Goal: Task Accomplishment & Management: Complete application form

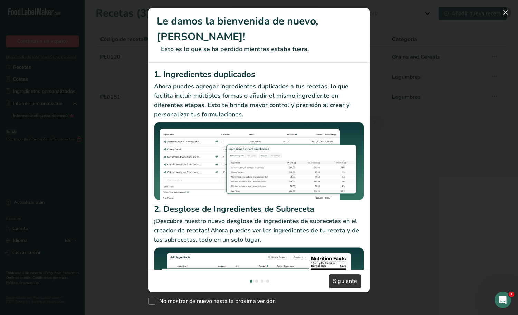
click at [506, 7] on button "New Features" at bounding box center [505, 12] width 11 height 11
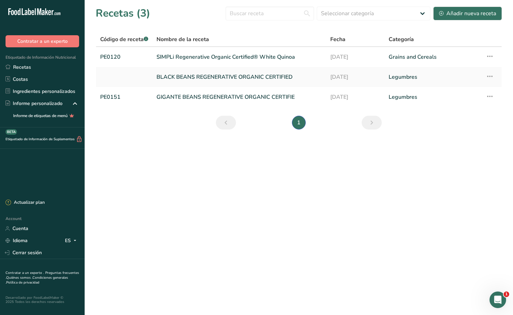
click at [501, 295] on div "Abrir Intercom Messenger" at bounding box center [498, 300] width 23 height 23
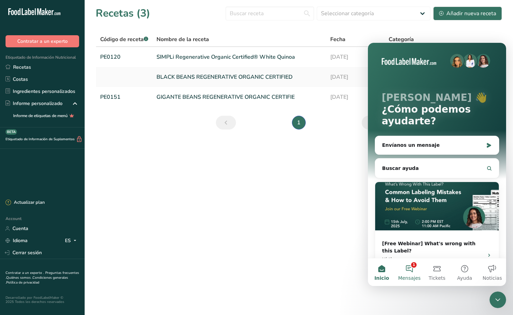
click at [408, 268] on button "1 Mensajes" at bounding box center [410, 273] width 28 height 28
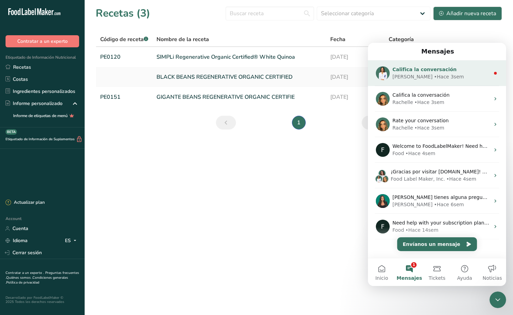
click at [438, 74] on div "Rana • Hace 3sem" at bounding box center [441, 76] width 97 height 7
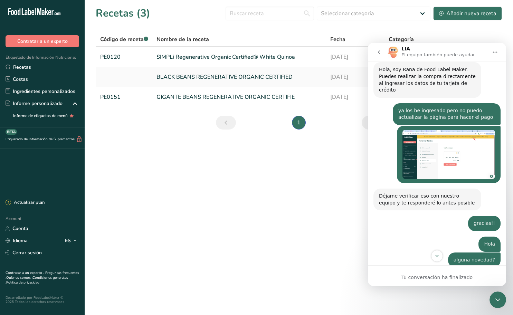
scroll to position [262, 0]
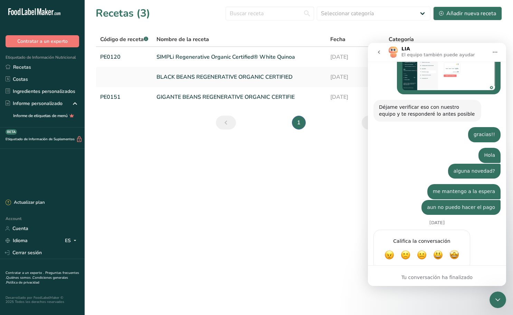
click at [293, 161] on main "Recetas (3) Seleccionar categoría Todos Productos de panadería Bebidas Confiter…" at bounding box center [256, 157] width 513 height 315
click at [381, 51] on icon "go back" at bounding box center [379, 52] width 6 height 6
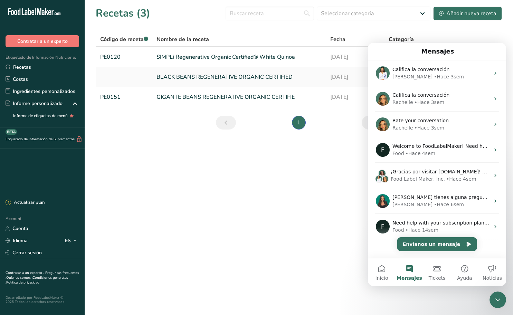
click at [300, 237] on main "Recetas (3) Seleccionar categoría Todos Productos de panadería Bebidas Confiter…" at bounding box center [256, 157] width 513 height 315
click at [477, 50] on div "Mensajes" at bounding box center [437, 52] width 129 height 12
click at [496, 299] on icon "Cerrar Intercom Messenger" at bounding box center [498, 300] width 8 height 8
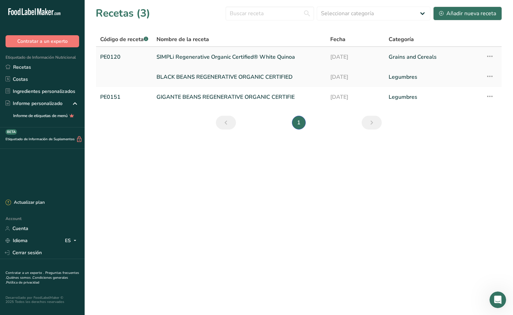
click at [289, 57] on link "SIMPLi Regenerative Organic Certified® White Quinoa" at bounding box center [240, 57] width 166 height 15
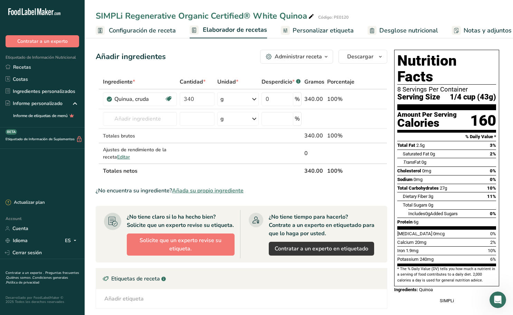
click at [329, 28] on span "Personalizar etiqueta" at bounding box center [323, 30] width 61 height 9
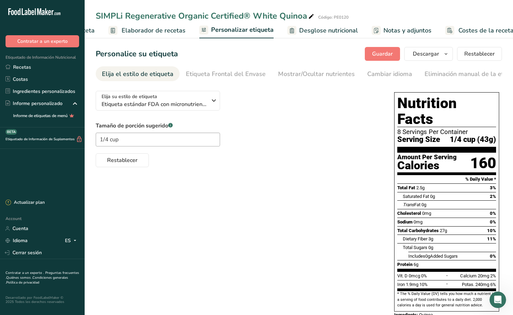
scroll to position [0, 90]
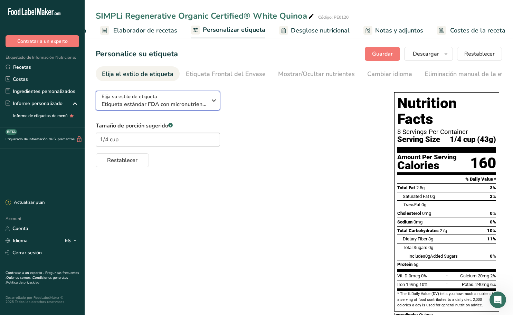
click at [214, 103] on icon "button" at bounding box center [214, 100] width 8 height 12
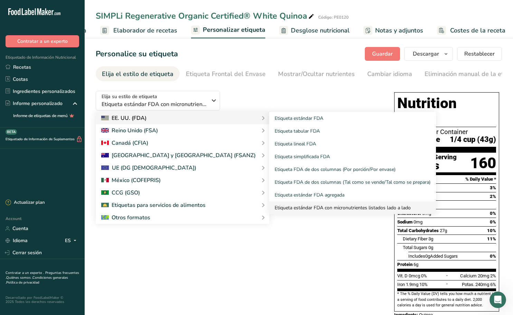
click at [297, 206] on link "Etiqueta estándar FDA con micronutrientes listados lado a lado" at bounding box center [352, 207] width 167 height 13
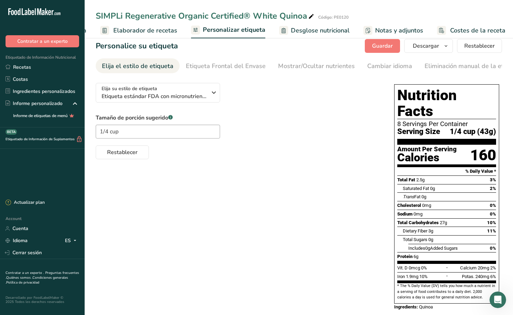
scroll to position [0, 0]
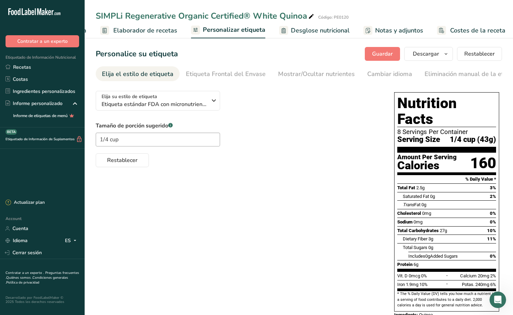
click at [311, 29] on span "Desglose nutricional" at bounding box center [320, 30] width 59 height 9
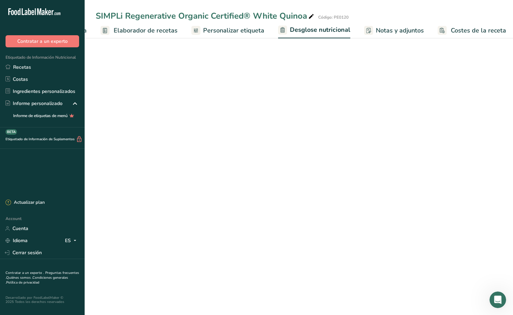
select select "Calories"
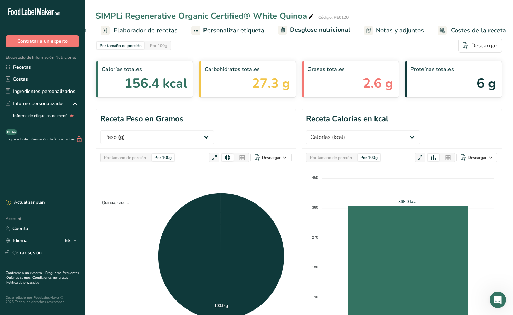
scroll to position [0, 0]
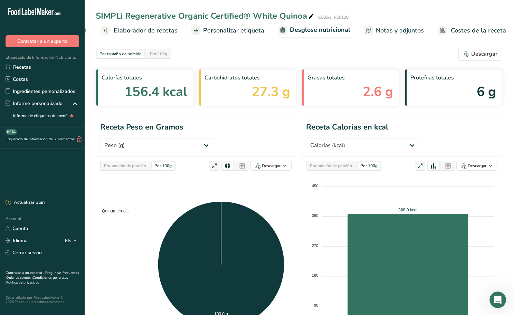
click at [398, 29] on span "Notas y adjuntos" at bounding box center [400, 30] width 48 height 9
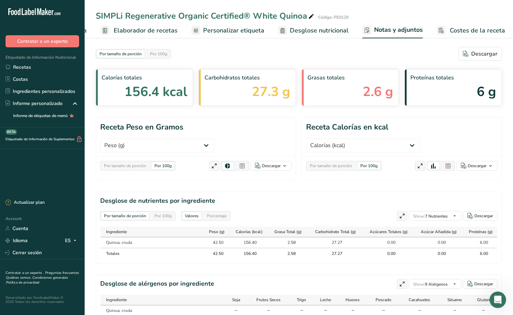
scroll to position [0, 89]
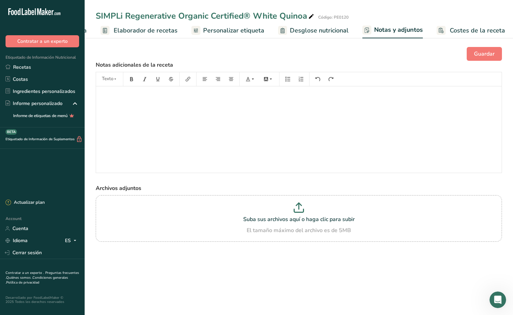
click at [252, 29] on span "Personalizar etiqueta" at bounding box center [233, 30] width 61 height 9
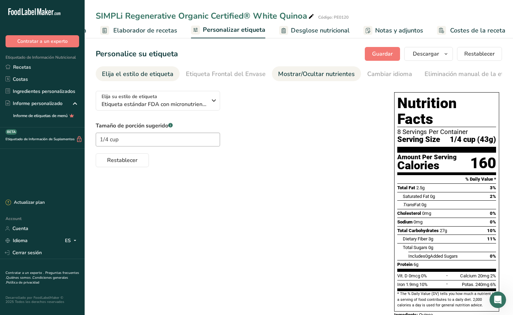
click at [294, 72] on div "Mostrar/Ocultar nutrientes" at bounding box center [316, 73] width 77 height 9
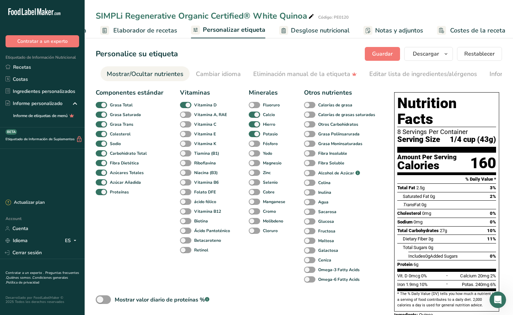
scroll to position [0, 172]
click at [187, 116] on span at bounding box center [185, 115] width 11 height 7
click at [185, 116] on input "Vitamina A, RAE" at bounding box center [182, 114] width 4 height 4
click at [187, 116] on span at bounding box center [185, 115] width 11 height 7
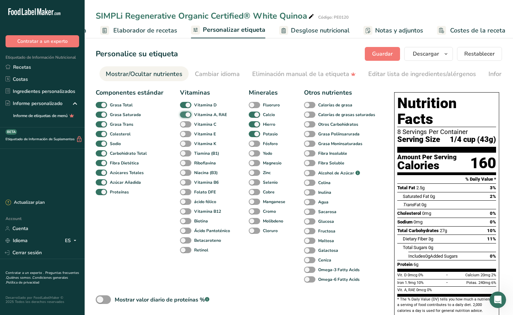
click at [185, 116] on input "Vitamina A, RAE" at bounding box center [182, 114] width 4 height 4
checkbox input "false"
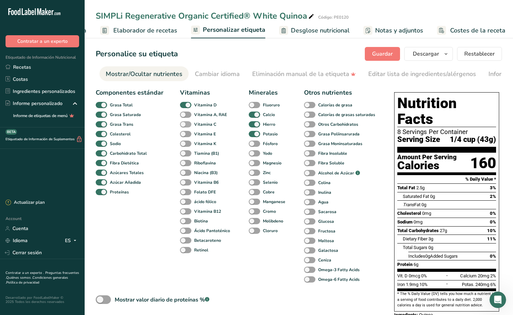
click at [189, 125] on span at bounding box center [185, 124] width 11 height 7
click at [185, 125] on input "Vitamina C" at bounding box center [182, 124] width 4 height 4
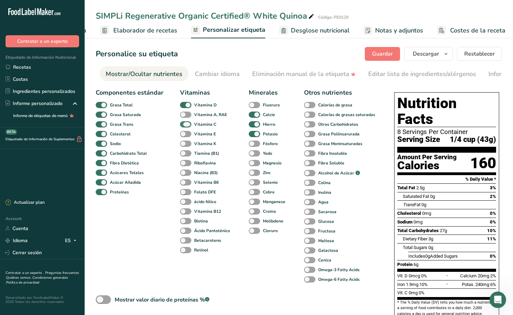
click at [189, 125] on span at bounding box center [185, 124] width 11 height 7
click at [185, 125] on input "Vitamina C" at bounding box center [182, 124] width 4 height 4
checkbox input "false"
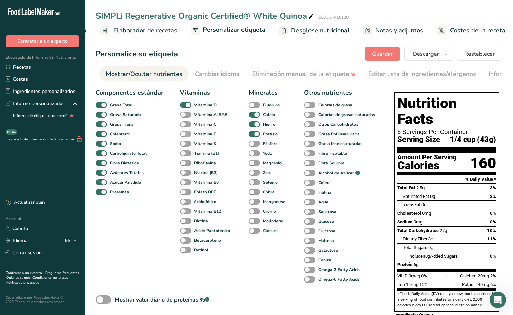
click at [187, 135] on span at bounding box center [185, 134] width 11 height 7
click at [185, 135] on input "Vitamina E" at bounding box center [182, 134] width 4 height 4
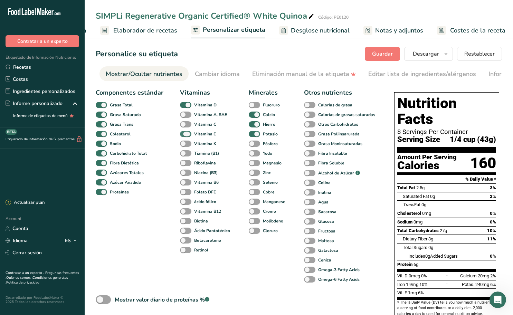
click at [187, 135] on span at bounding box center [185, 134] width 11 height 7
click at [185, 135] on input "Vitamina E" at bounding box center [182, 134] width 4 height 4
checkbox input "false"
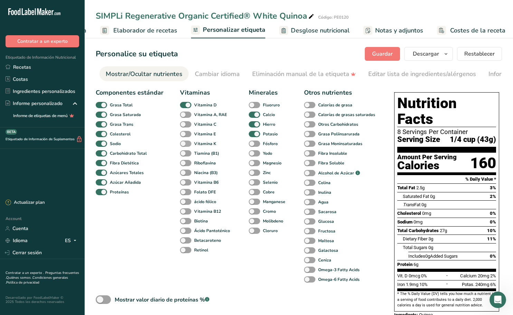
click at [188, 147] on span at bounding box center [185, 144] width 11 height 7
click at [185, 146] on input "Vitamina K" at bounding box center [182, 143] width 4 height 4
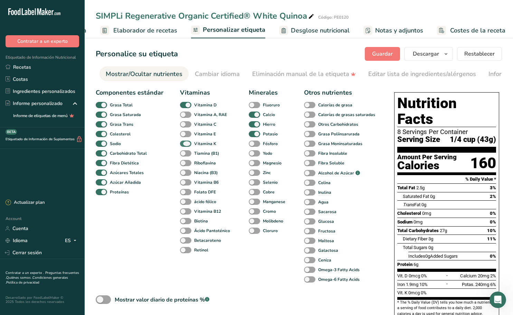
click at [188, 147] on span at bounding box center [185, 144] width 11 height 7
click at [185, 146] on input "Vitamina K" at bounding box center [182, 143] width 4 height 4
checkbox input "false"
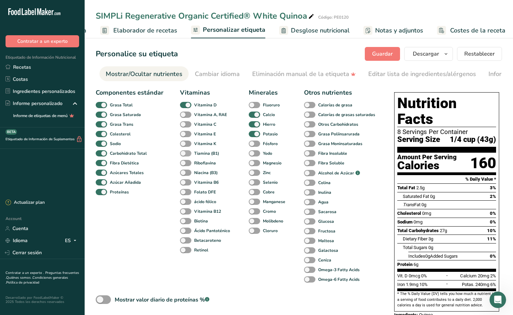
click at [188, 156] on span at bounding box center [185, 153] width 11 height 7
click at [185, 156] on input "Tiamina (B1)" at bounding box center [182, 153] width 4 height 4
checkbox input "true"
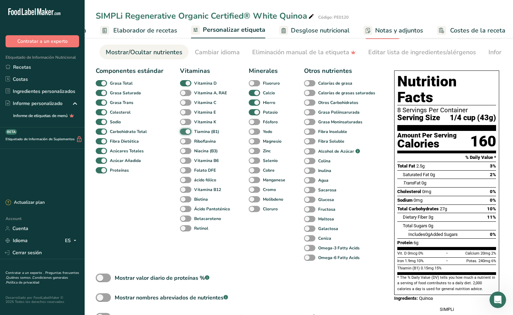
scroll to position [35, 0]
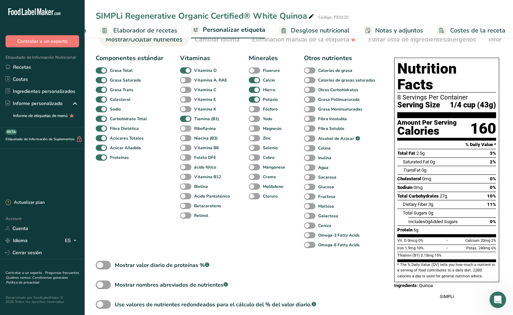
click at [187, 131] on span at bounding box center [185, 128] width 11 height 7
click at [185, 131] on input "Riboflavina" at bounding box center [182, 128] width 4 height 4
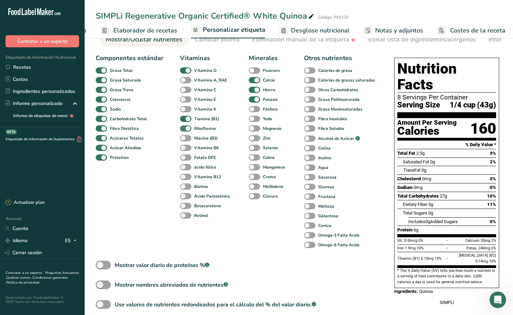
click at [187, 131] on span at bounding box center [185, 128] width 11 height 7
click at [185, 131] on input "Riboflavina" at bounding box center [182, 128] width 4 height 4
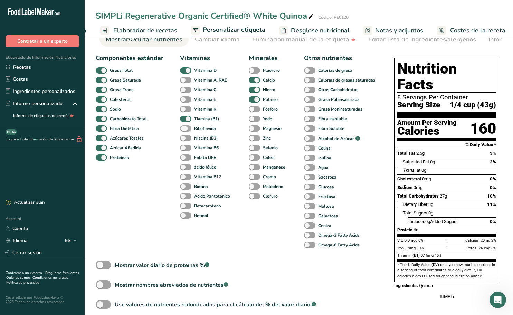
click at [188, 131] on span at bounding box center [185, 128] width 11 height 7
click at [185, 131] on input "Riboflavina" at bounding box center [182, 128] width 4 height 4
checkbox input "true"
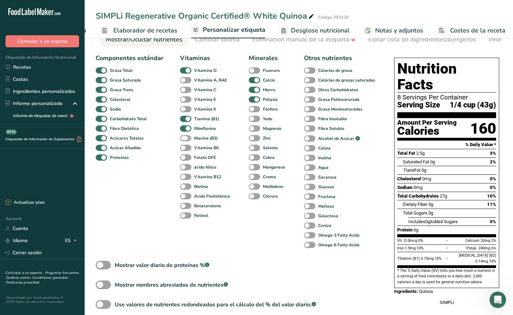
click at [188, 139] on span at bounding box center [185, 138] width 11 height 7
click at [185, 139] on input "Niacina (B3)" at bounding box center [182, 138] width 4 height 4
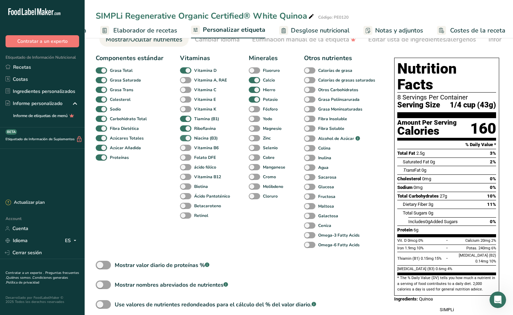
click at [188, 139] on span at bounding box center [185, 138] width 11 height 7
click at [185, 139] on input "Niacina (B3)" at bounding box center [182, 138] width 4 height 4
checkbox input "false"
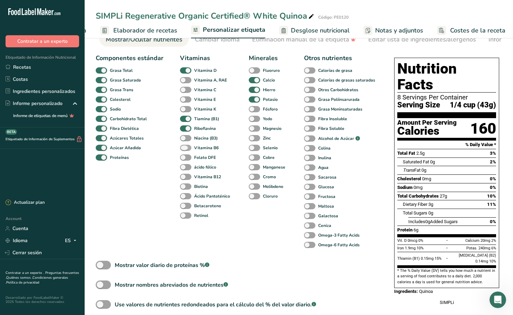
click at [189, 149] on span at bounding box center [185, 148] width 11 height 7
click at [185, 149] on input "Vitamina B6" at bounding box center [182, 147] width 4 height 4
checkbox input "true"
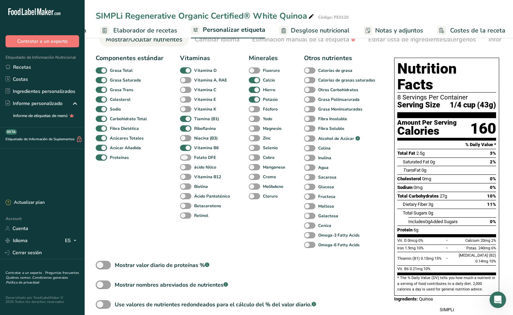
click at [187, 159] on span at bounding box center [185, 157] width 11 height 7
click at [185, 159] on input "Folato DFE" at bounding box center [182, 157] width 4 height 4
checkbox input "true"
click at [186, 168] on span at bounding box center [185, 167] width 11 height 7
click at [185, 168] on input "ácido fólico" at bounding box center [182, 167] width 4 height 4
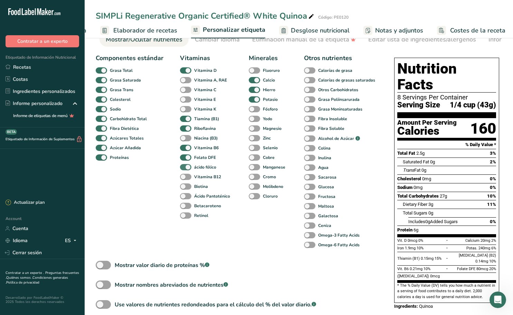
click at [186, 168] on span at bounding box center [185, 167] width 11 height 7
click at [185, 168] on input "ácido fólico" at bounding box center [182, 167] width 4 height 4
checkbox input "false"
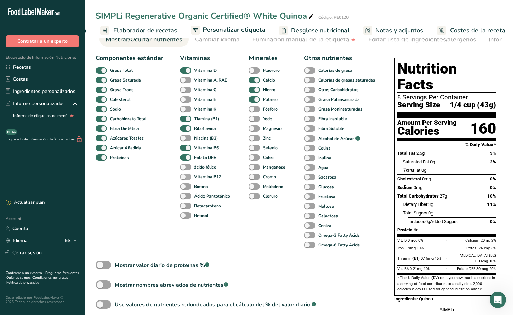
click at [188, 177] on span at bounding box center [185, 177] width 11 height 7
click at [185, 177] on input "Vitamina B12" at bounding box center [182, 177] width 4 height 4
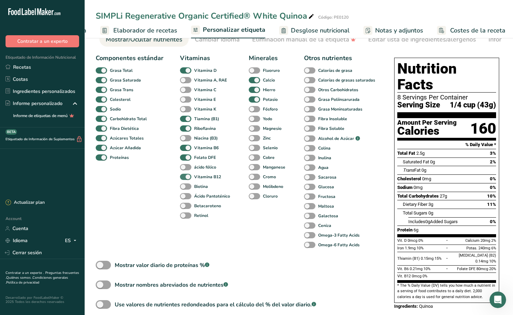
click at [188, 177] on span at bounding box center [185, 177] width 11 height 7
click at [185, 177] on input "Vitamina B12" at bounding box center [182, 177] width 4 height 4
checkbox input "false"
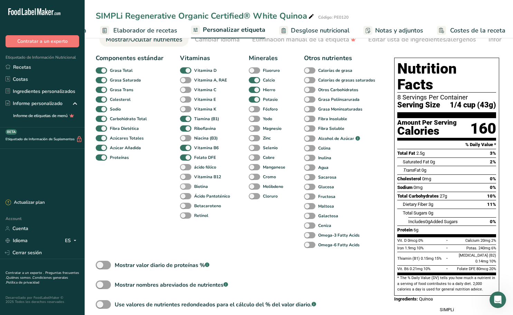
click at [189, 187] on span at bounding box center [185, 187] width 11 height 7
click at [185, 187] on input "Biotina" at bounding box center [182, 186] width 4 height 4
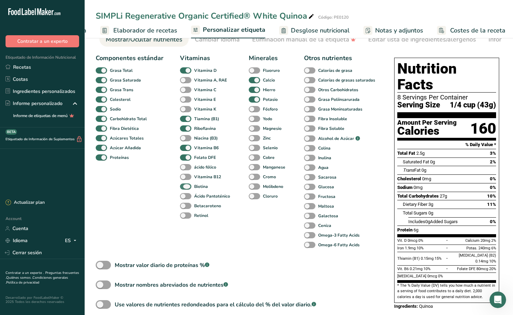
click at [189, 187] on span at bounding box center [185, 187] width 11 height 7
click at [185, 187] on input "Biotina" at bounding box center [182, 186] width 4 height 4
checkbox input "false"
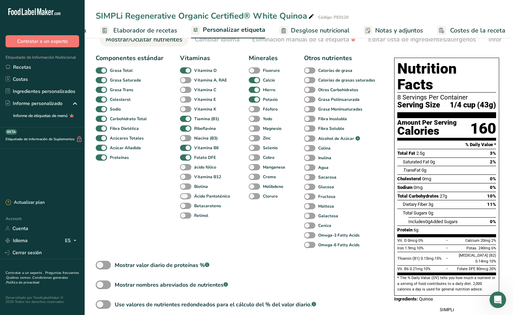
click at [189, 197] on span at bounding box center [185, 196] width 11 height 7
click at [185, 197] on input "Ácido Pantoténico" at bounding box center [182, 196] width 4 height 4
checkbox input "true"
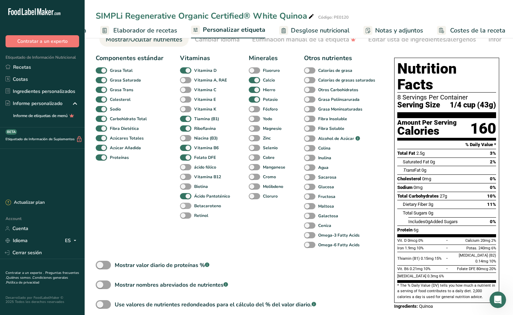
click at [189, 206] on span at bounding box center [185, 206] width 11 height 7
click at [185, 206] on input "Betacaroteno" at bounding box center [182, 206] width 4 height 4
click at [189, 206] on span at bounding box center [185, 206] width 11 height 7
click at [185, 206] on input "Betacaroteno" at bounding box center [182, 206] width 4 height 4
checkbox input "false"
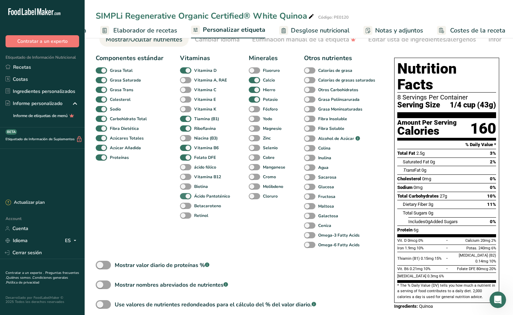
click at [185, 197] on span at bounding box center [185, 196] width 11 height 7
click at [185, 197] on input "Ácido Pantoténico" at bounding box center [182, 196] width 4 height 4
checkbox input "false"
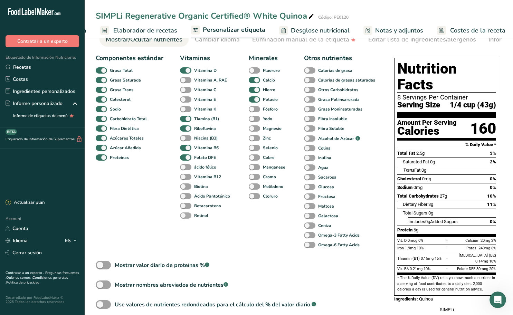
click at [187, 216] on span at bounding box center [185, 216] width 11 height 7
click at [185, 216] on input "Retinol" at bounding box center [182, 215] width 4 height 4
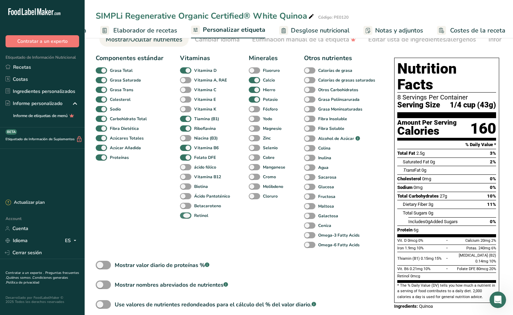
click at [187, 216] on span at bounding box center [185, 216] width 11 height 7
click at [185, 216] on input "Retinol" at bounding box center [182, 215] width 4 height 4
checkbox input "false"
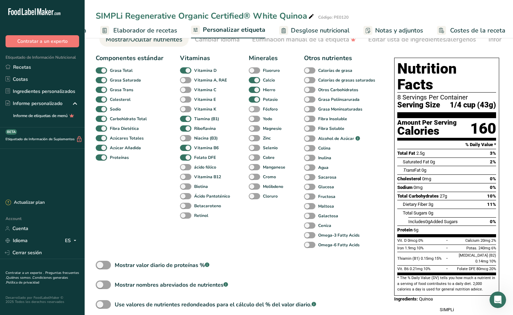
click at [254, 111] on span at bounding box center [254, 109] width 11 height 7
click at [253, 111] on input "Fósforo" at bounding box center [251, 109] width 4 height 4
checkbox input "true"
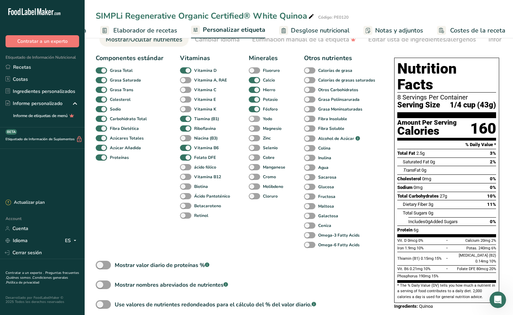
click at [254, 121] on span at bounding box center [254, 119] width 11 height 7
click at [253, 121] on input "Yodo" at bounding box center [251, 118] width 4 height 4
click at [254, 121] on span at bounding box center [254, 119] width 11 height 7
click at [253, 121] on input "Yodo" at bounding box center [251, 118] width 4 height 4
checkbox input "false"
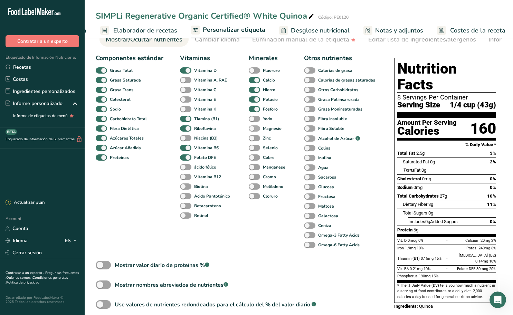
click at [254, 129] on span at bounding box center [254, 128] width 11 height 7
click at [253, 129] on input "Magnesio" at bounding box center [251, 128] width 4 height 4
checkbox input "true"
click at [255, 139] on span at bounding box center [254, 138] width 11 height 7
click at [253, 139] on input "Zinc" at bounding box center [251, 138] width 4 height 4
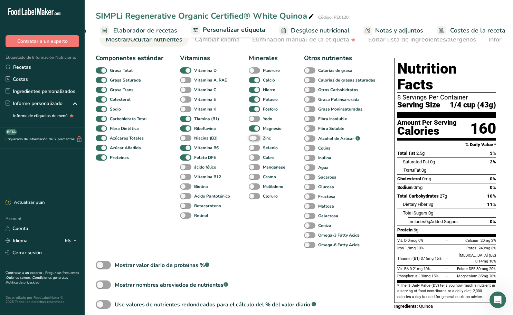
checkbox input "true"
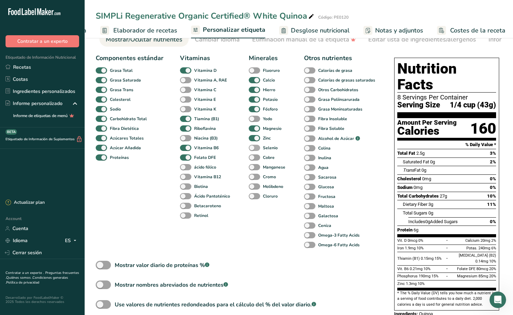
click at [255, 148] on span at bounding box center [254, 148] width 11 height 7
click at [253, 148] on input "Selenio" at bounding box center [251, 147] width 4 height 4
click at [255, 148] on span at bounding box center [254, 148] width 11 height 7
click at [253, 148] on input "Selenio" at bounding box center [251, 147] width 4 height 4
checkbox input "false"
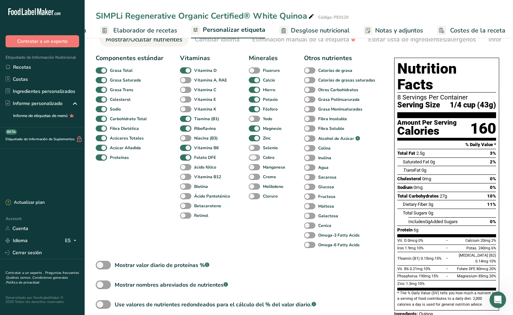
click at [256, 159] on span at bounding box center [254, 157] width 11 height 7
click at [253, 159] on input "Cobre" at bounding box center [251, 157] width 4 height 4
click at [256, 159] on span at bounding box center [254, 157] width 11 height 7
click at [253, 159] on input "Cobre" at bounding box center [251, 157] width 4 height 4
click at [256, 159] on span at bounding box center [254, 157] width 11 height 7
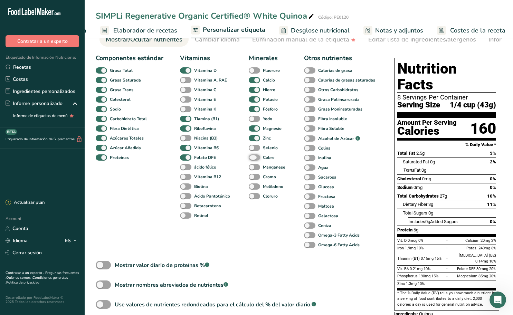
click at [253, 159] on input "Cobre" at bounding box center [251, 157] width 4 height 4
checkbox input "true"
click at [256, 167] on span at bounding box center [254, 167] width 11 height 7
click at [253, 167] on input "Manganese" at bounding box center [251, 167] width 4 height 4
checkbox input "true"
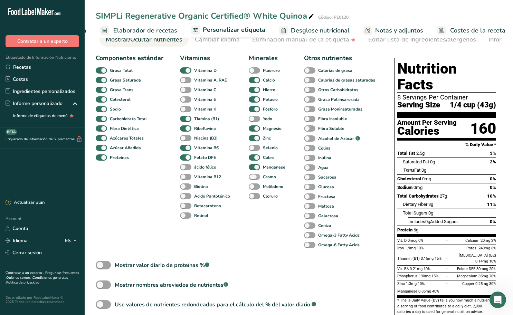
click at [255, 178] on span at bounding box center [254, 177] width 11 height 7
click at [253, 178] on input "Cromo" at bounding box center [251, 177] width 4 height 4
click at [255, 178] on span at bounding box center [254, 177] width 11 height 7
click at [253, 178] on input "Cromo" at bounding box center [251, 177] width 4 height 4
checkbox input "false"
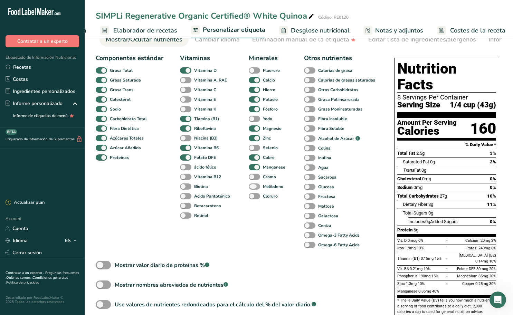
click at [257, 186] on span at bounding box center [254, 187] width 11 height 7
click at [253, 186] on input "Molibdeno" at bounding box center [251, 186] width 4 height 4
click at [257, 186] on span at bounding box center [254, 187] width 11 height 7
click at [253, 186] on input "Molibdeno" at bounding box center [251, 186] width 4 height 4
checkbox input "false"
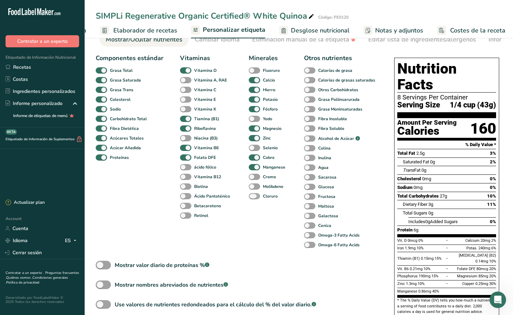
click at [257, 196] on span at bounding box center [254, 196] width 11 height 7
click at [253, 196] on input "Cloruro" at bounding box center [251, 196] width 4 height 4
click at [257, 196] on span at bounding box center [254, 196] width 11 height 7
click at [253, 196] on input "Cloruro" at bounding box center [251, 196] width 4 height 4
checkbox input "false"
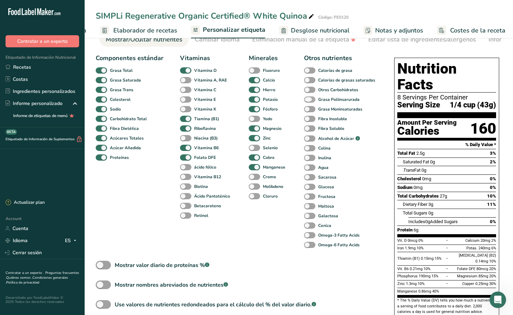
click at [311, 100] on span at bounding box center [309, 99] width 11 height 7
click at [309, 100] on input "Grasa Poliinsarurada" at bounding box center [306, 99] width 4 height 4
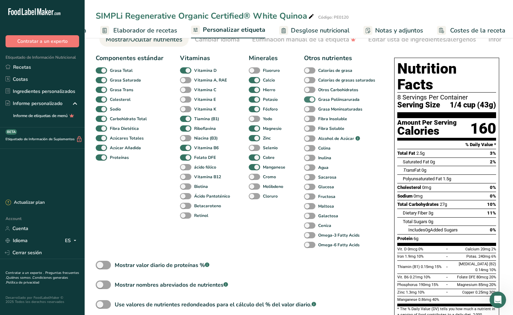
click at [311, 100] on span at bounding box center [309, 99] width 11 height 7
click at [309, 100] on input "Grasa Poliinsarurada" at bounding box center [306, 99] width 4 height 4
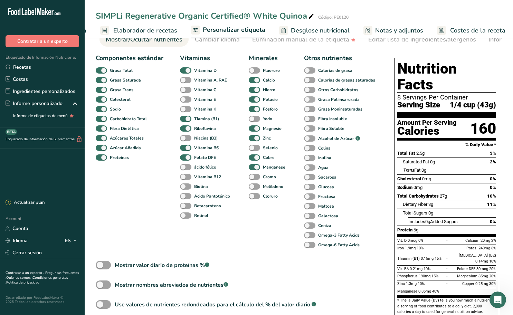
click at [311, 100] on span at bounding box center [309, 99] width 11 height 7
click at [309, 100] on input "Grasa Poliinsarurada" at bounding box center [306, 99] width 4 height 4
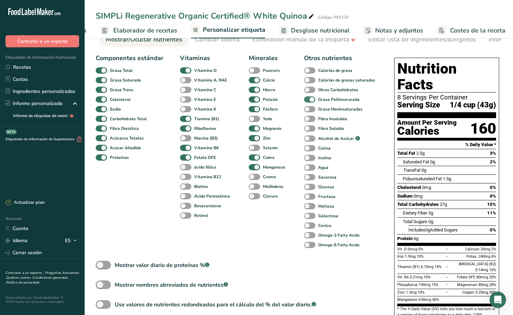
click at [311, 100] on span at bounding box center [309, 99] width 11 height 7
click at [309, 100] on input "Grasa Poliinsarurada" at bounding box center [306, 99] width 4 height 4
checkbox input "false"
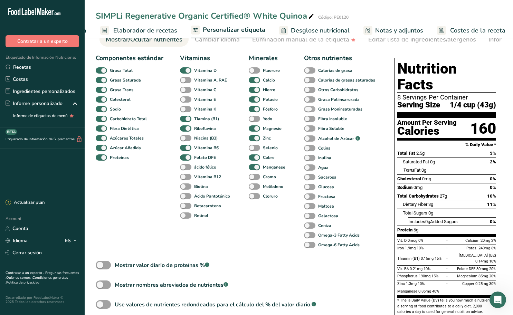
click at [310, 109] on span at bounding box center [309, 109] width 11 height 7
click at [309, 109] on input "Grasa Moninsaturadas" at bounding box center [306, 109] width 4 height 4
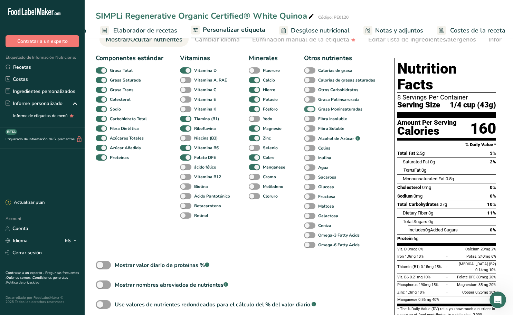
click at [310, 109] on span at bounding box center [309, 109] width 11 height 7
click at [309, 109] on input "Grasa Moninsaturadas" at bounding box center [306, 109] width 4 height 4
checkbox input "false"
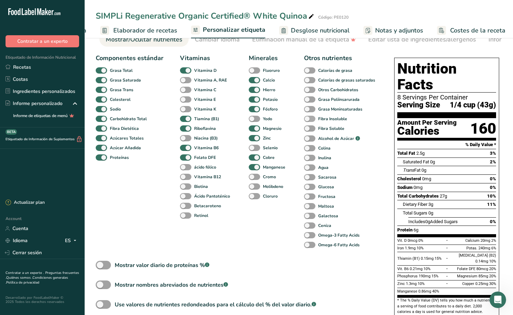
click at [310, 118] on span at bounding box center [309, 119] width 11 height 7
click at [309, 118] on input "Fibra Insoluble" at bounding box center [306, 118] width 4 height 4
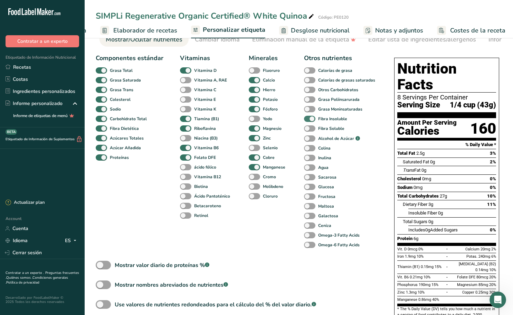
click at [310, 118] on span at bounding box center [309, 119] width 11 height 7
click at [309, 118] on input "Fibra Insoluble" at bounding box center [306, 118] width 4 height 4
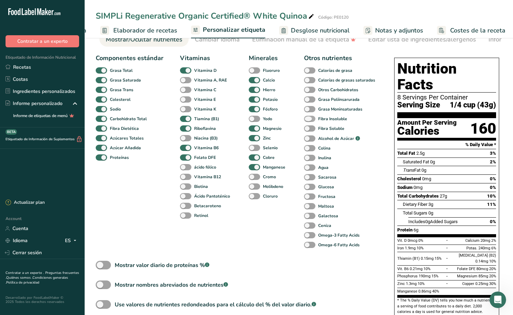
click at [310, 118] on span at bounding box center [309, 119] width 11 height 7
click at [309, 118] on input "Fibra Insoluble" at bounding box center [306, 118] width 4 height 4
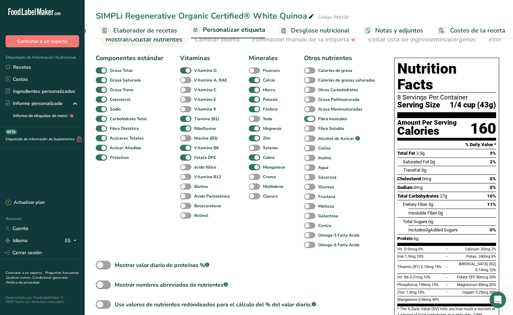
click at [310, 118] on span at bounding box center [309, 119] width 11 height 7
click at [309, 118] on input "Fibra Insoluble" at bounding box center [306, 118] width 4 height 4
checkbox input "false"
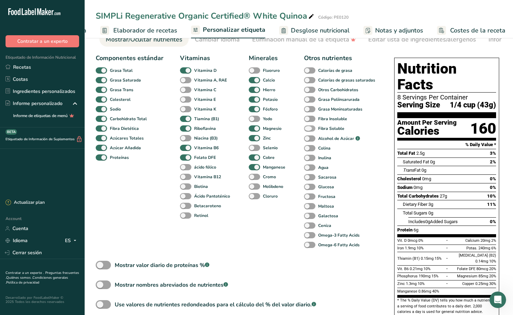
click at [309, 128] on span at bounding box center [309, 128] width 11 height 7
click at [309, 128] on input "Fibra Soluble" at bounding box center [306, 128] width 4 height 4
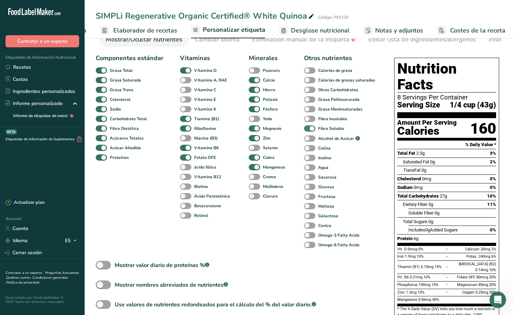
click at [309, 128] on span at bounding box center [309, 128] width 11 height 7
click at [309, 128] on input "Fibra Soluble" at bounding box center [306, 128] width 4 height 4
checkbox input "false"
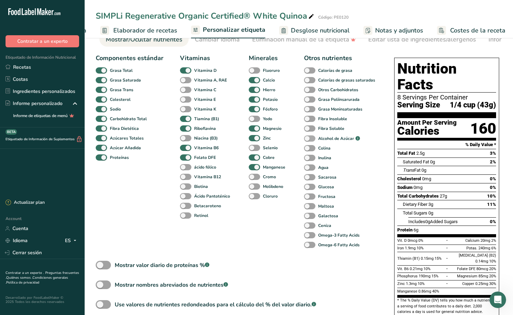
click at [311, 139] on span at bounding box center [309, 138] width 11 height 7
click at [309, 139] on input "Alcohol de Azúcar .a-a{fill:#347362;}.b-a{fill:#fff;}" at bounding box center [306, 139] width 4 height 4
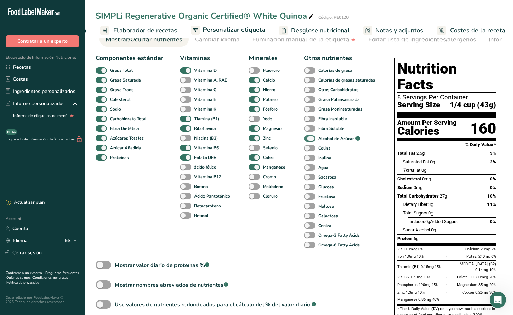
click at [311, 139] on span at bounding box center [309, 138] width 11 height 7
click at [309, 139] on input "Alcohol de Azúcar .a-a{fill:#347362;}.b-a{fill:#fff;}" at bounding box center [306, 139] width 4 height 4
checkbox input "false"
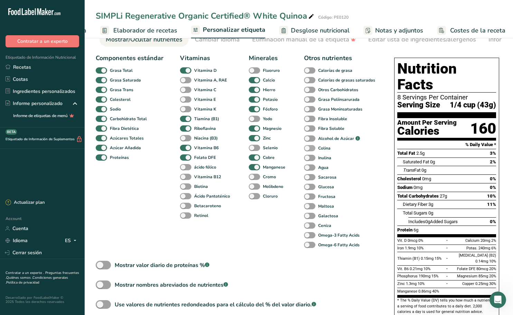
click at [311, 149] on span at bounding box center [309, 148] width 11 height 7
click at [309, 149] on input "Colina" at bounding box center [306, 148] width 4 height 4
click at [311, 148] on span at bounding box center [309, 148] width 11 height 7
click at [309, 148] on input "Colina" at bounding box center [306, 148] width 4 height 4
checkbox input "false"
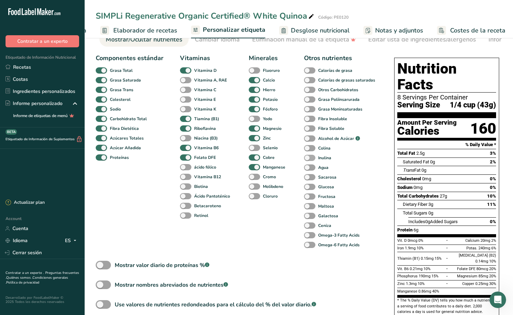
click at [310, 158] on span at bounding box center [309, 158] width 11 height 7
click at [309, 158] on input "Inulina" at bounding box center [306, 158] width 4 height 4
click at [310, 158] on span at bounding box center [309, 158] width 11 height 7
click at [309, 158] on input "Inulina" at bounding box center [306, 158] width 4 height 4
checkbox input "false"
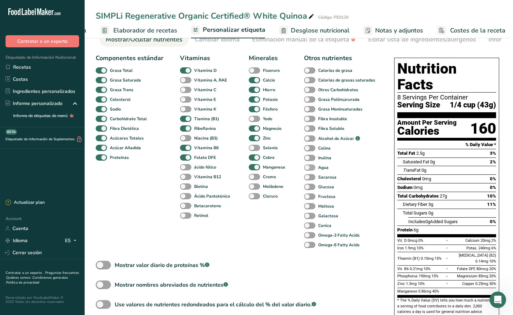
click at [312, 169] on span at bounding box center [309, 168] width 11 height 7
click at [309, 169] on input "Agua" at bounding box center [306, 167] width 4 height 4
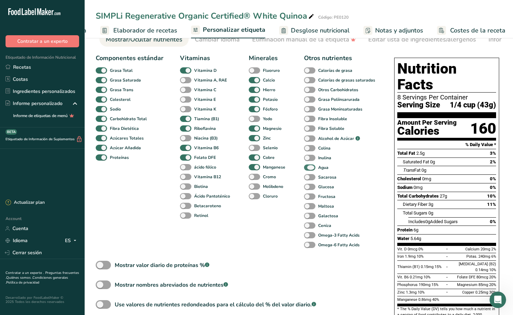
click at [312, 169] on span at bounding box center [309, 168] width 11 height 7
click at [309, 169] on input "Agua" at bounding box center [306, 167] width 4 height 4
checkbox input "false"
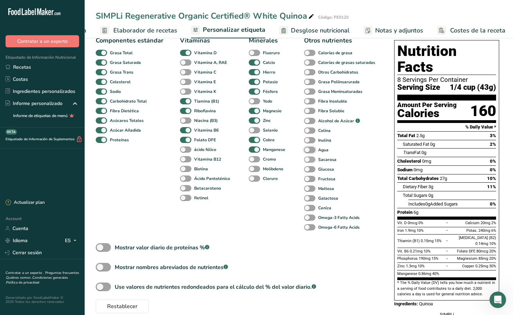
scroll to position [63, 0]
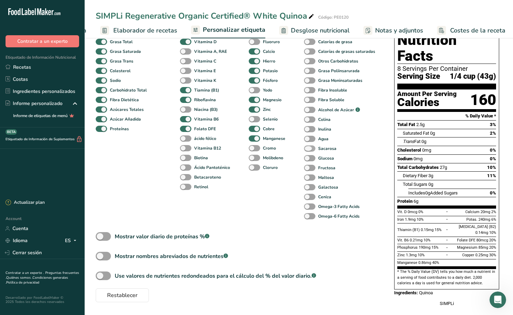
click at [310, 151] on span at bounding box center [309, 148] width 11 height 7
click at [309, 151] on input "Sacarosa" at bounding box center [306, 148] width 4 height 4
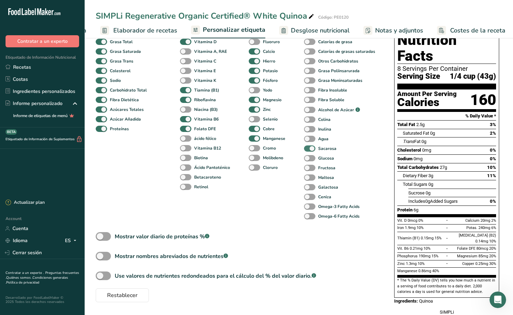
click at [310, 151] on span at bounding box center [309, 148] width 11 height 7
click at [309, 151] on input "Sacarosa" at bounding box center [306, 148] width 4 height 4
checkbox input "false"
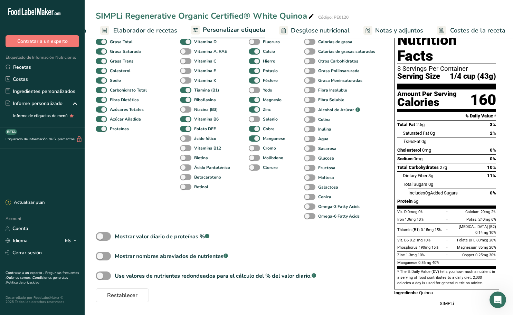
click at [309, 159] on span at bounding box center [309, 158] width 11 height 7
click at [309, 159] on input "Glucosa" at bounding box center [306, 158] width 4 height 4
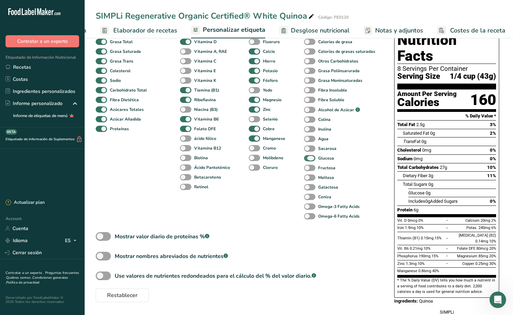
click at [309, 159] on span at bounding box center [309, 158] width 11 height 7
click at [309, 159] on input "Glucosa" at bounding box center [306, 158] width 4 height 4
checkbox input "false"
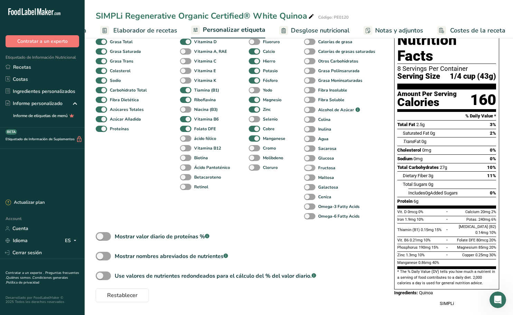
click at [311, 169] on span at bounding box center [309, 168] width 11 height 7
click at [309, 169] on input "Fructosa" at bounding box center [306, 168] width 4 height 4
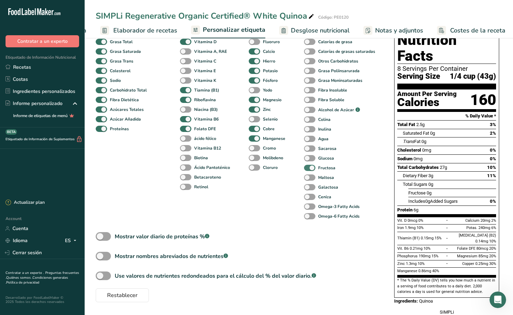
click at [311, 169] on span at bounding box center [309, 168] width 11 height 7
click at [309, 169] on input "Fructosa" at bounding box center [306, 168] width 4 height 4
checkbox input "false"
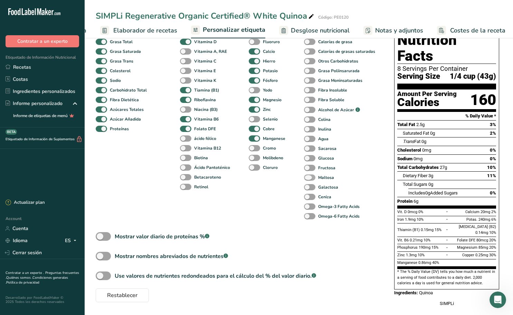
click at [311, 178] on span at bounding box center [309, 178] width 11 height 7
click at [309, 178] on input "Maltosa" at bounding box center [306, 177] width 4 height 4
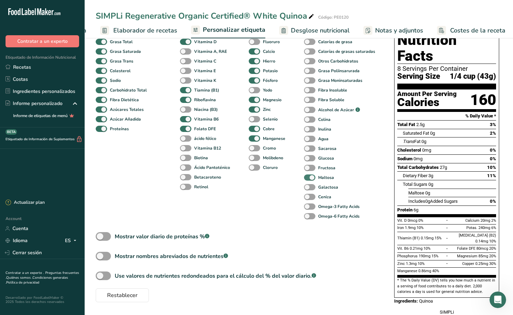
click at [311, 178] on span at bounding box center [309, 178] width 11 height 7
click at [309, 178] on input "Maltosa" at bounding box center [306, 177] width 4 height 4
checkbox input "false"
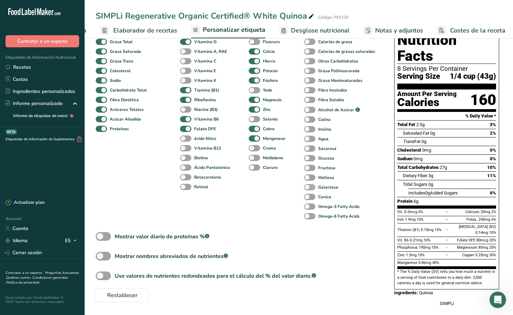
click at [311, 190] on span at bounding box center [309, 187] width 11 height 7
click at [309, 189] on input "Galactosa" at bounding box center [306, 187] width 4 height 4
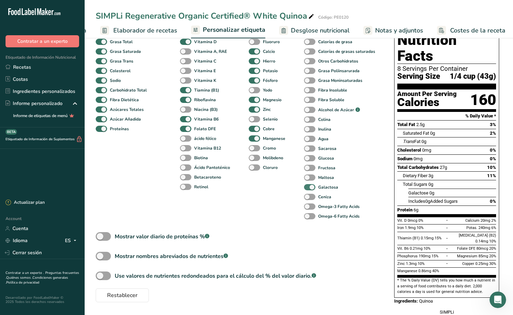
click at [311, 190] on span at bounding box center [309, 187] width 11 height 7
click at [309, 189] on input "Galactosa" at bounding box center [306, 187] width 4 height 4
checkbox input "false"
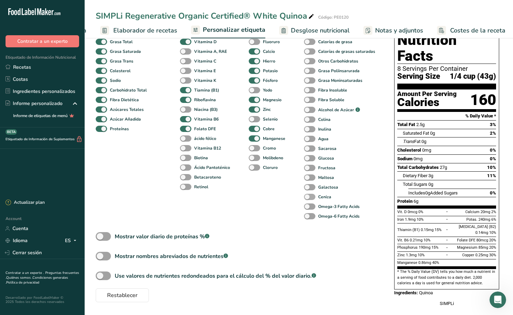
click at [310, 197] on span at bounding box center [309, 197] width 11 height 7
click at [309, 197] on input "Ceniza" at bounding box center [306, 197] width 4 height 4
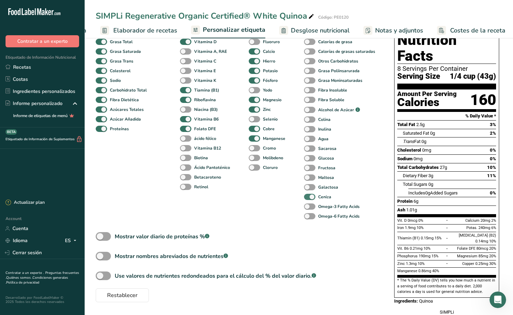
click at [310, 197] on span at bounding box center [309, 197] width 11 height 7
click at [309, 197] on input "Ceniza" at bounding box center [306, 197] width 4 height 4
checkbox input "false"
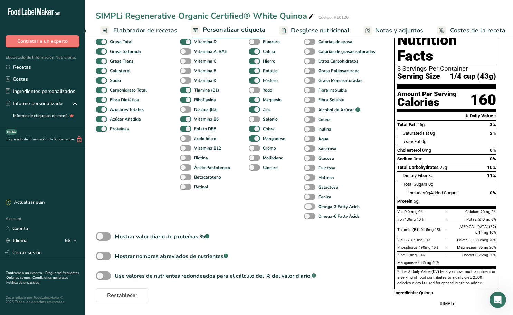
click at [311, 206] on span at bounding box center [309, 207] width 11 height 7
click at [309, 206] on input "Omega-3 Fatty Acids" at bounding box center [306, 206] width 4 height 4
click at [311, 206] on span at bounding box center [309, 207] width 11 height 7
click at [309, 206] on input "Omega-3 Fatty Acids" at bounding box center [306, 206] width 4 height 4
checkbox input "false"
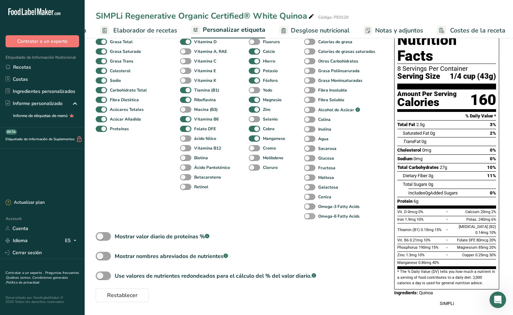
click at [312, 215] on span at bounding box center [309, 216] width 11 height 7
click at [309, 215] on input "Omega-6 Fatty Acids" at bounding box center [306, 216] width 4 height 4
click at [312, 215] on span at bounding box center [309, 216] width 11 height 7
click at [309, 215] on input "Omega-6 Fatty Acids" at bounding box center [306, 216] width 4 height 4
checkbox input "false"
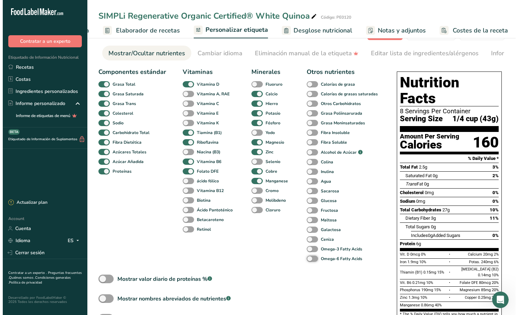
scroll to position [0, 0]
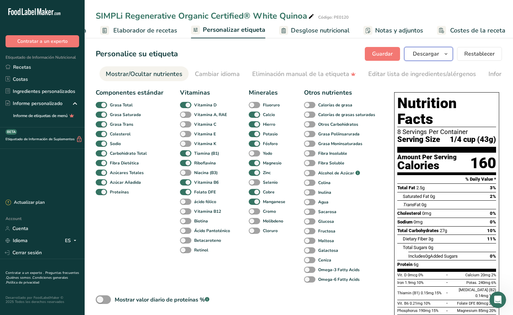
click at [438, 56] on span "Descargar" at bounding box center [426, 54] width 26 height 8
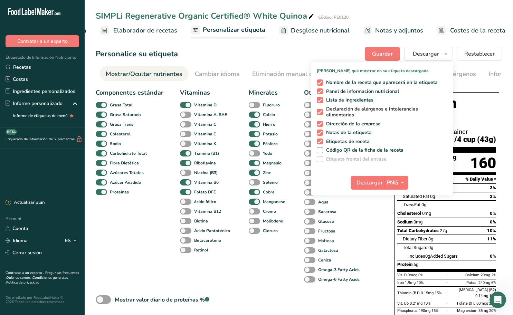
click at [321, 112] on span at bounding box center [320, 112] width 6 height 6
click at [321, 112] on input "Declaración de alérgenos e intolerancias alimentarias" at bounding box center [319, 112] width 4 height 4
checkbox input "false"
click at [321, 122] on span at bounding box center [320, 124] width 6 height 6
click at [321, 122] on input "Dirección de la empresa" at bounding box center [319, 124] width 4 height 4
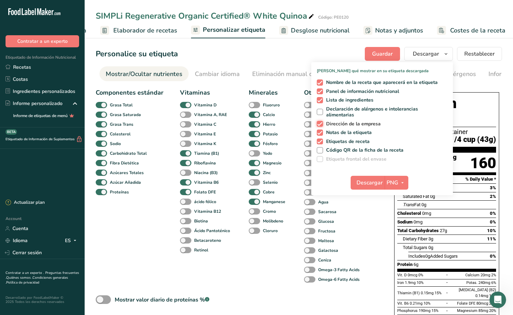
checkbox input "false"
click at [322, 133] on span at bounding box center [320, 133] width 6 height 6
click at [321, 133] on input "Notas de la etiqueta" at bounding box center [319, 132] width 4 height 4
checkbox input "false"
click at [321, 139] on span at bounding box center [320, 142] width 6 height 6
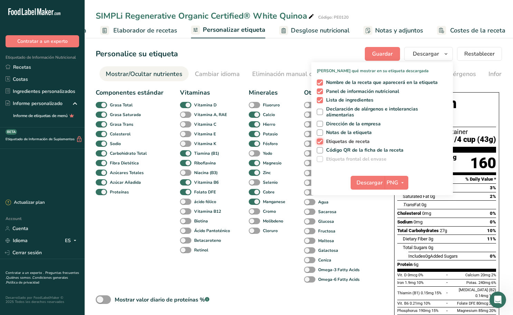
click at [321, 139] on input "Etiquetas de receta" at bounding box center [319, 141] width 4 height 4
checkbox input "false"
click at [402, 183] on icon "button" at bounding box center [403, 183] width 6 height 9
click at [400, 231] on link "PDF" at bounding box center [397, 230] width 22 height 11
click at [374, 179] on span "Descargar" at bounding box center [370, 183] width 26 height 8
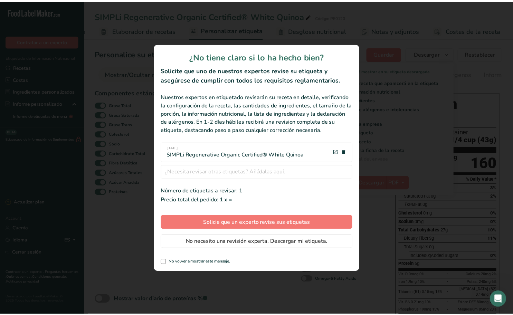
scroll to position [0, 84]
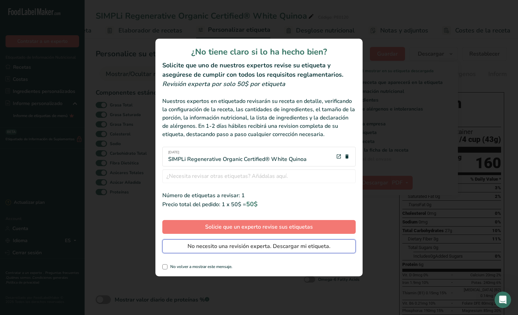
click at [279, 247] on span "No necesito una revisión experta. Descargar mi etiqueta." at bounding box center [259, 246] width 143 height 8
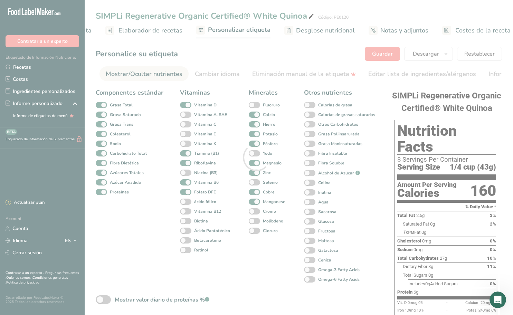
scroll to position [0, 0]
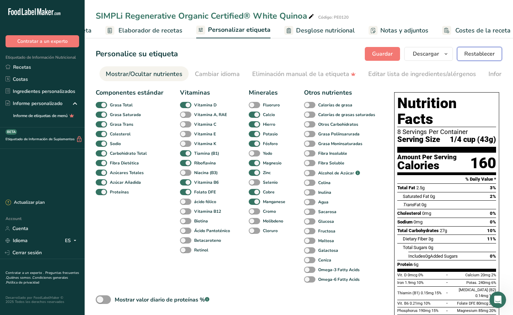
click at [475, 55] on span "Restablecer" at bounding box center [479, 54] width 30 height 8
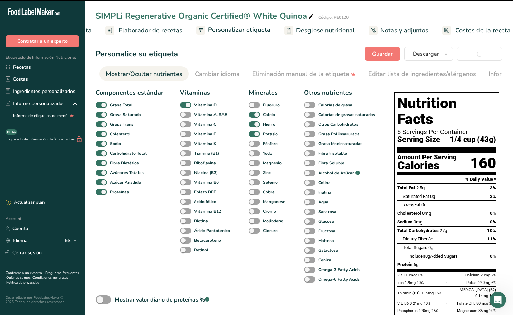
checkbox input "false"
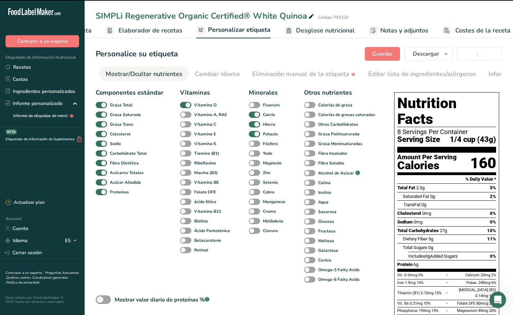
checkbox input "false"
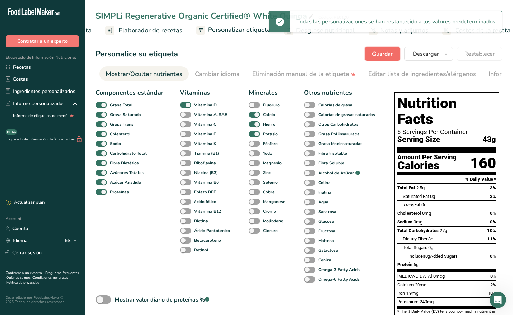
click at [386, 52] on span "Guardar" at bounding box center [382, 54] width 21 height 8
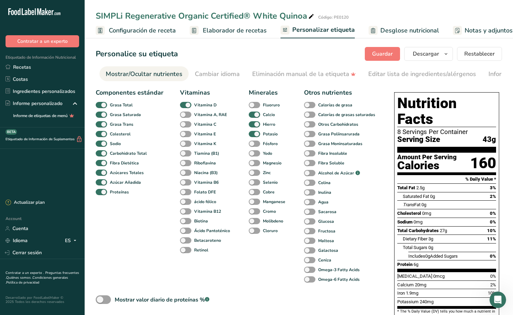
click at [151, 28] on span "Configuración de receta" at bounding box center [142, 30] width 67 height 9
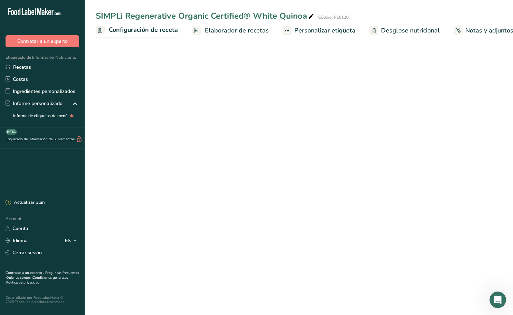
scroll to position [0, 2]
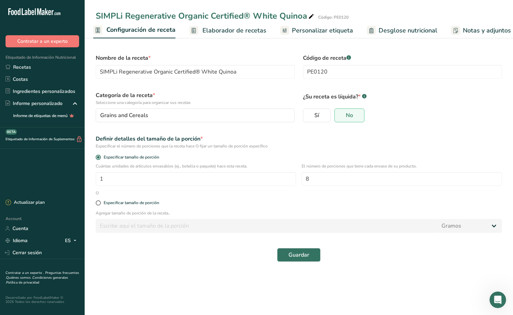
click at [243, 29] on span "Elaborador de recetas" at bounding box center [235, 30] width 64 height 9
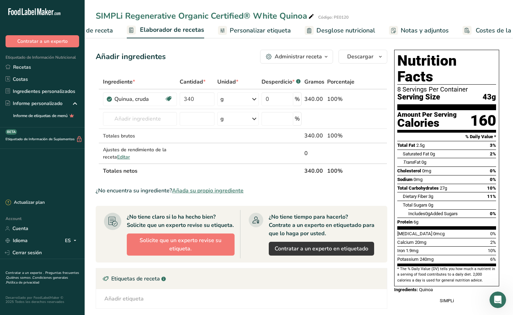
scroll to position [0, 90]
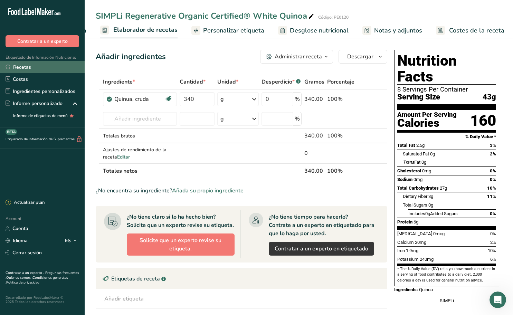
click at [24, 68] on link "Recetas" at bounding box center [42, 67] width 85 height 12
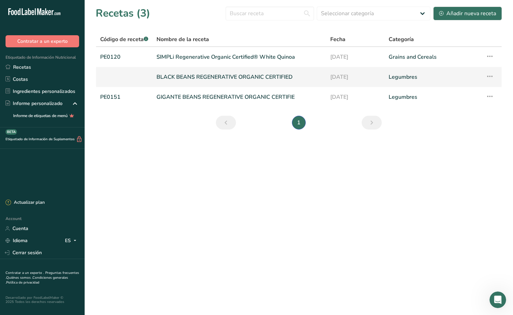
click at [207, 75] on link "BLACK BEANS REGENERATIVE ORGANIC CERTIFIED" at bounding box center [240, 77] width 166 height 15
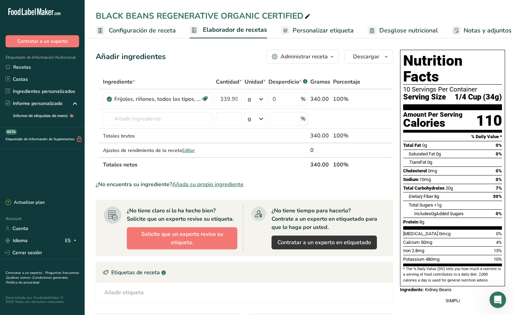
click at [317, 29] on span "Personalizar etiqueta" at bounding box center [323, 30] width 61 height 9
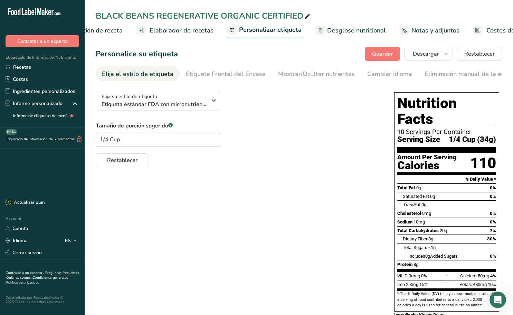
scroll to position [0, 90]
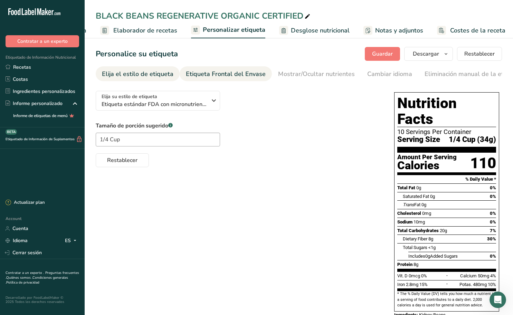
click at [216, 76] on div "Etiqueta Frontal del Envase" at bounding box center [226, 73] width 80 height 9
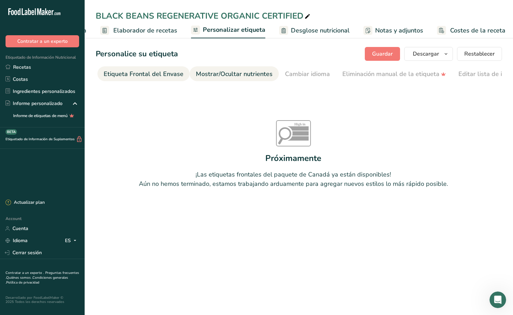
click at [243, 76] on div "Mostrar/Ocultar nutrientes" at bounding box center [234, 73] width 77 height 9
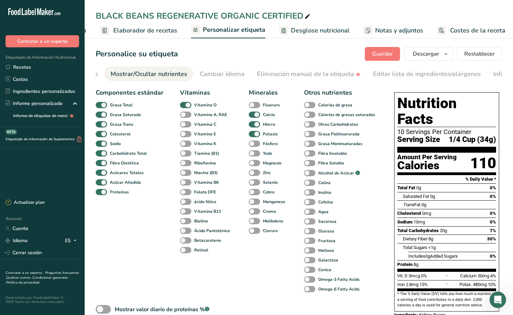
scroll to position [0, 172]
click at [185, 117] on span at bounding box center [185, 115] width 11 height 7
click at [185, 117] on input "Vitamina A, RAE" at bounding box center [182, 114] width 4 height 4
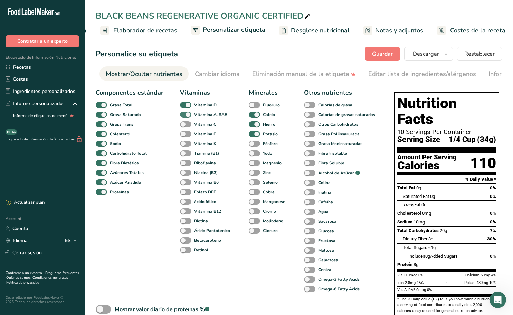
click at [185, 117] on span at bounding box center [185, 115] width 11 height 7
click at [185, 117] on input "Vitamina A, RAE" at bounding box center [182, 114] width 4 height 4
click at [185, 117] on span at bounding box center [185, 115] width 11 height 7
click at [185, 117] on input "Vitamina A, RAE" at bounding box center [182, 114] width 4 height 4
click at [185, 117] on span at bounding box center [185, 115] width 11 height 7
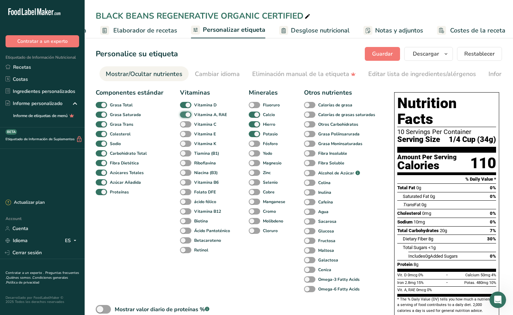
click at [185, 117] on input "Vitamina A, RAE" at bounding box center [182, 114] width 4 height 4
checkbox input "false"
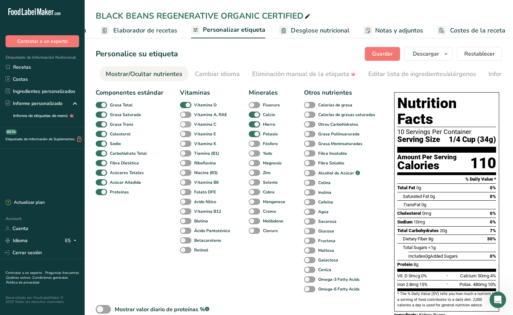
click at [187, 126] on span at bounding box center [185, 124] width 11 height 7
click at [185, 126] on input "Vitamina C" at bounding box center [182, 124] width 4 height 4
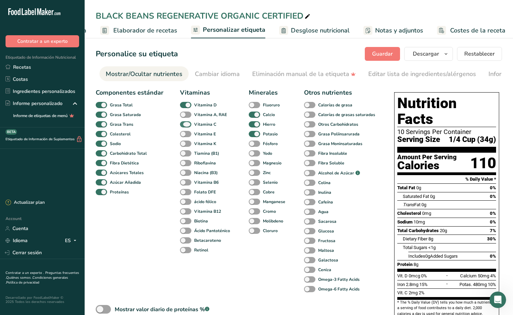
click at [187, 126] on span at bounding box center [185, 124] width 11 height 7
click at [185, 126] on input "Vitamina C" at bounding box center [182, 124] width 4 height 4
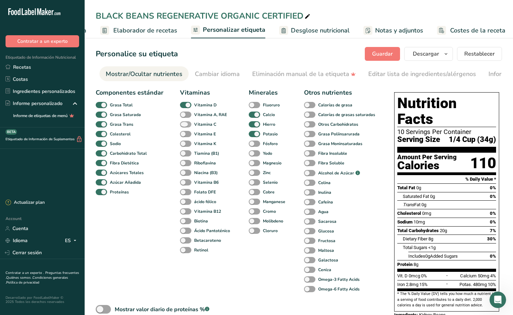
click at [188, 126] on span at bounding box center [185, 124] width 11 height 7
click at [185, 126] on input "Vitamina C" at bounding box center [182, 124] width 4 height 4
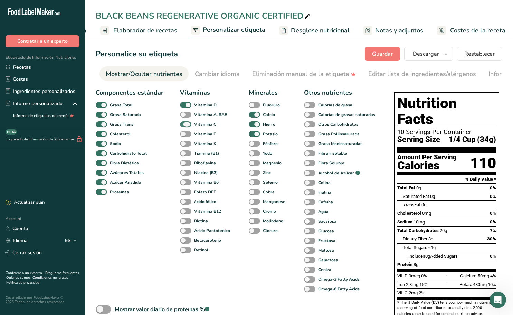
click at [188, 126] on span at bounding box center [185, 124] width 11 height 7
click at [185, 126] on input "Vitamina C" at bounding box center [182, 124] width 4 height 4
checkbox input "false"
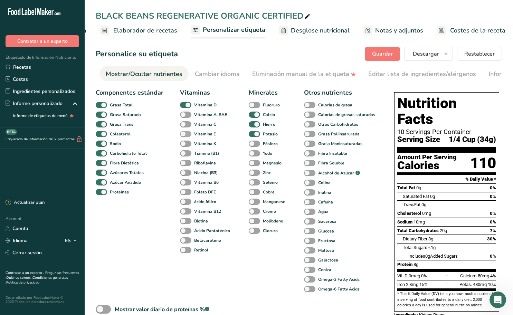
click at [187, 134] on span at bounding box center [185, 134] width 11 height 7
click at [185, 134] on input "Vitamina E" at bounding box center [182, 134] width 4 height 4
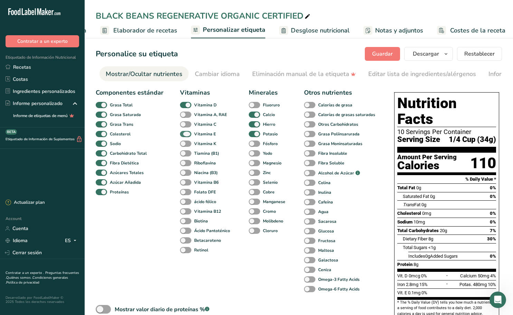
click at [187, 134] on span at bounding box center [185, 134] width 11 height 7
click at [185, 134] on input "Vitamina E" at bounding box center [182, 134] width 4 height 4
checkbox input "false"
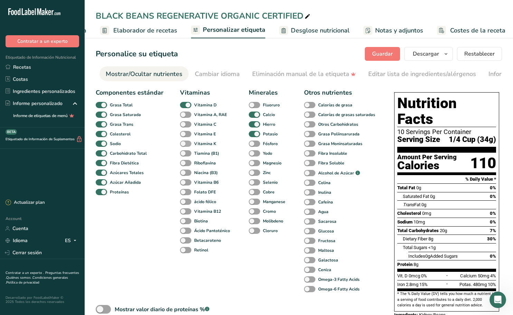
click at [189, 145] on span at bounding box center [185, 144] width 11 height 7
click at [185, 145] on input "Vitamina K" at bounding box center [182, 143] width 4 height 4
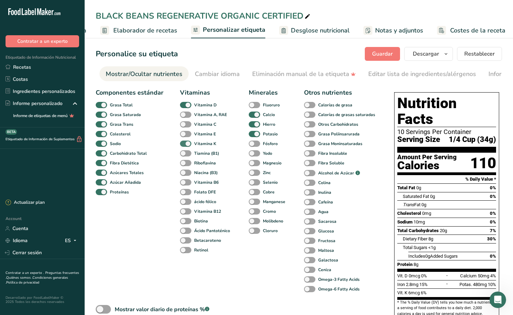
click at [189, 145] on span at bounding box center [185, 144] width 11 height 7
click at [185, 145] on input "Vitamina K" at bounding box center [182, 143] width 4 height 4
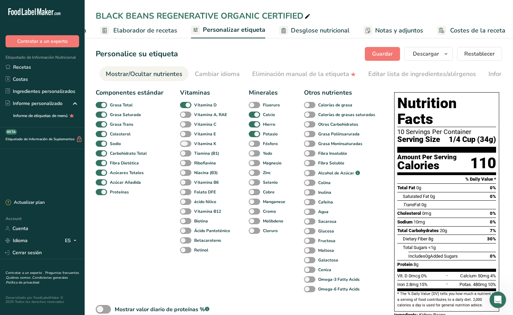
click at [189, 145] on span at bounding box center [185, 144] width 11 height 7
click at [185, 145] on input "Vitamina K" at bounding box center [182, 143] width 4 height 4
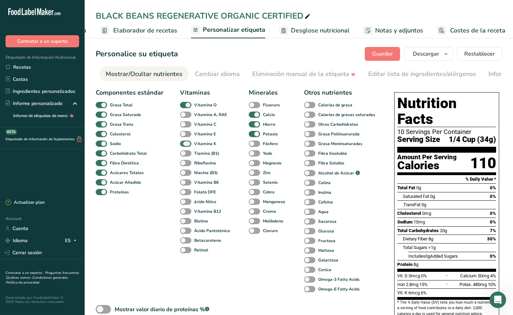
click at [189, 145] on span at bounding box center [185, 144] width 11 height 7
click at [185, 145] on input "Vitamina K" at bounding box center [182, 143] width 4 height 4
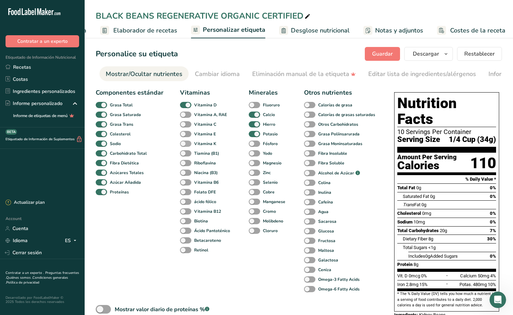
click at [189, 145] on span at bounding box center [185, 144] width 11 height 7
click at [185, 145] on input "Vitamina K" at bounding box center [182, 143] width 4 height 4
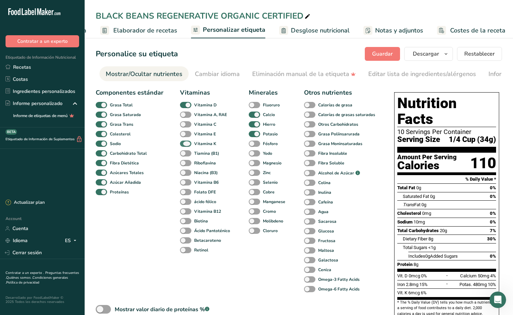
click at [189, 145] on span at bounding box center [185, 144] width 11 height 7
click at [185, 145] on input "Vitamina K" at bounding box center [182, 143] width 4 height 4
checkbox input "false"
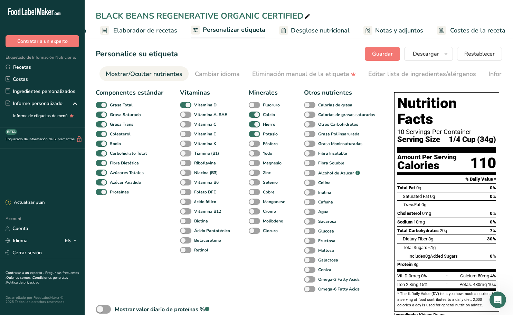
click at [189, 153] on span at bounding box center [185, 153] width 11 height 7
click at [185, 153] on input "Tiamina (B1)" at bounding box center [182, 153] width 4 height 4
checkbox input "true"
click at [188, 164] on span at bounding box center [185, 163] width 11 height 7
click at [185, 164] on input "Riboflavina" at bounding box center [182, 163] width 4 height 4
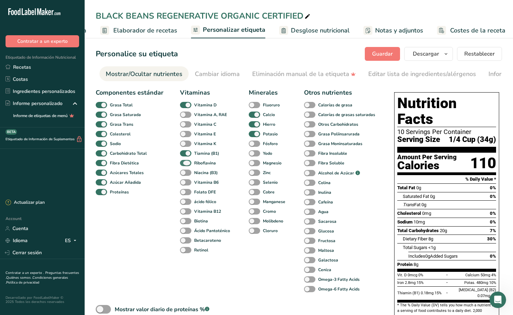
click at [188, 164] on span at bounding box center [185, 163] width 11 height 7
click at [185, 164] on input "Riboflavina" at bounding box center [182, 163] width 4 height 4
checkbox input "false"
click at [187, 172] on span at bounding box center [185, 173] width 11 height 7
click at [185, 172] on input "Niacina (B3)" at bounding box center [182, 172] width 4 height 4
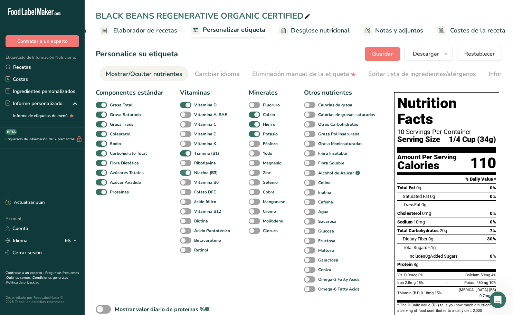
click at [187, 172] on span at bounding box center [185, 173] width 11 height 7
click at [185, 172] on input "Niacina (B3)" at bounding box center [182, 172] width 4 height 4
checkbox input "false"
click at [187, 182] on span at bounding box center [185, 182] width 11 height 7
click at [185, 182] on input "Vitamina B6" at bounding box center [182, 182] width 4 height 4
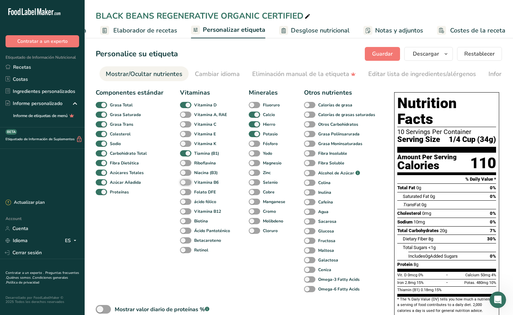
checkbox input "true"
click at [187, 194] on span at bounding box center [185, 192] width 11 height 7
click at [185, 194] on input "Folato DFE" at bounding box center [182, 192] width 4 height 4
checkbox input "true"
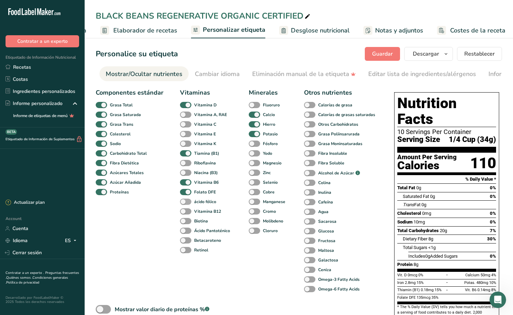
click at [185, 205] on span at bounding box center [185, 202] width 11 height 7
click at [185, 204] on input "ácido fólico" at bounding box center [182, 201] width 4 height 4
click at [185, 205] on span at bounding box center [185, 202] width 11 height 7
click at [185, 204] on input "ácido fólico" at bounding box center [182, 201] width 4 height 4
checkbox input "false"
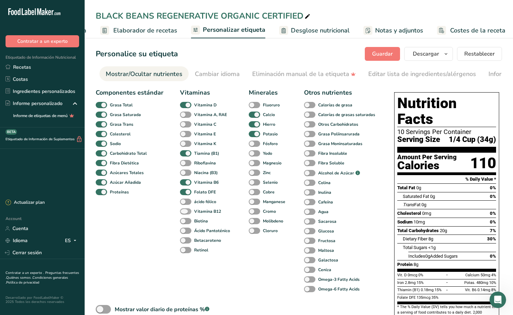
click at [187, 213] on span at bounding box center [185, 211] width 11 height 7
click at [185, 213] on input "Vitamina B12" at bounding box center [182, 211] width 4 height 4
click at [187, 213] on span at bounding box center [185, 211] width 11 height 7
click at [185, 213] on input "Vitamina B12" at bounding box center [182, 211] width 4 height 4
checkbox input "false"
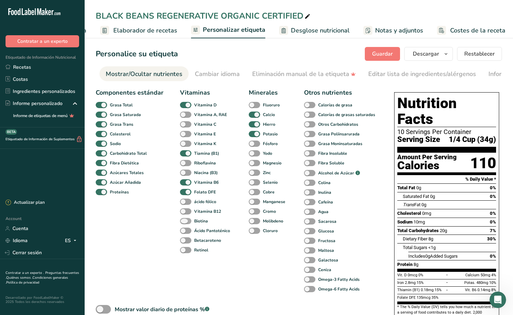
click at [188, 220] on span at bounding box center [185, 221] width 11 height 7
click at [185, 220] on input "Biotina" at bounding box center [182, 221] width 4 height 4
click at [188, 220] on span at bounding box center [185, 221] width 11 height 7
click at [185, 220] on input "Biotina" at bounding box center [182, 221] width 4 height 4
checkbox input "false"
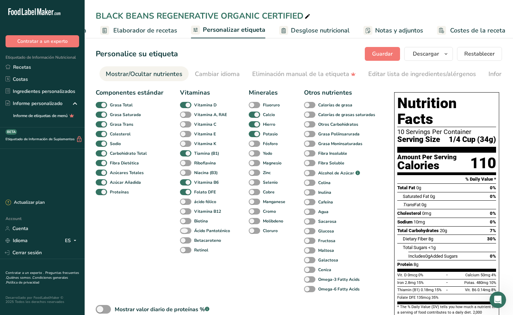
click at [187, 230] on span at bounding box center [185, 231] width 11 height 7
click at [185, 230] on input "Ácido Pantoténico" at bounding box center [182, 230] width 4 height 4
click at [186, 229] on div "Ácido Pantoténico" at bounding box center [186, 231] width 13 height 10
click at [185, 231] on span at bounding box center [185, 231] width 11 height 7
click at [185, 231] on input "Ácido Pantoténico" at bounding box center [182, 230] width 4 height 4
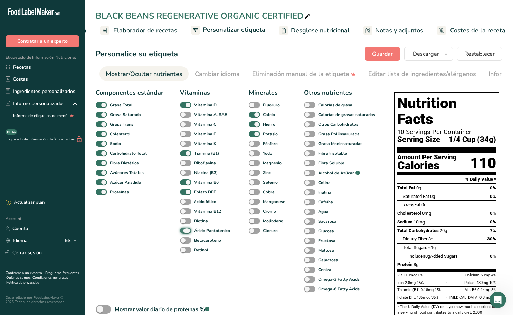
checkbox input "false"
click at [187, 240] on span at bounding box center [185, 240] width 11 height 7
click at [185, 240] on input "Betacaroteno" at bounding box center [182, 240] width 4 height 4
click at [187, 240] on span at bounding box center [185, 240] width 11 height 7
click at [185, 240] on input "Betacaroteno" at bounding box center [182, 240] width 4 height 4
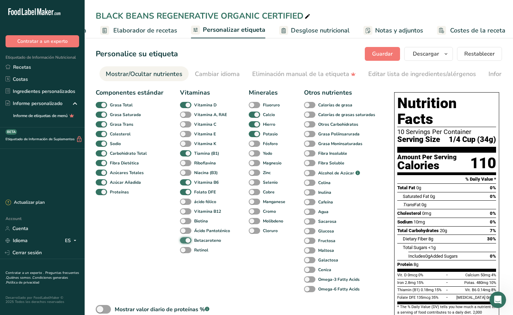
checkbox input "false"
click at [187, 250] on span at bounding box center [185, 250] width 11 height 7
click at [185, 250] on input "Retinol" at bounding box center [182, 250] width 4 height 4
click at [187, 250] on span at bounding box center [185, 250] width 11 height 7
click at [185, 250] on input "Retinol" at bounding box center [182, 250] width 4 height 4
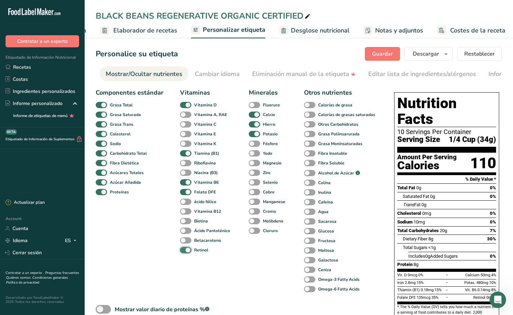
checkbox input "false"
click at [255, 144] on span at bounding box center [254, 144] width 11 height 7
click at [253, 144] on input "Fósforo" at bounding box center [251, 143] width 4 height 4
checkbox input "true"
click at [255, 154] on span at bounding box center [254, 153] width 11 height 7
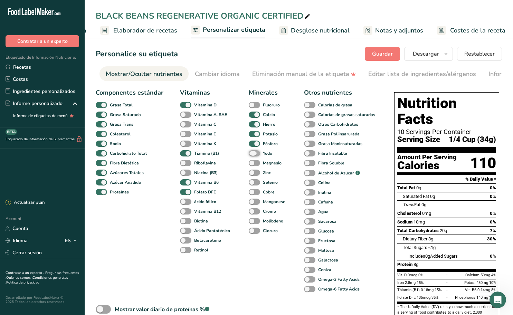
click at [253, 154] on input "Yodo" at bounding box center [251, 153] width 4 height 4
click at [255, 154] on span at bounding box center [254, 153] width 11 height 7
click at [253, 154] on input "Yodo" at bounding box center [251, 153] width 4 height 4
checkbox input "false"
click at [256, 163] on span at bounding box center [254, 163] width 11 height 7
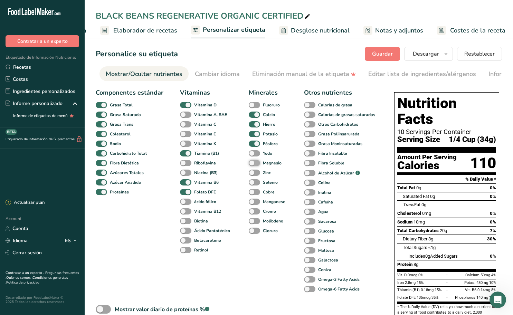
click at [253, 163] on input "Magnesio" at bounding box center [251, 163] width 4 height 4
click at [256, 163] on span at bounding box center [254, 163] width 11 height 7
click at [253, 163] on input "Magnesio" at bounding box center [251, 163] width 4 height 4
click at [256, 163] on span at bounding box center [254, 163] width 11 height 7
click at [253, 163] on input "Magnesio" at bounding box center [251, 163] width 4 height 4
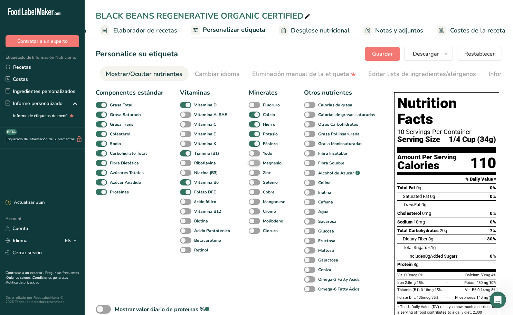
checkbox input "true"
click at [257, 172] on span at bounding box center [254, 173] width 11 height 7
click at [253, 172] on input "Zinc" at bounding box center [251, 172] width 4 height 4
click at [257, 172] on span at bounding box center [254, 173] width 11 height 7
click at [253, 172] on input "Zinc" at bounding box center [251, 172] width 4 height 4
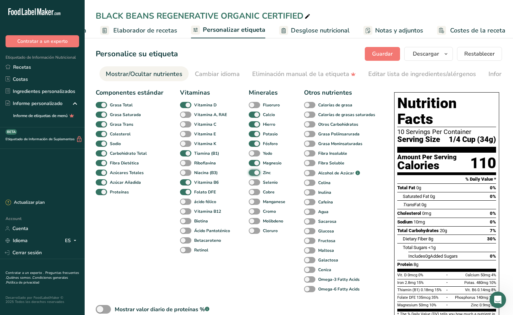
checkbox input "false"
click at [256, 182] on span at bounding box center [254, 182] width 11 height 7
click at [253, 182] on input "Selenio" at bounding box center [251, 182] width 4 height 4
click at [256, 182] on span at bounding box center [254, 182] width 11 height 7
click at [253, 182] on input "Selenio" at bounding box center [251, 182] width 4 height 4
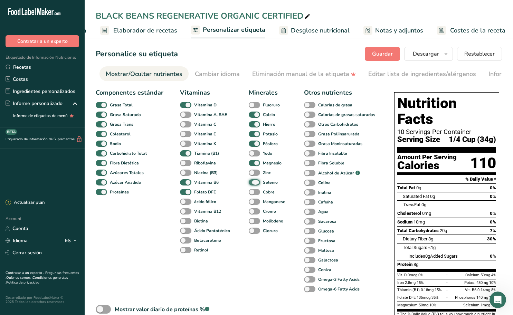
checkbox input "false"
click at [256, 191] on span at bounding box center [254, 192] width 11 height 7
click at [253, 191] on input "Cobre" at bounding box center [251, 192] width 4 height 4
checkbox input "true"
click at [256, 203] on span at bounding box center [254, 202] width 11 height 7
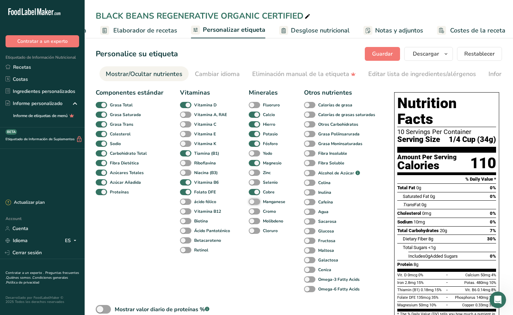
click at [253, 203] on input "Manganese" at bounding box center [251, 201] width 4 height 4
checkbox input "true"
click at [254, 212] on span at bounding box center [254, 211] width 11 height 7
click at [253, 212] on input "Cromo" at bounding box center [251, 211] width 4 height 4
click at [254, 212] on span at bounding box center [254, 211] width 11 height 7
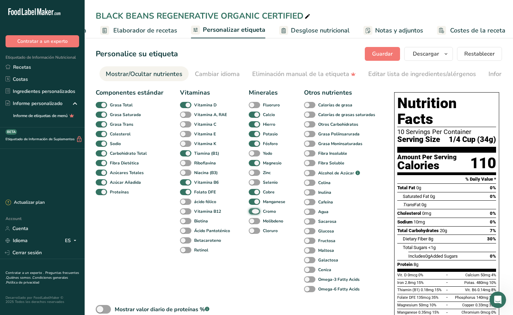
click at [253, 212] on input "Cromo" at bounding box center [251, 211] width 4 height 4
checkbox input "false"
click at [255, 222] on span at bounding box center [254, 221] width 11 height 7
click at [253, 222] on input "Molibdeno" at bounding box center [251, 221] width 4 height 4
click at [255, 222] on span at bounding box center [254, 221] width 11 height 7
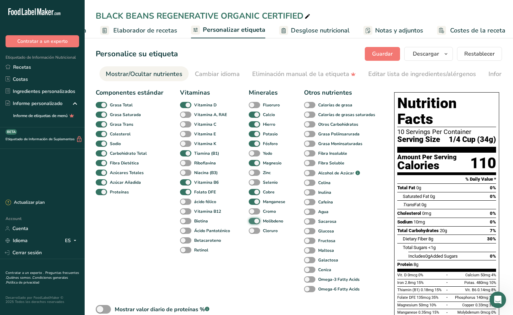
click at [253, 222] on input "Molibdeno" at bounding box center [251, 221] width 4 height 4
checkbox input "false"
click at [255, 230] on span at bounding box center [254, 231] width 11 height 7
click at [253, 230] on input "Cloruro" at bounding box center [251, 230] width 4 height 4
click at [255, 230] on span at bounding box center [254, 231] width 11 height 7
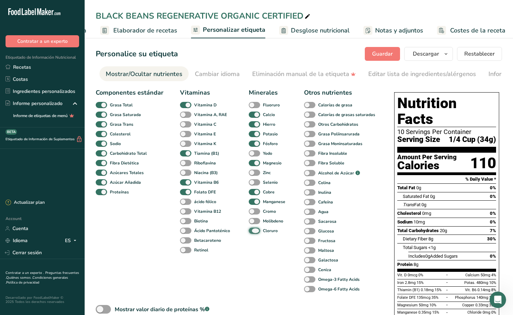
click at [253, 230] on input "Cloruro" at bounding box center [251, 230] width 4 height 4
checkbox input "false"
click at [309, 163] on span at bounding box center [309, 163] width 11 height 7
click at [309, 163] on input "Fibra Soluble" at bounding box center [306, 163] width 4 height 4
checkbox input "true"
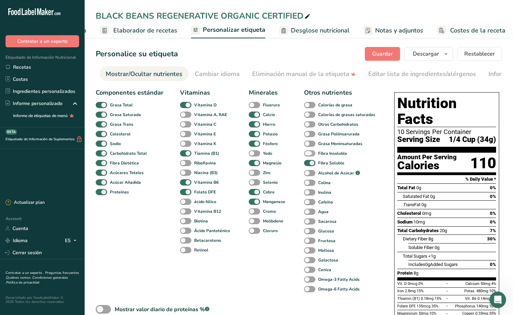
click at [309, 155] on span at bounding box center [309, 153] width 11 height 7
click at [309, 155] on input "Fibra Insoluble" at bounding box center [306, 153] width 4 height 4
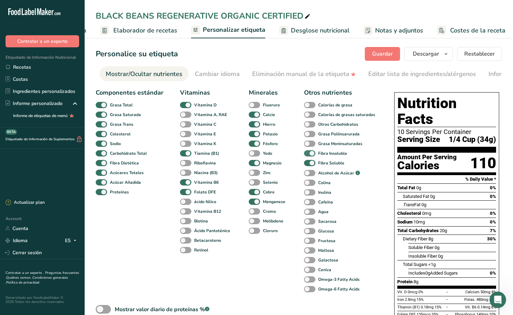
click at [309, 155] on span at bounding box center [309, 153] width 11 height 7
click at [309, 155] on input "Fibra Insoluble" at bounding box center [306, 153] width 4 height 4
checkbox input "false"
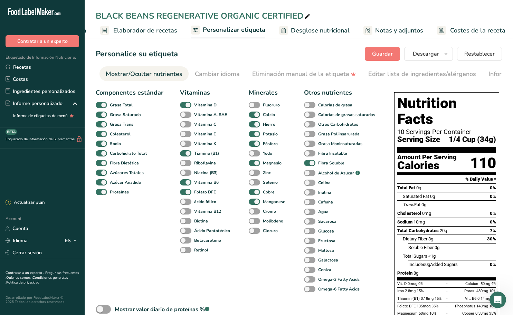
click at [311, 185] on span at bounding box center [309, 183] width 11 height 7
click at [309, 185] on input "Colina" at bounding box center [306, 182] width 4 height 4
click at [311, 185] on span at bounding box center [309, 183] width 11 height 7
click at [309, 185] on input "Colina" at bounding box center [306, 182] width 4 height 4
checkbox input "false"
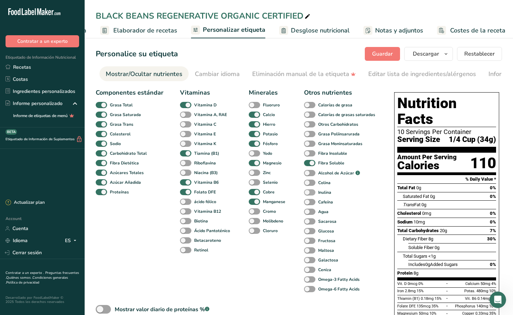
click at [313, 192] on span at bounding box center [309, 192] width 11 height 7
click at [309, 192] on input "Inulina" at bounding box center [306, 192] width 4 height 4
click at [313, 192] on span at bounding box center [309, 192] width 11 height 7
click at [309, 192] on input "Inulina" at bounding box center [306, 192] width 4 height 4
checkbox input "false"
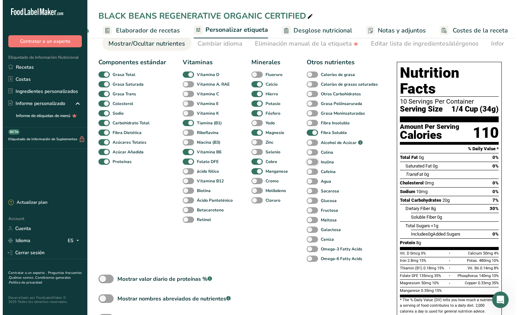
scroll to position [4, 0]
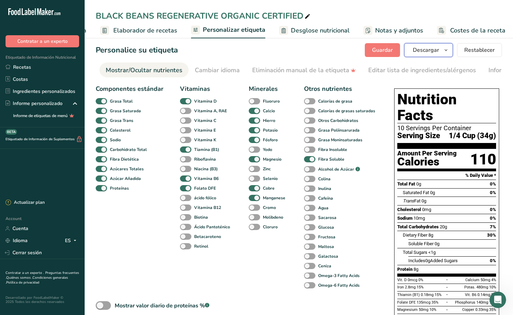
click at [436, 50] on span "Descargar" at bounding box center [426, 50] width 26 height 8
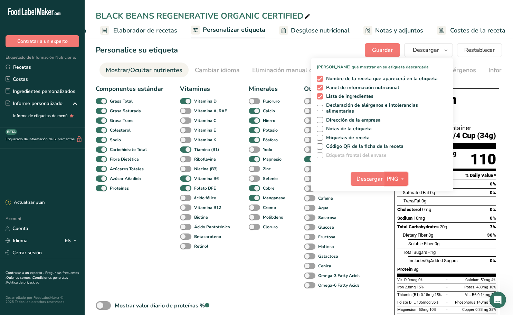
click at [405, 178] on icon "button" at bounding box center [403, 179] width 6 height 9
click at [399, 225] on link "PDF" at bounding box center [397, 227] width 22 height 11
click at [375, 179] on span "Descargar" at bounding box center [370, 179] width 26 height 8
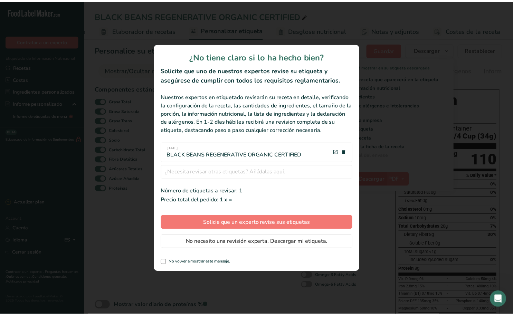
scroll to position [0, 84]
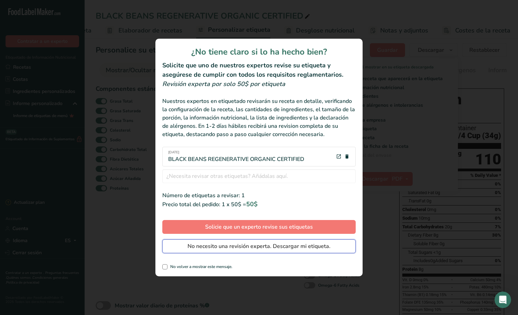
click at [239, 246] on span "No necesito una revisión experta. Descargar mi etiqueta." at bounding box center [259, 246] width 143 height 8
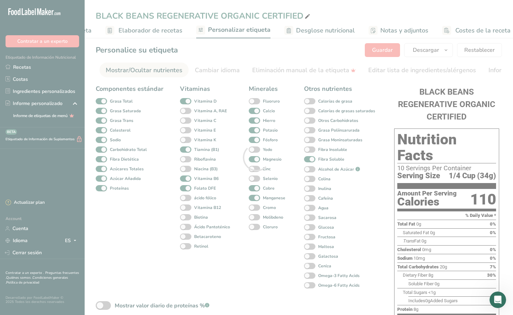
scroll to position [0, 0]
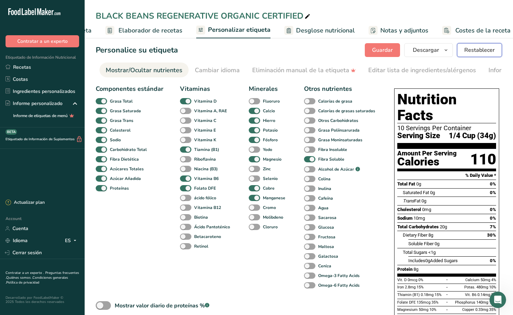
click at [486, 48] on span "Restablecer" at bounding box center [479, 50] width 30 height 8
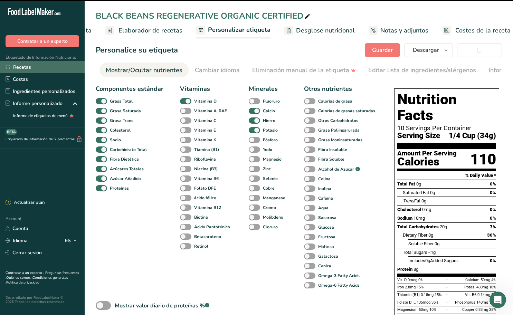
checkbox input "false"
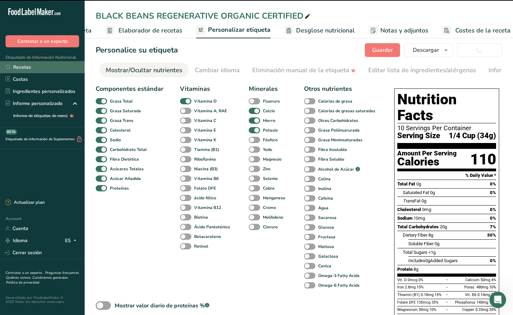
checkbox input "false"
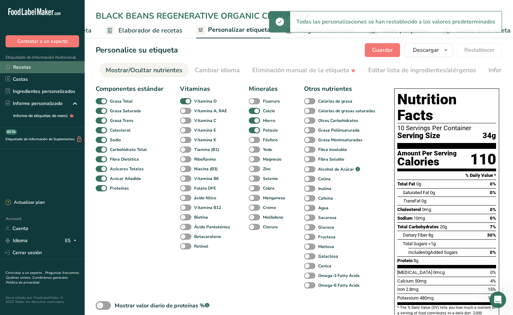
click at [25, 67] on link "Recetas" at bounding box center [42, 67] width 85 height 12
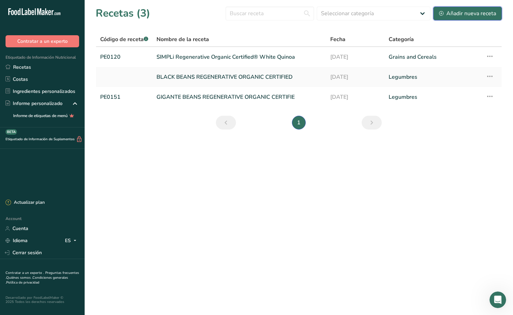
click at [469, 15] on div "Añadir nueva receta" at bounding box center [467, 13] width 57 height 8
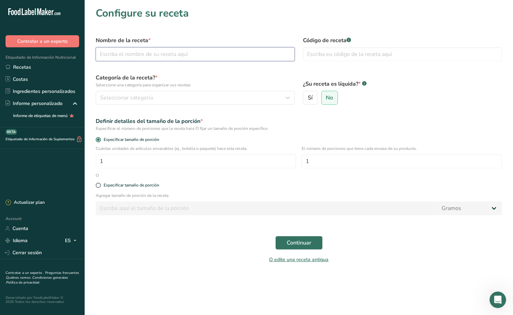
click at [158, 49] on input "text" at bounding box center [195, 54] width 199 height 14
paste input "egen_Superfoods_Powder_Acai"
click at [101, 53] on input "egen_Superfoods_Powder_Acai" at bounding box center [195, 54] width 199 height 14
click at [118, 55] on input "Regen_Superfoods_Powder_Acai" at bounding box center [195, 54] width 199 height 14
click at [149, 54] on input "Regen Superfoods_Powder_Acai" at bounding box center [195, 54] width 199 height 14
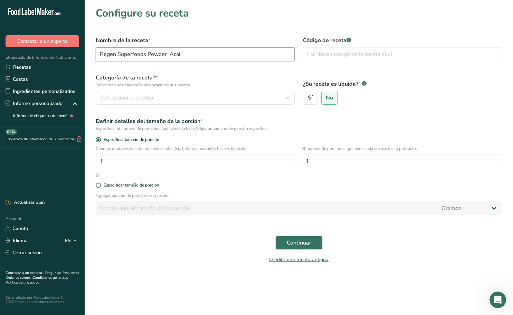
click at [170, 54] on input "Regen Superfoods Powder_Acai" at bounding box center [195, 54] width 199 height 14
type input "Regen Superfoods Powder Acai"
click at [197, 95] on div "Seleccionar categoría" at bounding box center [193, 98] width 186 height 8
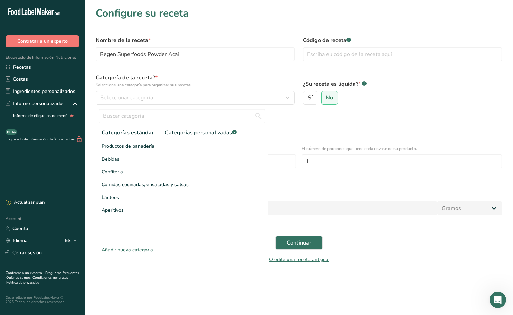
click at [144, 248] on div "Añadir nueva categoría" at bounding box center [182, 249] width 172 height 7
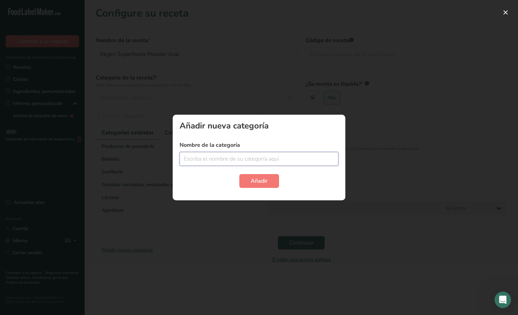
click at [208, 159] on input "text" at bounding box center [259, 159] width 159 height 14
type input "SuperFoods"
click at [256, 180] on span "Añadir" at bounding box center [259, 181] width 17 height 8
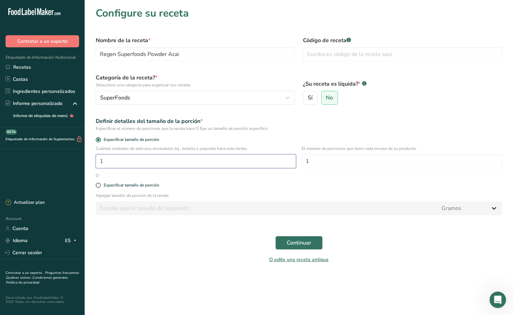
click at [163, 162] on input "1" at bounding box center [196, 161] width 200 height 14
click at [339, 165] on input "1" at bounding box center [402, 161] width 200 height 14
click at [141, 184] on div "Especificar tamaño de porción" at bounding box center [132, 185] width 56 height 5
click at [100, 184] on input "Especificar tamaño de porción" at bounding box center [98, 185] width 4 height 4
radio input "true"
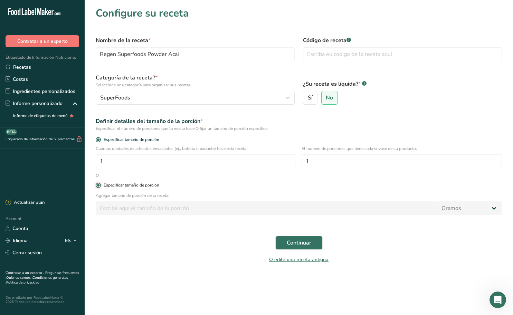
radio input "false"
click at [147, 206] on input "number" at bounding box center [267, 208] width 342 height 14
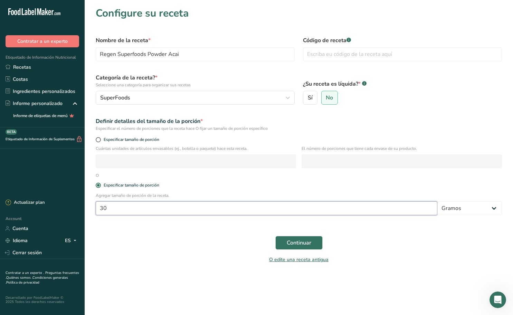
type input "30"
click at [466, 222] on form "Nombre de la receta * Regen Superfoods Powder Acai Código de receta .a-a{fill:#…" at bounding box center [299, 150] width 415 height 236
click at [297, 244] on span "Continuar" at bounding box center [299, 243] width 25 height 8
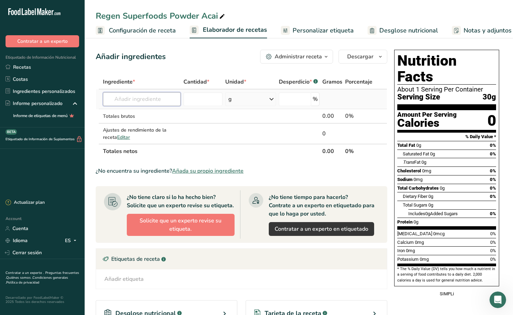
click at [162, 101] on input "text" at bounding box center [142, 99] width 78 height 14
paste input "Flours or cornmeal"
type input "Flours or cornmeal"
paste input "egen_Superfoods_Powder_Acai"
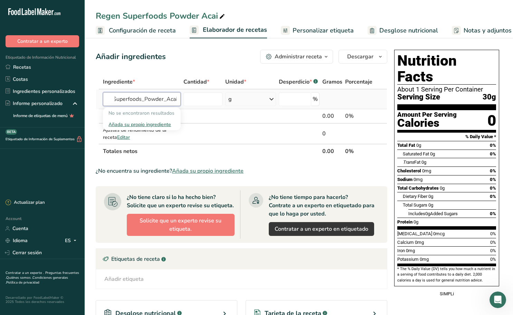
click at [144, 98] on input "egen_Superfoods_Powder_Acai" at bounding box center [142, 99] width 78 height 14
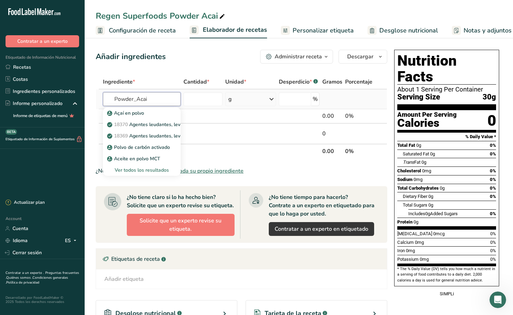
click at [137, 98] on input "Powder_Acai" at bounding box center [142, 99] width 78 height 14
type input "Powder Acai"
click at [168, 78] on div "Ingrediente *" at bounding box center [142, 82] width 78 height 8
click at [151, 100] on input "text" at bounding box center [142, 99] width 78 height 14
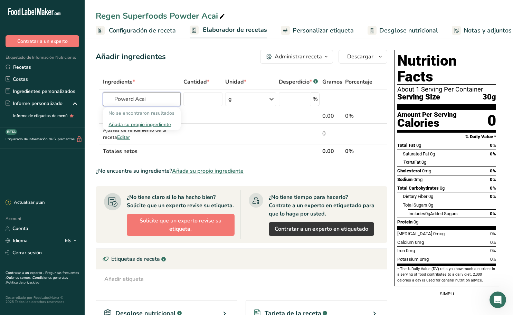
type input "Powerd Acai"
click at [146, 122] on div "Añada su propio ingrediente" at bounding box center [142, 124] width 67 height 7
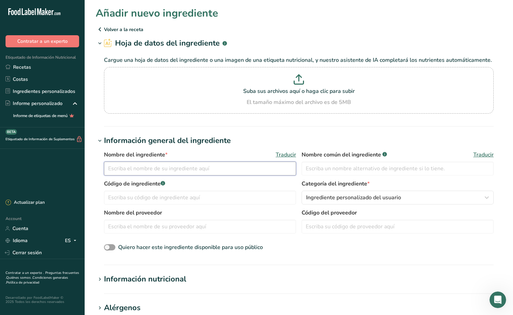
click at [175, 166] on input "text" at bounding box center [200, 169] width 192 height 14
click at [104, 30] on icon at bounding box center [100, 29] width 8 height 12
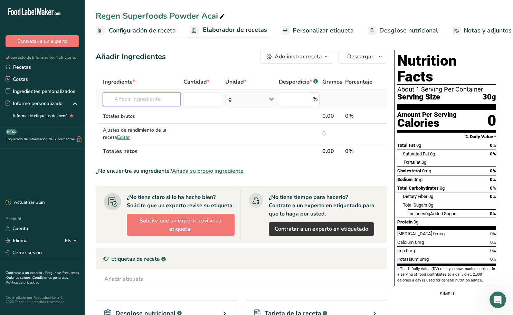
click at [159, 99] on input "text" at bounding box center [142, 99] width 78 height 14
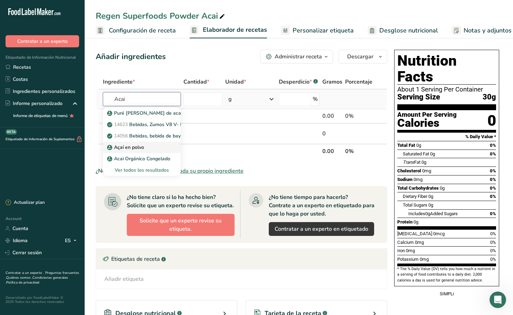
type input "Acai"
click at [141, 145] on p "Açaí en polvo" at bounding box center [127, 147] width 36 height 7
type input "Acai Powder"
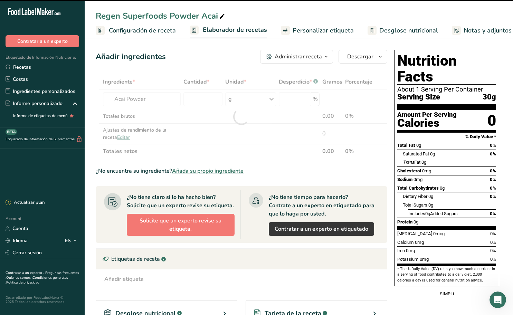
type input "0"
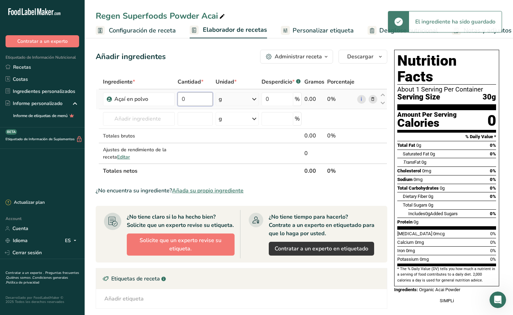
click at [194, 97] on input "0" at bounding box center [196, 99] width 36 height 14
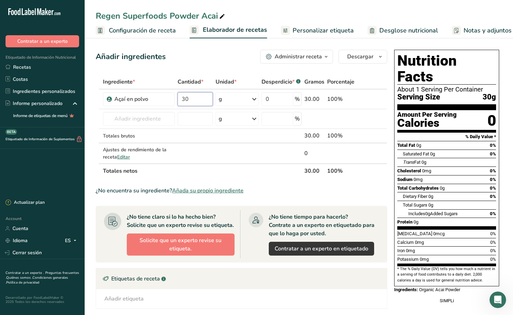
type input "30"
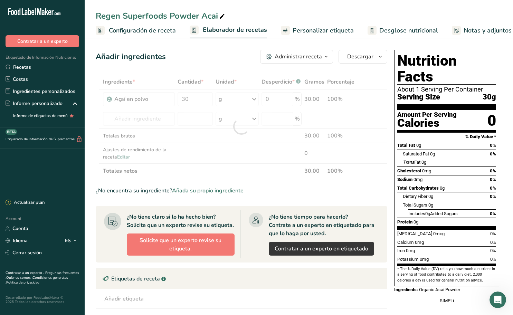
click at [242, 67] on div "Añadir ingredientes Administrar receta Eliminar receta Duplicar receta Escalar …" at bounding box center [244, 226] width 296 height 359
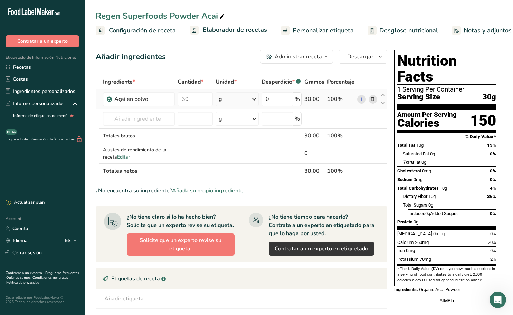
click at [253, 101] on icon at bounding box center [254, 99] width 8 height 12
click at [235, 151] on div "Ver más" at bounding box center [249, 153] width 58 height 7
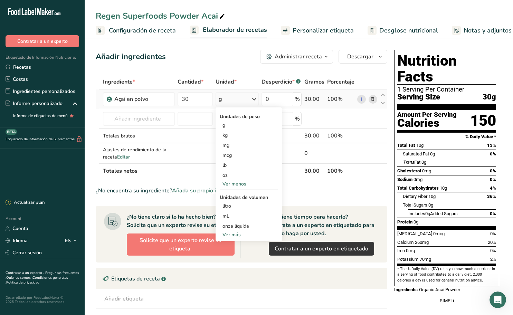
click at [239, 184] on div "Ver menos" at bounding box center [249, 183] width 58 height 7
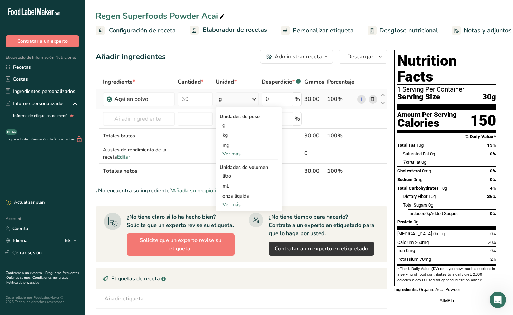
click at [240, 204] on div "Ver más" at bounding box center [249, 204] width 58 height 7
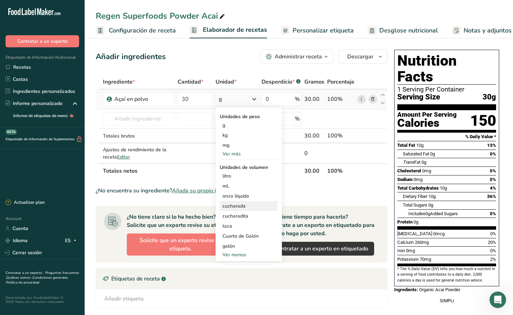
click at [252, 207] on div "cucharada" at bounding box center [249, 206] width 53 height 7
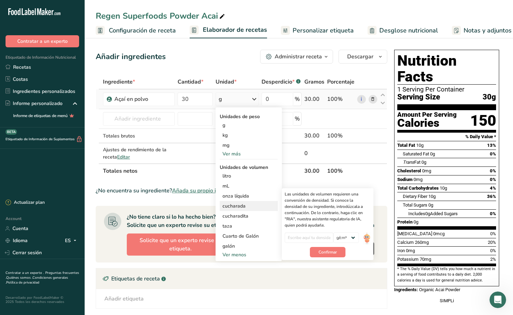
click at [261, 205] on div "cucharada" at bounding box center [249, 206] width 53 height 7
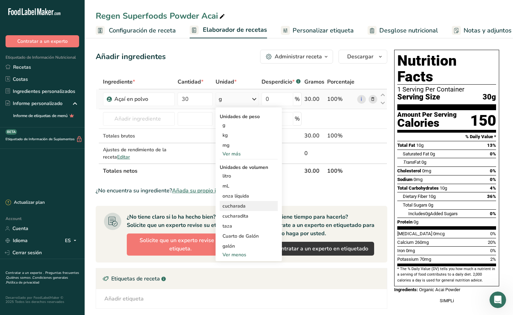
click at [245, 207] on div "cucharada" at bounding box center [249, 206] width 53 height 7
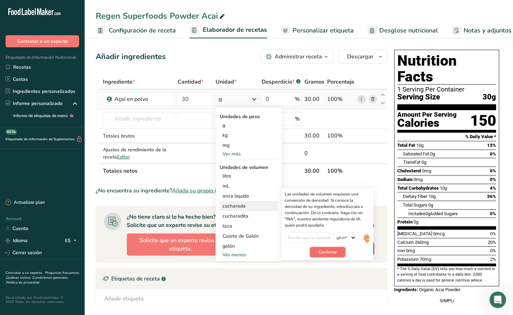
click at [326, 254] on span "Confirmar" at bounding box center [328, 252] width 18 height 6
click at [323, 259] on button "Confirmar" at bounding box center [328, 256] width 36 height 10
click at [347, 237] on select "lb/pie³ g/cm³" at bounding box center [347, 238] width 26 height 10
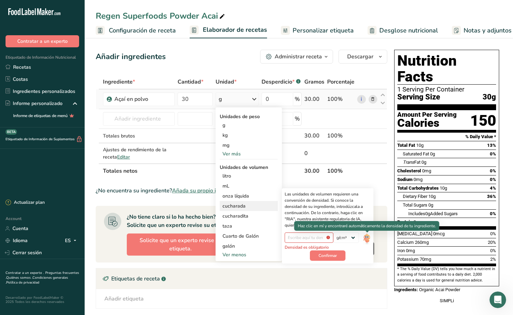
click at [367, 237] on img at bounding box center [367, 239] width 8 height 12
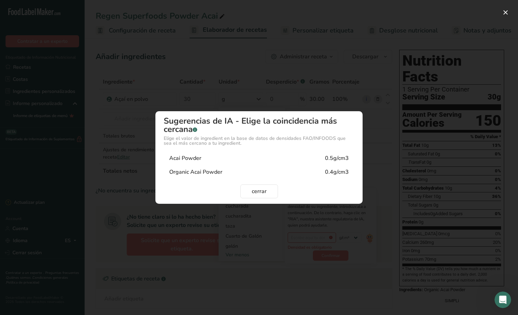
click at [249, 170] on div "Organic Acai Powder 0.4g/cm3" at bounding box center [259, 172] width 191 height 14
type input "0.4"
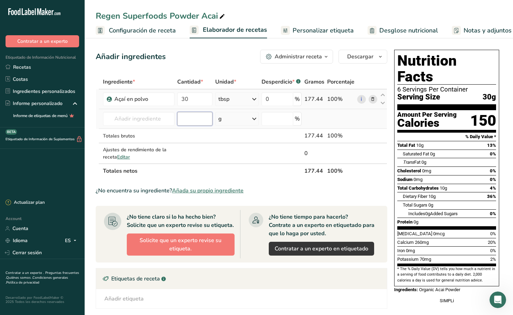
click at [205, 118] on input "number" at bounding box center [194, 119] width 35 height 14
type input "30"
click at [160, 117] on input "text" at bounding box center [139, 119] width 72 height 14
click at [238, 117] on div "g" at bounding box center [236, 119] width 43 height 14
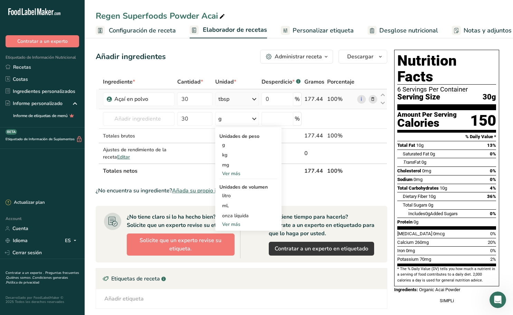
click at [243, 98] on div "tbsp" at bounding box center [236, 99] width 43 height 14
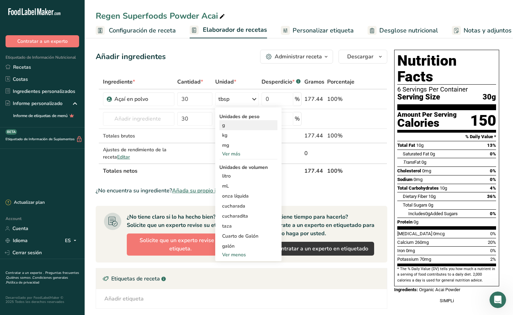
click at [236, 128] on div "g" at bounding box center [248, 125] width 58 height 10
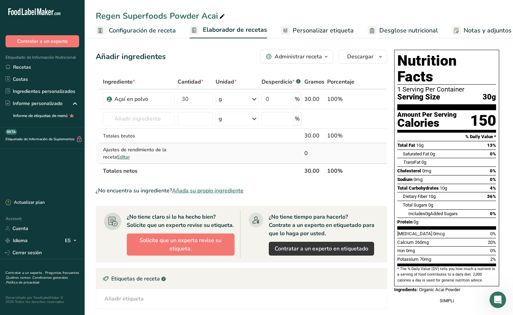
click at [126, 156] on span "Editar" at bounding box center [123, 157] width 13 height 7
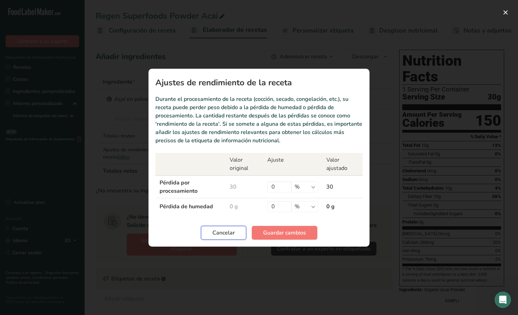
click at [237, 231] on button "Cancelar" at bounding box center [223, 233] width 45 height 14
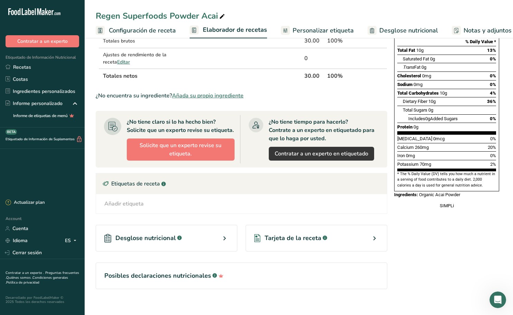
scroll to position [102, 0]
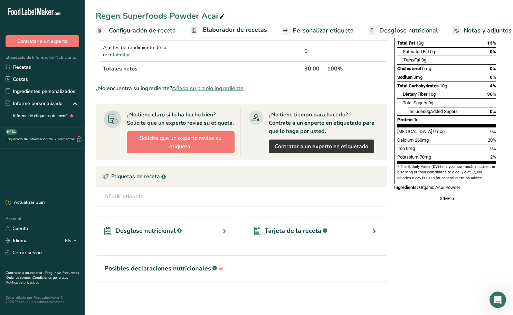
click at [142, 197] on div "Añadir etiqueta" at bounding box center [123, 197] width 39 height 8
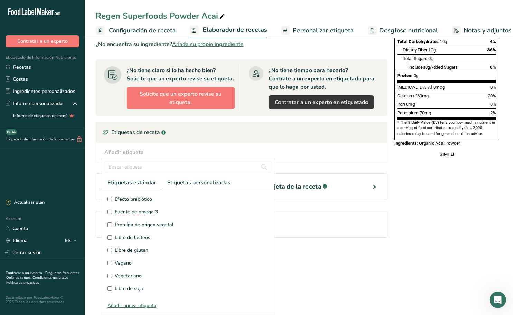
scroll to position [0, 0]
click at [165, 149] on div "Añadir etiqueta Etiquetas estándar Etiquetas personalizadas Fuente de antioxida…" at bounding box center [242, 152] width 280 height 8
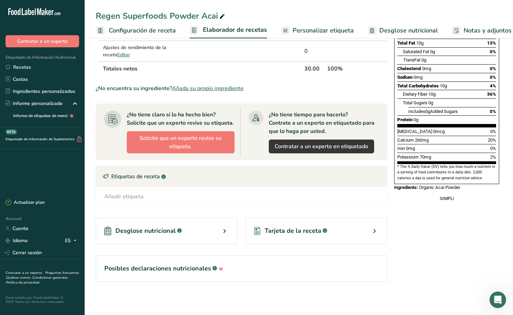
click at [159, 272] on h1 "Posibles declaraciones nutricionales .a-a{fill:#347362;}.b-a{fill:#fff;}" at bounding box center [241, 268] width 274 height 9
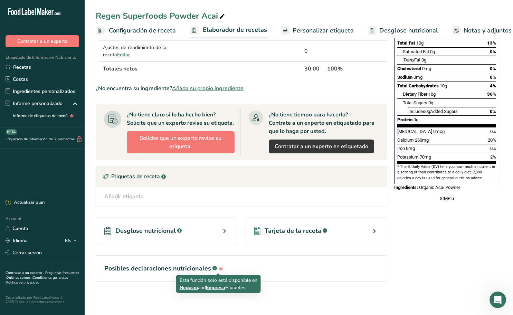
click at [219, 268] on icon at bounding box center [221, 268] width 10 height 7
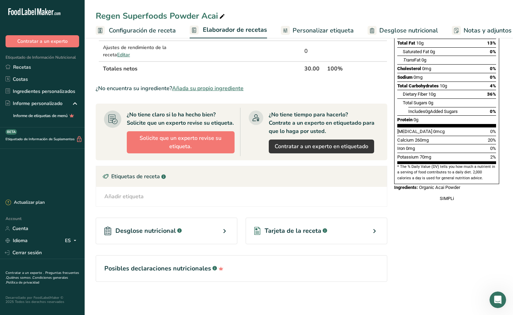
click at [266, 259] on section "Posibles declaraciones nutricionales .a-a{fill:#347362;}.b-a{fill:#fff;}" at bounding box center [242, 268] width 292 height 27
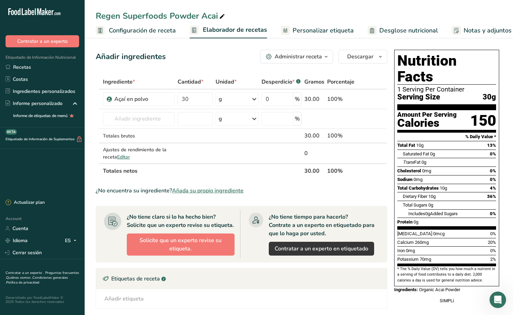
click at [319, 57] on div "Administrar receta" at bounding box center [298, 57] width 47 height 8
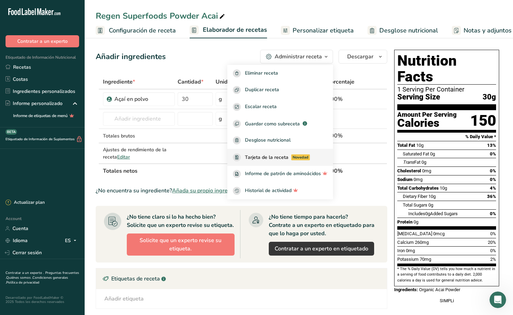
click at [281, 156] on span "Tarjeta de la receta" at bounding box center [267, 157] width 44 height 7
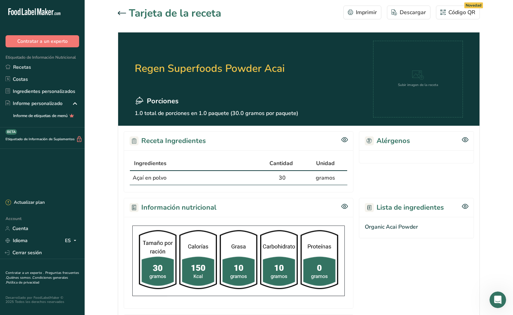
click at [125, 12] on icon at bounding box center [122, 13] width 8 height 4
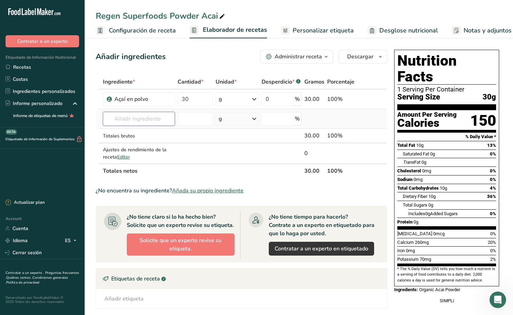
click at [155, 116] on input "text" at bounding box center [139, 119] width 72 height 14
click at [255, 98] on icon at bounding box center [254, 99] width 8 height 12
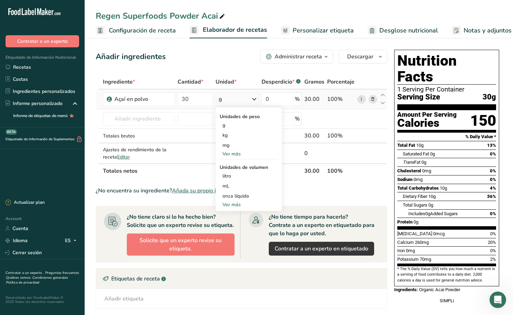
click at [233, 206] on div "Ver más" at bounding box center [249, 204] width 58 height 7
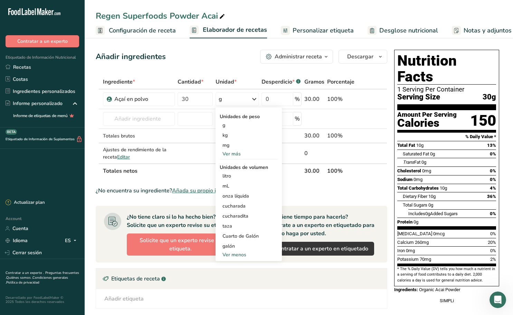
click at [251, 302] on div "Añadir etiqueta Etiquetas estándar Etiquetas personalizadas Fuente de antioxida…" at bounding box center [242, 299] width 280 height 8
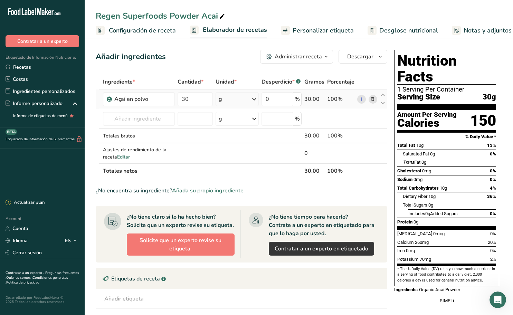
click at [252, 99] on icon at bounding box center [254, 99] width 8 height 12
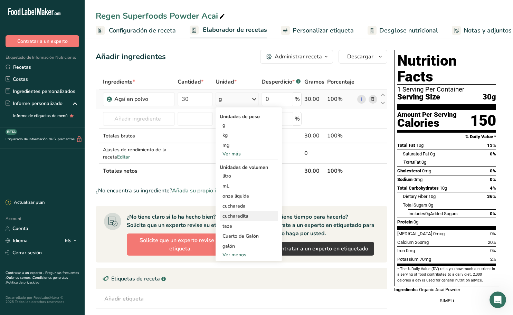
click at [243, 217] on div "cucharadita" at bounding box center [249, 216] width 53 height 7
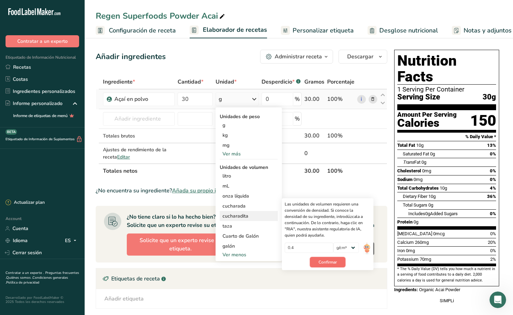
click at [331, 263] on span "Confirmar" at bounding box center [328, 262] width 18 height 6
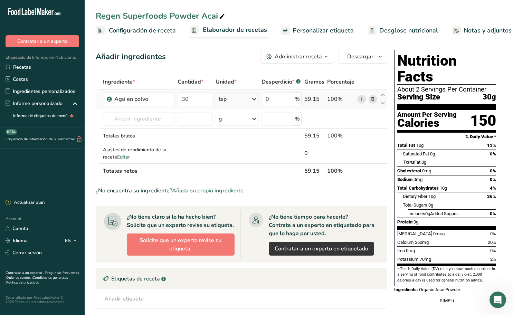
click at [253, 98] on icon at bounding box center [254, 99] width 8 height 12
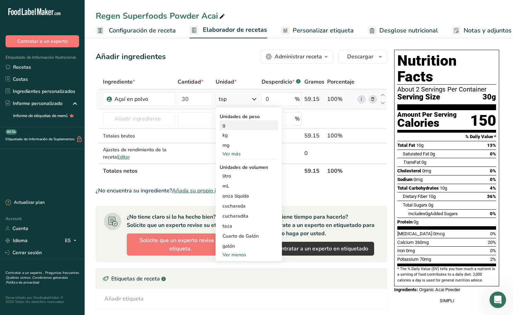
click at [233, 129] on div "g" at bounding box center [249, 125] width 58 height 10
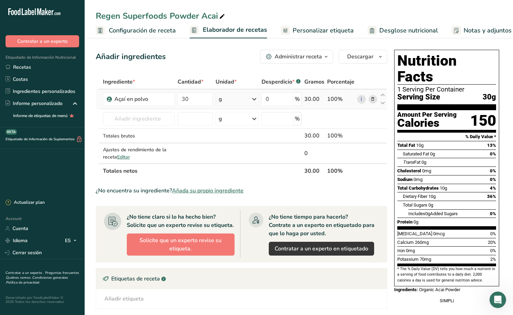
click at [255, 101] on icon at bounding box center [254, 99] width 8 height 12
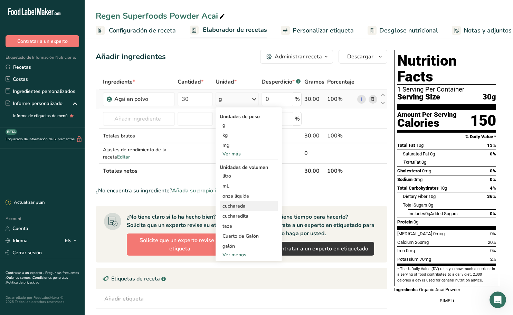
click at [248, 207] on div "cucharada" at bounding box center [249, 206] width 53 height 7
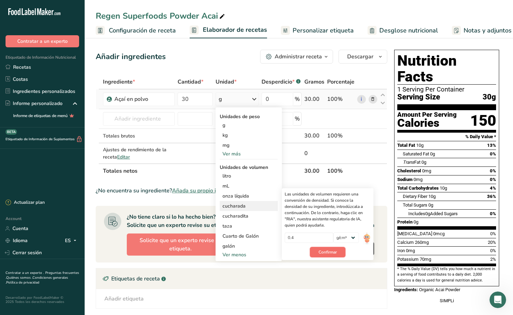
click at [323, 251] on span "Confirmar" at bounding box center [328, 252] width 18 height 6
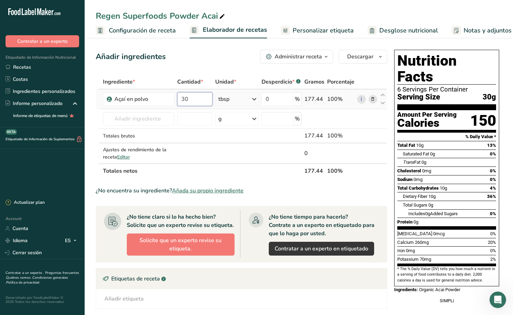
drag, startPoint x: 190, startPoint y: 100, endPoint x: 177, endPoint y: 99, distance: 13.5
click at [177, 99] on td "30" at bounding box center [195, 100] width 38 height 20
click at [147, 30] on span "Configuración de receta" at bounding box center [142, 30] width 67 height 9
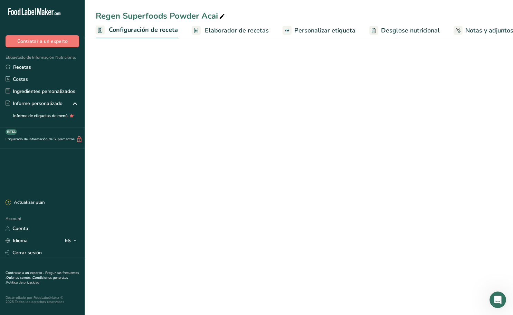
scroll to position [0, 2]
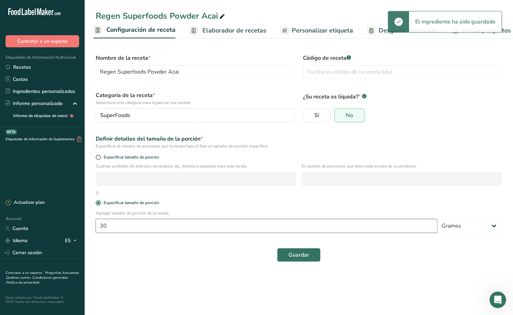
click at [136, 223] on input "30" at bounding box center [267, 226] width 342 height 14
click at [102, 226] on input "30" at bounding box center [267, 226] width 342 height 14
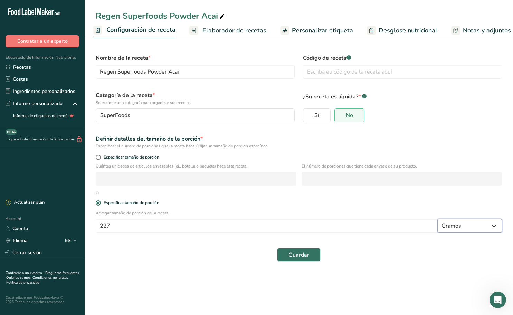
click at [496, 225] on select "Gramos kg mg mcg libras onza litro mL onza líquida cucharada cucharadita taza C…" at bounding box center [470, 226] width 65 height 14
click at [125, 223] on input "227" at bounding box center [267, 226] width 342 height 14
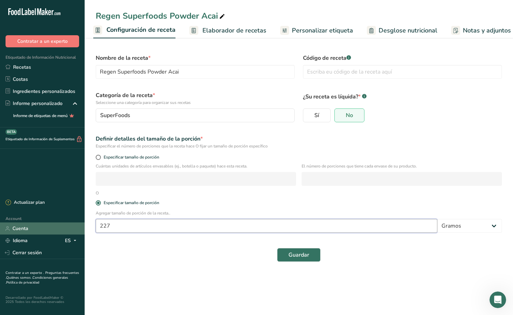
drag, startPoint x: 125, startPoint y: 224, endPoint x: 81, endPoint y: 223, distance: 43.9
click at [81, 223] on div ".a-20{fill:#fff;} Contratar a un experto Etiquetado de Información Nutricional …" at bounding box center [256, 157] width 513 height 315
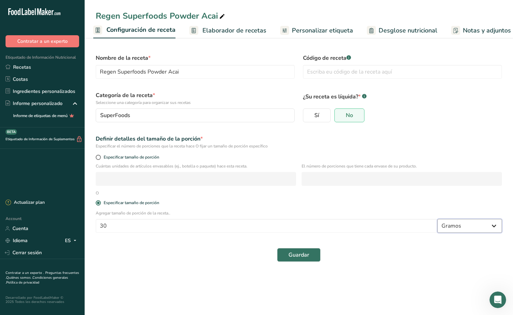
click at [461, 225] on select "Gramos kg mg mcg libras onza litro mL onza líquida cucharada cucharadita taza C…" at bounding box center [470, 226] width 65 height 14
drag, startPoint x: 120, startPoint y: 226, endPoint x: 86, endPoint y: 222, distance: 34.4
click at [86, 222] on section "Nombre de la receta * Regen Superfoods Powder Acai Código de receta .a-a{fill:#…" at bounding box center [299, 154] width 429 height 237
type input "1"
click at [478, 223] on select "Gramos kg mg mcg libras onza litro mL onza líquida cucharada cucharadita taza C…" at bounding box center [470, 226] width 65 height 14
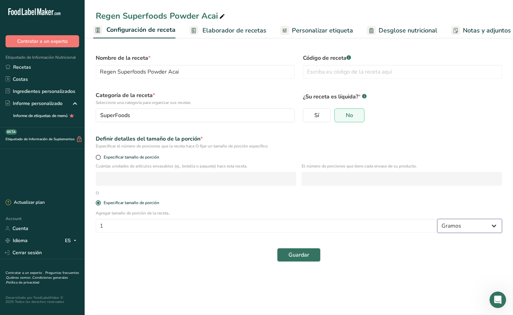
select select "19"
click at [438, 219] on select "Gramos kg mg mcg libras onza litro mL onza líquida cucharada cucharadita taza C…" at bounding box center [470, 226] width 65 height 14
select select "22"
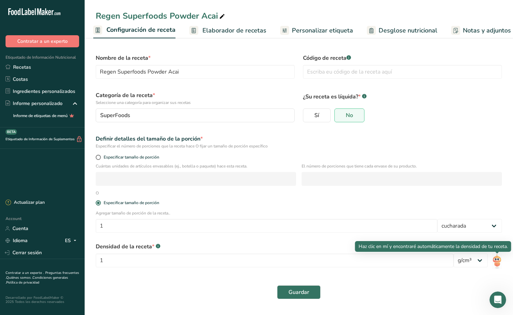
click at [499, 263] on img at bounding box center [497, 262] width 10 height 16
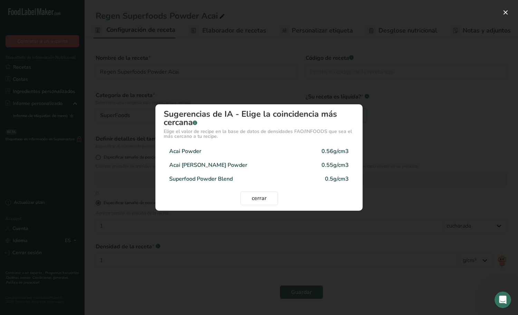
click at [228, 154] on div "Acai Powder 0.56g/cm3" at bounding box center [259, 151] width 191 height 14
type input "0.56"
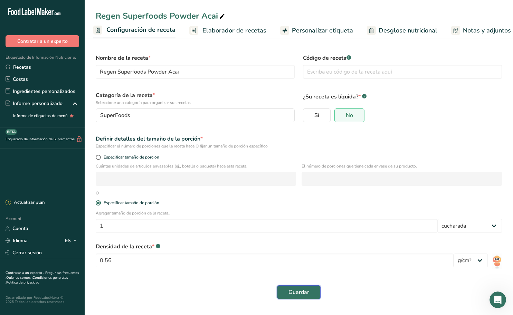
click at [300, 293] on span "Guardar" at bounding box center [299, 292] width 21 height 8
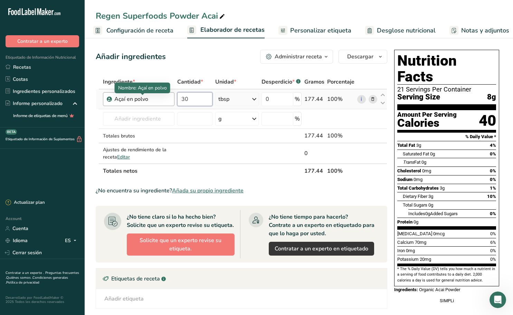
drag, startPoint x: 197, startPoint y: 101, endPoint x: 167, endPoint y: 102, distance: 29.4
click at [167, 102] on tr "Açaí en polvo 30 tbsp Unidades de peso g kg mg Ver más Unidades de volumen litr…" at bounding box center [241, 100] width 291 height 20
type input "1"
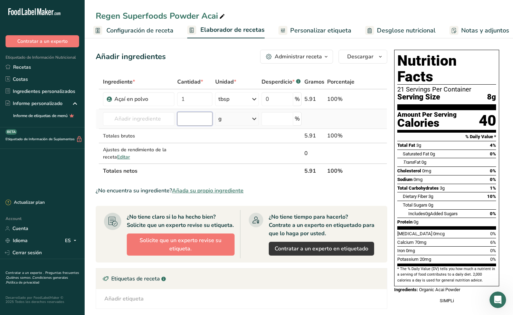
click at [189, 118] on div "Ingrediente * Cantidad * Unidad * Desperdicio * .a-a{fill:#347362;}.b-a{fill:#f…" at bounding box center [242, 127] width 292 height 104
click at [195, 101] on input "1" at bounding box center [194, 99] width 35 height 14
click at [193, 119] on div "Ingrediente * Cantidad * Unidad * Desperdicio * .a-a{fill:#347362;}.b-a{fill:#f…" at bounding box center [242, 127] width 292 height 104
click at [253, 97] on icon at bounding box center [254, 99] width 8 height 12
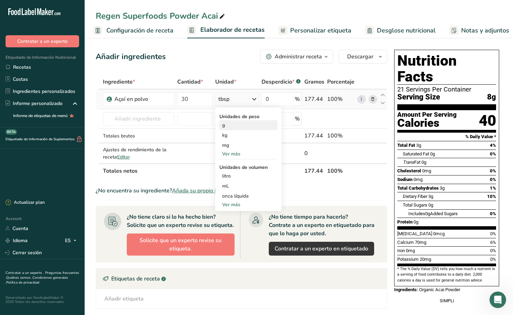
click at [238, 125] on div "g" at bounding box center [248, 125] width 58 height 10
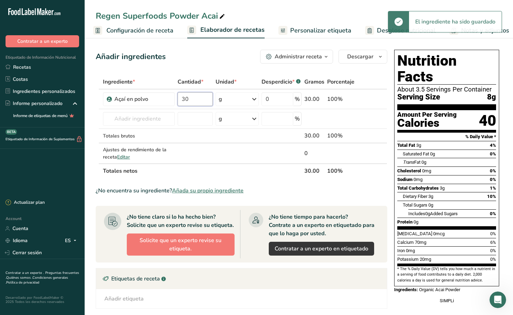
click at [189, 98] on input "30" at bounding box center [196, 99] width 36 height 14
click at [186, 96] on input "30" at bounding box center [196, 99] width 36 height 14
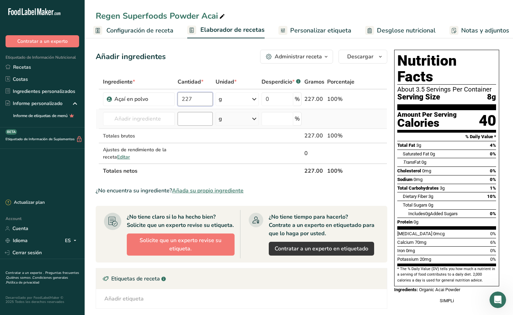
type input "227"
click at [198, 118] on div "Ingrediente * Cantidad * Unidad * Desperdicio * .a-a{fill:#347362;}.b-a{fill:#f…" at bounding box center [242, 127] width 292 height 104
click at [167, 31] on span "Configuración de receta" at bounding box center [139, 30] width 67 height 9
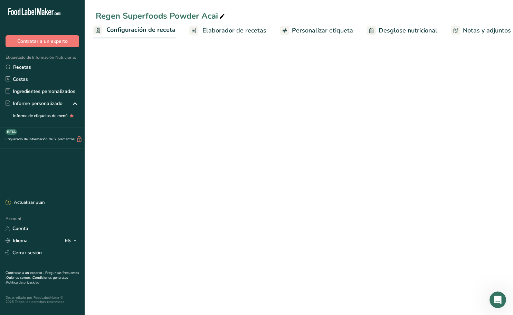
select select "19"
select select "22"
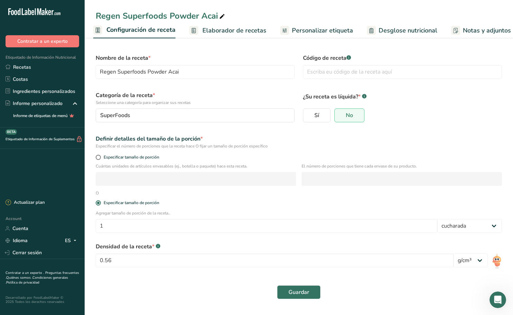
click at [227, 32] on span "Elaborador de recetas" at bounding box center [235, 30] width 64 height 9
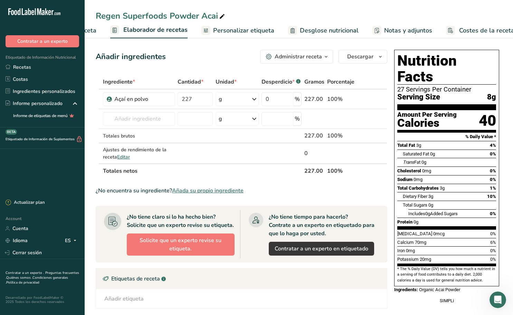
scroll to position [0, 90]
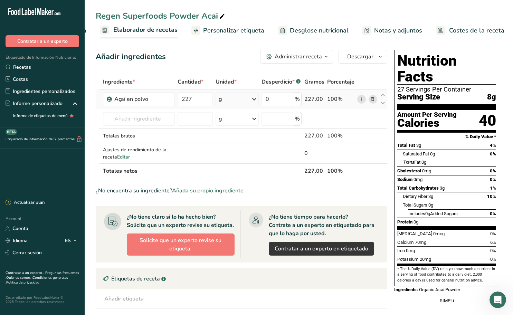
click at [297, 100] on div "0 %" at bounding box center [282, 99] width 40 height 14
click at [233, 29] on span "Personalizar etiqueta" at bounding box center [233, 30] width 61 height 9
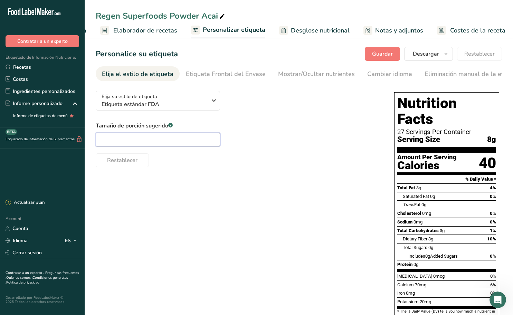
click at [170, 144] on input "text" at bounding box center [158, 140] width 124 height 14
click at [111, 141] on input "1 Tsp" at bounding box center [158, 140] width 124 height 14
click at [118, 141] on input "1 Tsp" at bounding box center [158, 140] width 124 height 14
click at [119, 141] on input "1 Tsp" at bounding box center [158, 140] width 124 height 14
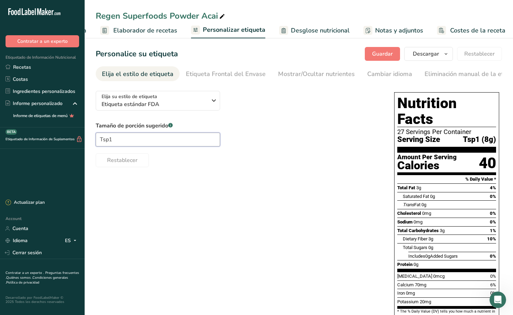
drag, startPoint x: 115, startPoint y: 141, endPoint x: 97, endPoint y: 140, distance: 18.3
click at [97, 140] on input "Tsp1" at bounding box center [158, 140] width 124 height 14
paste input "1 tbsp"
type input "1 tbsp"
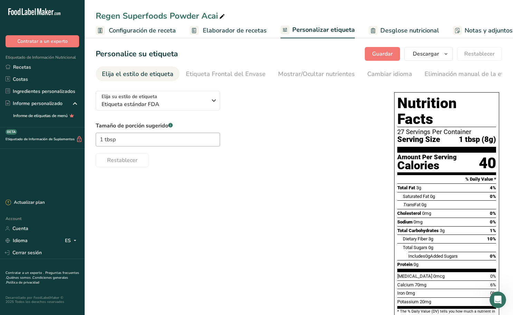
click at [139, 32] on span "Configuración de receta" at bounding box center [142, 30] width 67 height 9
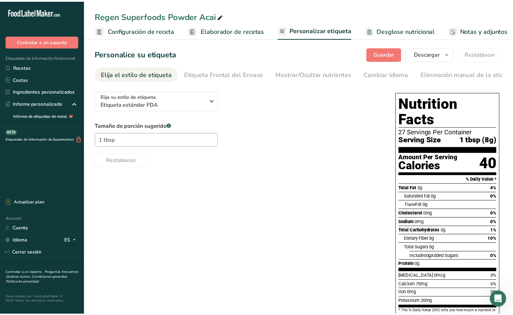
scroll to position [0, 2]
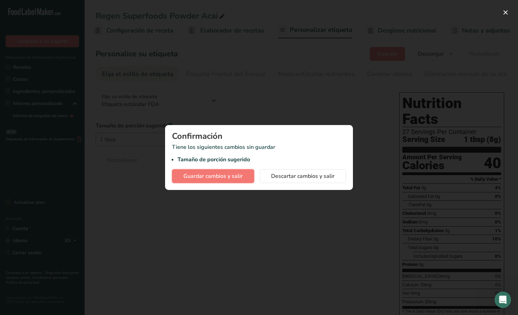
click at [236, 177] on span "Guardar cambios y salir" at bounding box center [213, 176] width 59 height 8
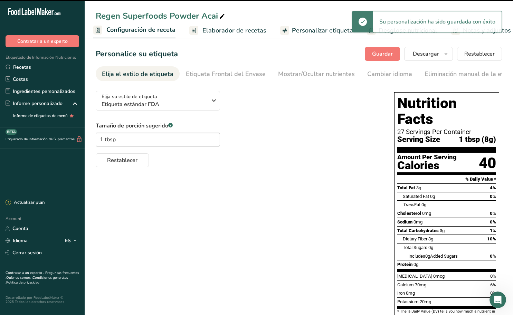
select select "19"
select select "22"
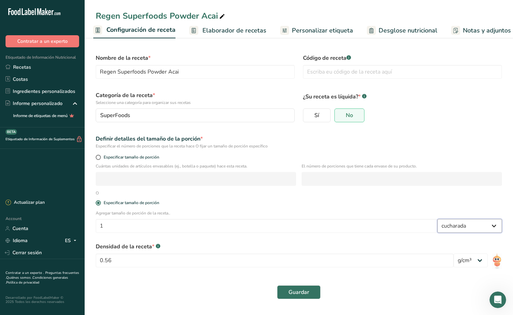
click at [491, 225] on select "Gramos kg mg mcg libras onza litro mL onza líquida cucharada cucharadita taza C…" at bounding box center [470, 226] width 65 height 14
select select "20"
click at [438, 219] on select "Gramos kg mg mcg libras onza litro mL onza líquida cucharada cucharadita taza C…" at bounding box center [470, 226] width 65 height 14
click at [310, 291] on button "Guardar" at bounding box center [299, 292] width 44 height 14
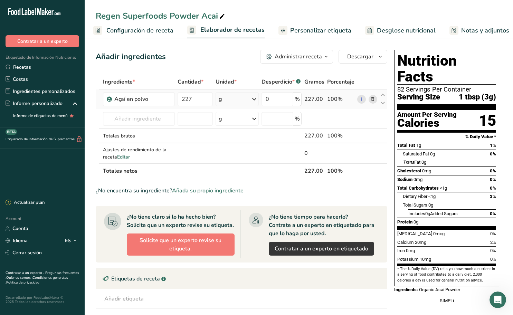
click at [256, 100] on icon at bounding box center [254, 99] width 8 height 12
click at [238, 153] on div "Ver más" at bounding box center [249, 153] width 58 height 7
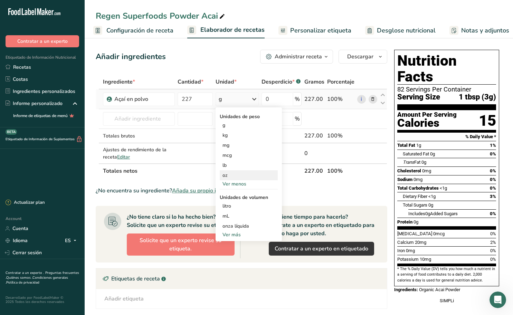
click at [239, 173] on div "oz" at bounding box center [249, 175] width 58 height 10
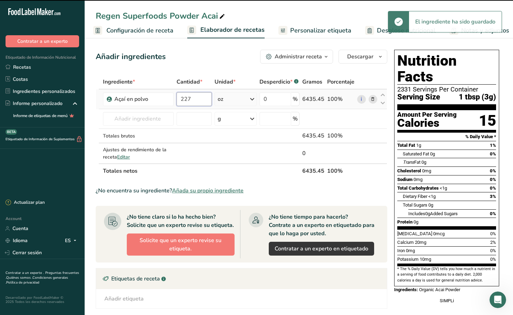
drag, startPoint x: 195, startPoint y: 100, endPoint x: 179, endPoint y: 99, distance: 15.9
click at [179, 99] on input "227" at bounding box center [194, 99] width 35 height 14
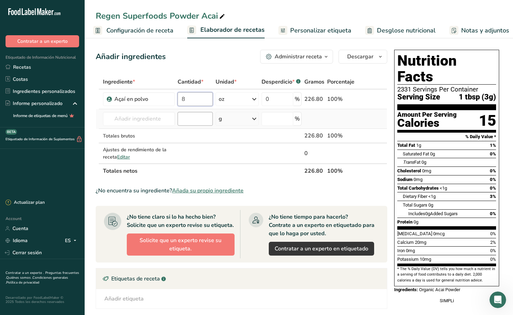
type input "8"
click at [195, 116] on div "Ingrediente * Cantidad * Unidad * Desperdicio * .a-a{fill:#347362;}.b-a{fill:#f…" at bounding box center [242, 127] width 292 height 104
click at [150, 31] on span "Configuración de receta" at bounding box center [139, 30] width 67 height 9
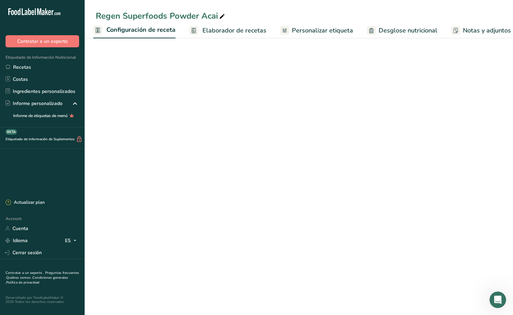
select select "20"
select select "22"
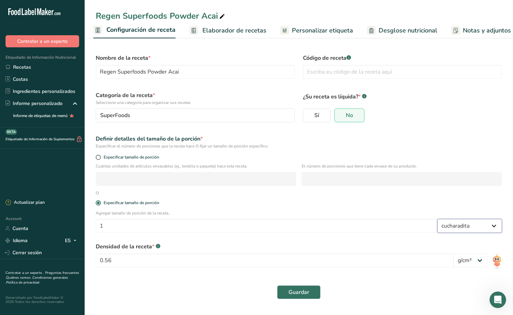
click at [464, 227] on select "Gramos kg mg mcg libras onza litro mL onza líquida cucharada cucharadita taza C…" at bounding box center [470, 226] width 65 height 14
select select "19"
click at [438, 219] on select "Gramos kg mg mcg libras onza litro mL onza líquida cucharada cucharadita taza C…" at bounding box center [470, 226] width 65 height 14
click at [417, 262] on input "0.56" at bounding box center [275, 261] width 358 height 14
click at [470, 261] on select "lb/pie³ g/cm³" at bounding box center [471, 261] width 34 height 14
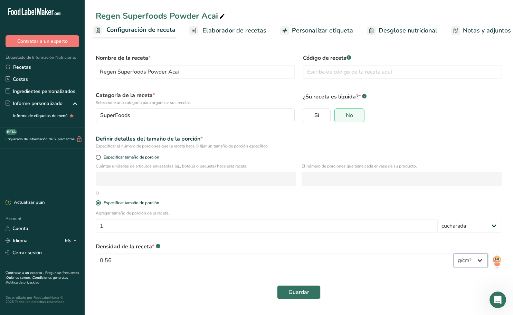
click at [470, 261] on select "lb/pie³ g/cm³" at bounding box center [471, 261] width 34 height 14
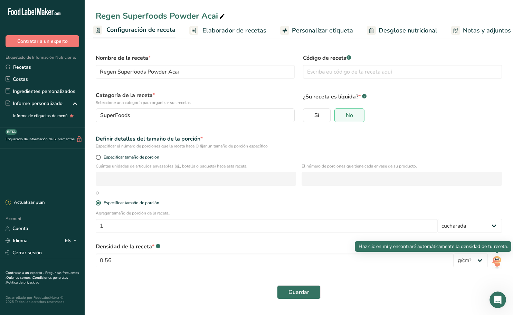
click at [499, 259] on img at bounding box center [497, 262] width 10 height 16
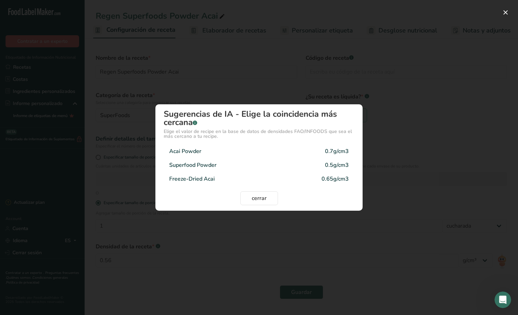
click at [310, 165] on div "Superfood Powder 0.5g/cm3" at bounding box center [259, 165] width 191 height 14
type input "0.5"
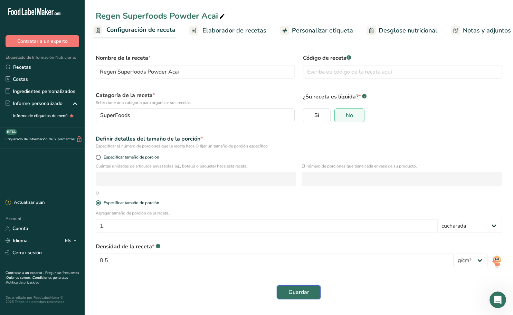
click at [309, 287] on button "Guardar" at bounding box center [299, 292] width 44 height 14
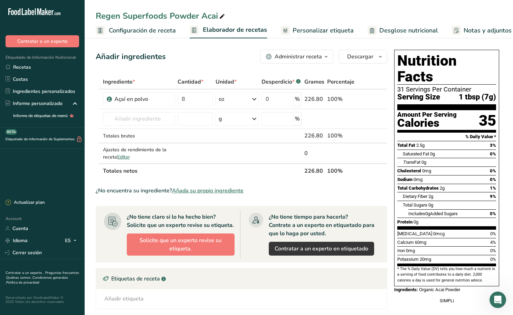
click at [140, 31] on span "Configuración de receta" at bounding box center [142, 30] width 67 height 9
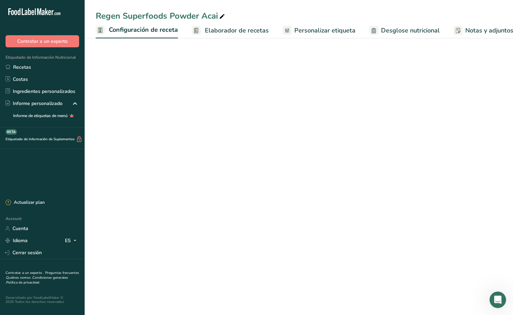
scroll to position [0, 2]
select select "19"
select select "22"
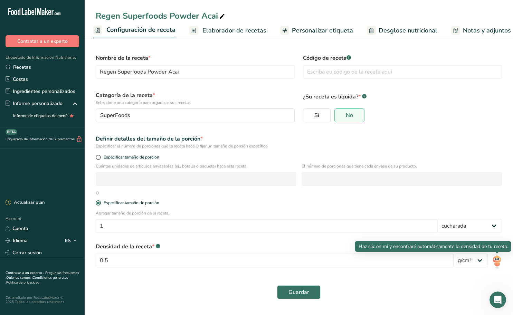
click at [497, 262] on img at bounding box center [497, 262] width 10 height 16
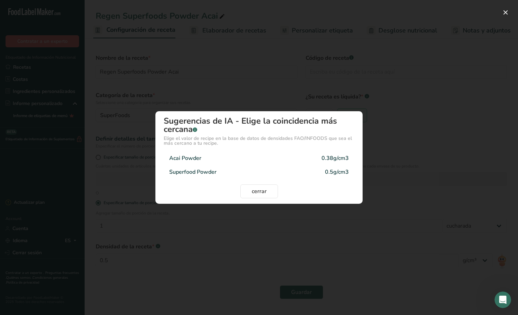
click at [293, 162] on div "Acai Powder 0.38g/cm3" at bounding box center [259, 158] width 191 height 14
type input "0.38"
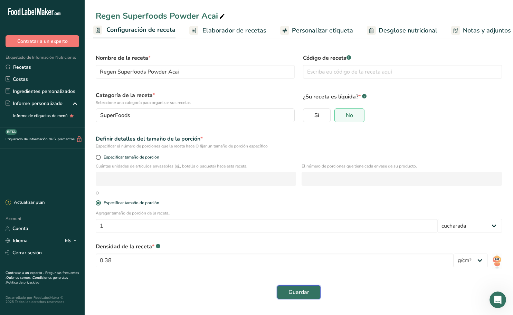
click at [305, 291] on span "Guardar" at bounding box center [299, 292] width 21 height 8
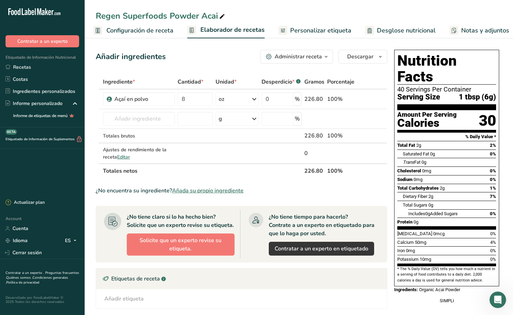
click at [306, 58] on div "Administrar receta" at bounding box center [298, 57] width 47 height 8
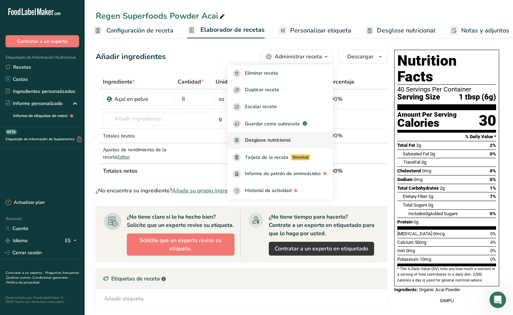
click at [278, 139] on span "Desglose nutricional" at bounding box center [268, 141] width 46 height 8
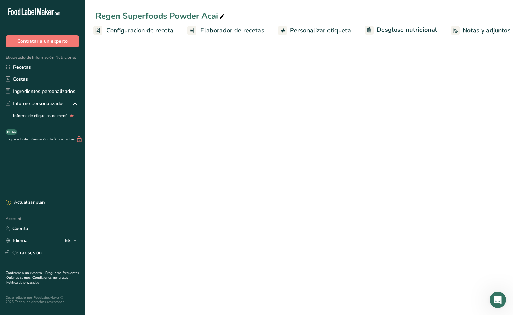
select select "Calories"
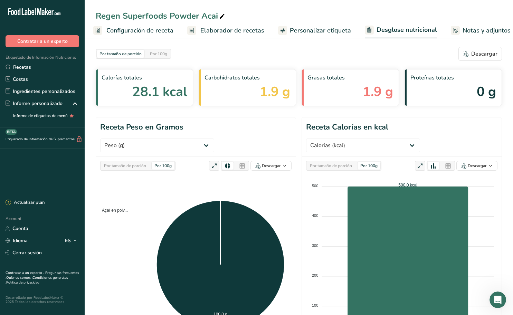
click at [328, 29] on span "Personalizar etiqueta" at bounding box center [320, 30] width 61 height 9
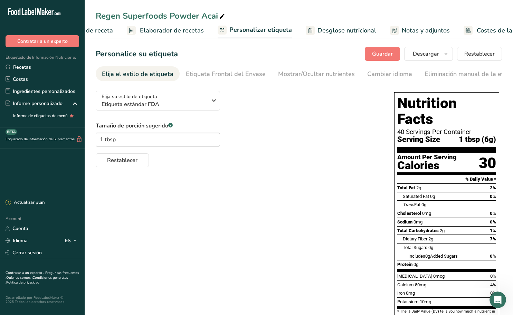
scroll to position [0, 90]
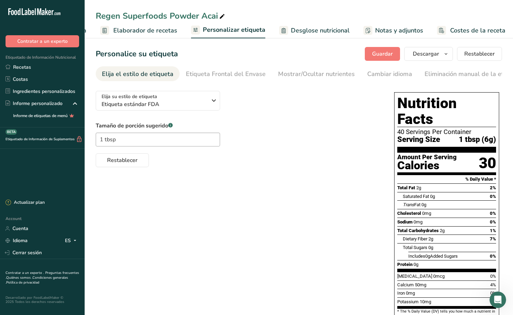
click at [321, 29] on span "Desglose nutricional" at bounding box center [320, 30] width 59 height 9
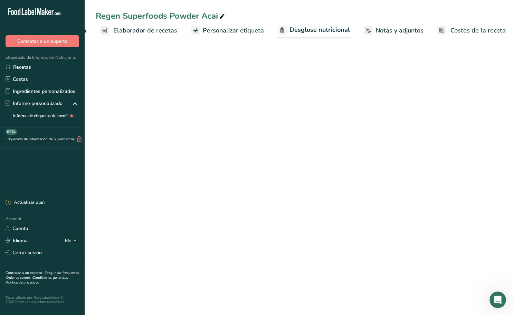
scroll to position [0, 89]
select select "Calories"
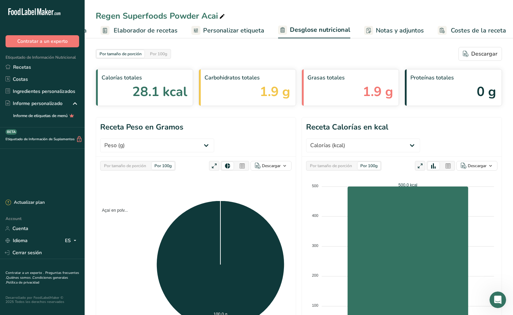
click at [391, 25] on link "Notas y adjuntos" at bounding box center [394, 31] width 60 height 16
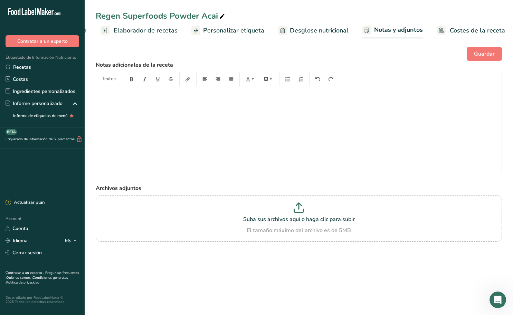
click at [318, 33] on span "Desglose nutricional" at bounding box center [319, 30] width 59 height 9
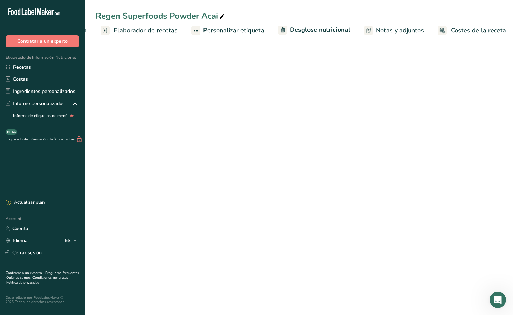
scroll to position [0, 89]
select select "Calories"
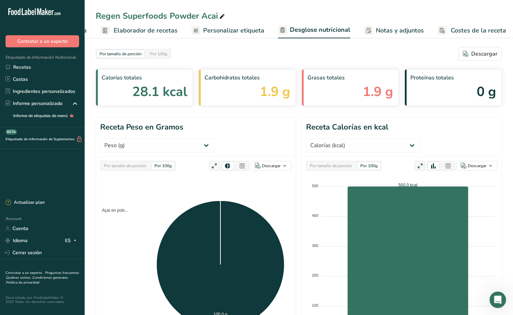
click at [227, 31] on span "Personalizar etiqueta" at bounding box center [233, 30] width 61 height 9
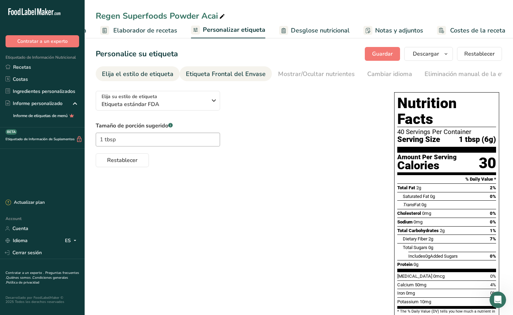
click at [227, 75] on div "Etiqueta Frontal del Envase" at bounding box center [226, 73] width 80 height 9
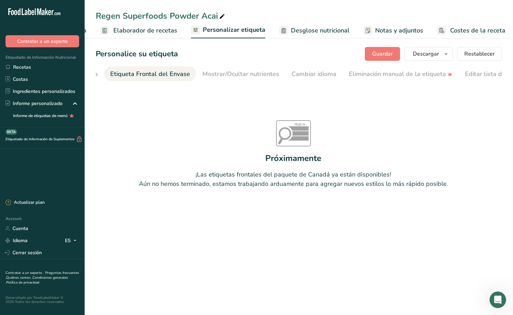
scroll to position [0, 82]
click at [159, 72] on div "Etiqueta Frontal del Envase" at bounding box center [144, 73] width 80 height 9
click at [150, 32] on span "Elaborador de recetas" at bounding box center [145, 30] width 64 height 9
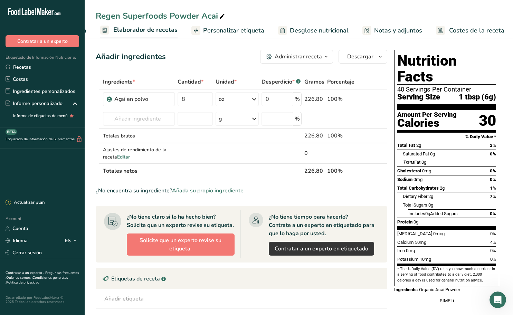
click at [228, 30] on span "Personalizar etiqueta" at bounding box center [233, 30] width 61 height 9
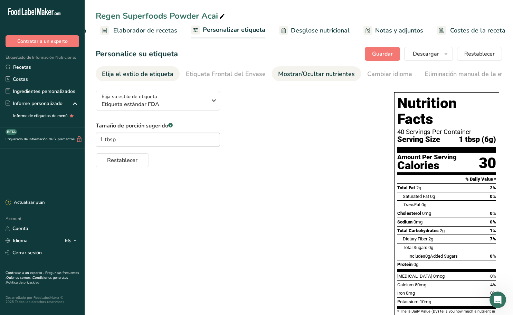
click at [301, 74] on div "Mostrar/Ocultar nutrientes" at bounding box center [316, 73] width 77 height 9
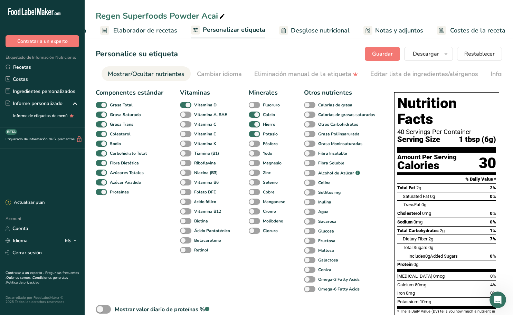
scroll to position [0, 172]
click at [102, 116] on span at bounding box center [101, 115] width 11 height 7
click at [100, 116] on input "Grasa Saturada" at bounding box center [98, 114] width 4 height 4
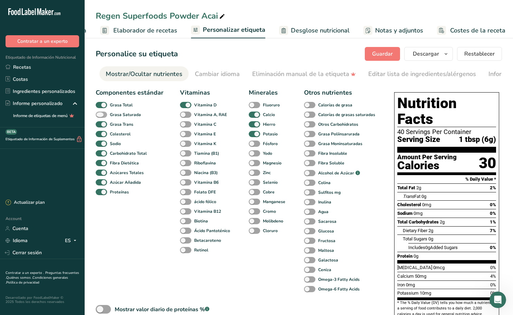
click at [102, 116] on span at bounding box center [101, 115] width 11 height 7
click at [100, 116] on input "Grasa Saturada" at bounding box center [98, 114] width 4 height 4
checkbox input "true"
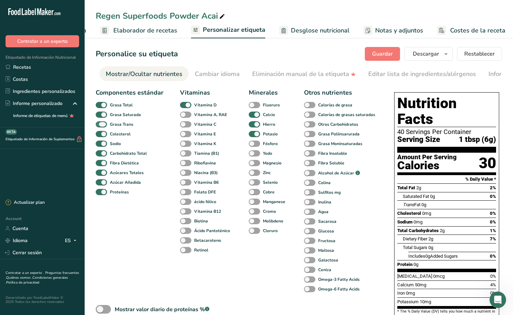
click at [101, 126] on span at bounding box center [101, 124] width 11 height 7
click at [100, 126] on input "Grasa Trans" at bounding box center [98, 124] width 4 height 4
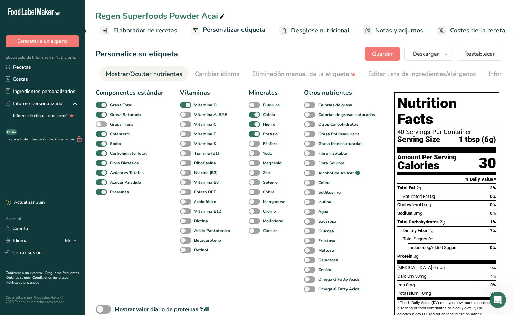
click at [101, 126] on span at bounding box center [101, 124] width 11 height 7
click at [100, 126] on input "Grasa Trans" at bounding box center [98, 124] width 4 height 4
checkbox input "true"
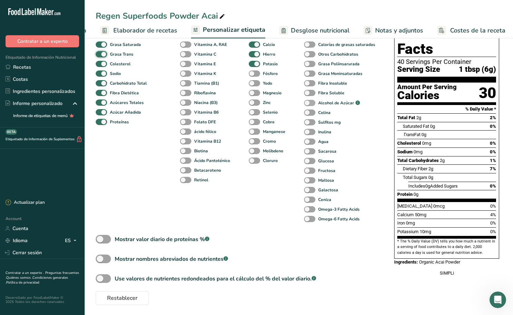
scroll to position [73, 0]
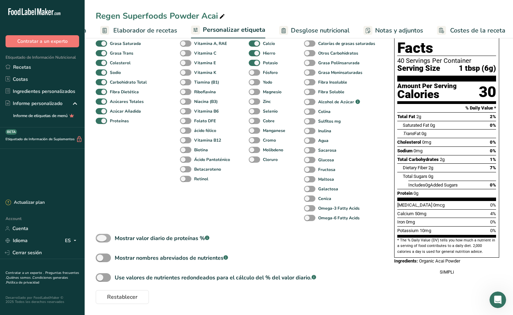
click at [107, 239] on span at bounding box center [103, 238] width 15 height 9
click at [100, 239] on input "Mostrar valor diario de proteínas % .a-a{fill:#347362;}.b-a{fill:#fff;}" at bounding box center [98, 238] width 4 height 4
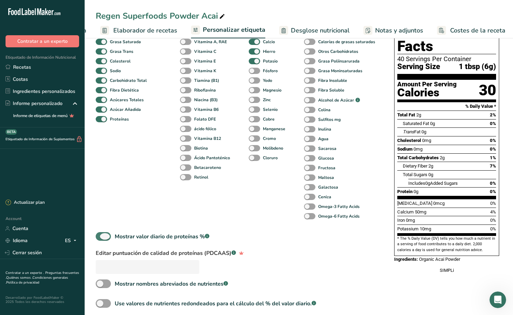
click at [107, 239] on span at bounding box center [103, 236] width 15 height 9
click at [100, 239] on input "Mostrar valor diario de proteínas % .a-a{fill:#347362;}.b-a{fill:#fff;}" at bounding box center [98, 236] width 4 height 4
checkbox input "false"
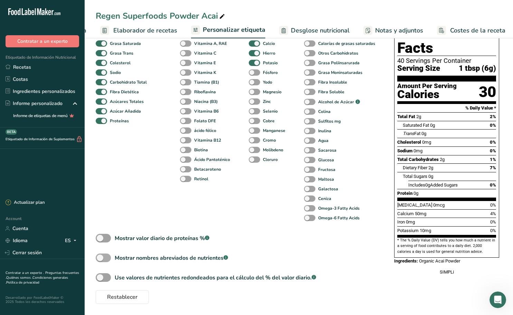
click at [103, 259] on span at bounding box center [103, 258] width 15 height 9
click at [100, 259] on input "Mostrar nombres abreviados de nutrientes .a-a{fill:#347362;}.b-a{fill:#fff;}" at bounding box center [98, 258] width 4 height 4
click at [103, 259] on span at bounding box center [103, 258] width 15 height 9
click at [100, 259] on input "Mostrar nombres abreviados de nutrientes .a-a{fill:#347362;}.b-a{fill:#fff;}" at bounding box center [98, 258] width 4 height 4
click at [103, 259] on span at bounding box center [103, 258] width 15 height 9
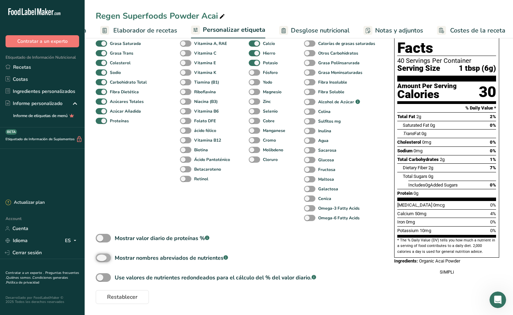
click at [100, 259] on input "Mostrar nombres abreviados de nutrientes .a-a{fill:#347362;}.b-a{fill:#fff;}" at bounding box center [98, 258] width 4 height 4
click at [103, 259] on span at bounding box center [103, 258] width 15 height 9
click at [100, 259] on input "Mostrar nombres abreviados de nutrientes .a-a{fill:#347362;}.b-a{fill:#fff;}" at bounding box center [98, 258] width 4 height 4
checkbox input "false"
click at [109, 277] on span at bounding box center [103, 277] width 15 height 9
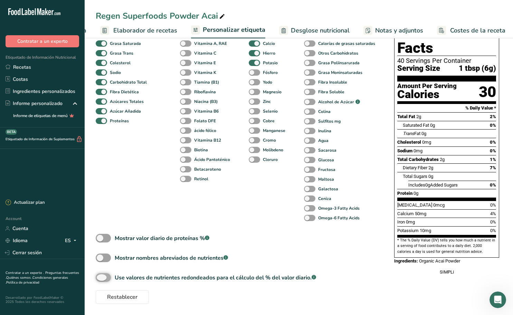
click at [100, 277] on input "Use valores de nutrientes redondeados para el cálculo del % del valor diario. .…" at bounding box center [98, 277] width 4 height 4
click at [109, 277] on span at bounding box center [103, 277] width 15 height 9
click at [100, 277] on input "Use valores de nutrientes redondeados para el cálculo del % del valor diario. .…" at bounding box center [98, 277] width 4 height 4
click at [109, 277] on span at bounding box center [103, 277] width 15 height 9
click at [100, 277] on input "Use valores de nutrientes redondeados para el cálculo del % del valor diario. .…" at bounding box center [98, 277] width 4 height 4
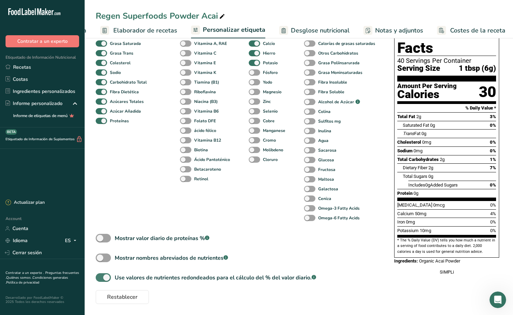
click at [109, 277] on span at bounding box center [103, 277] width 15 height 9
click at [100, 277] on input "Use valores de nutrientes redondeados para el cálculo del % del valor diario. .…" at bounding box center [98, 277] width 4 height 4
click at [109, 277] on span at bounding box center [103, 277] width 15 height 9
click at [100, 277] on input "Use valores de nutrientes redondeados para el cálculo del % del valor diario. .…" at bounding box center [98, 277] width 4 height 4
click at [109, 277] on span at bounding box center [103, 277] width 15 height 9
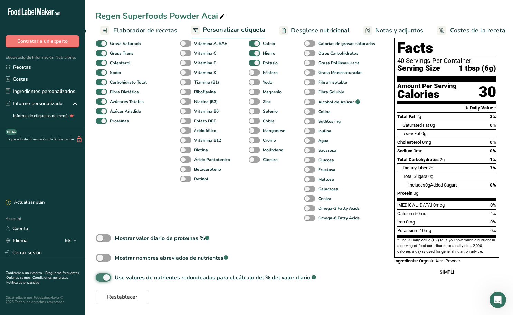
click at [100, 277] on input "Use valores de nutrientes redondeados para el cálculo del % del valor diario. .…" at bounding box center [98, 277] width 4 height 4
click at [109, 277] on span at bounding box center [103, 277] width 15 height 9
click at [100, 277] on input "Use valores de nutrientes redondeados para el cálculo del % del valor diario. .…" at bounding box center [98, 277] width 4 height 4
click at [109, 277] on span at bounding box center [103, 277] width 15 height 9
click at [100, 277] on input "Use valores de nutrientes redondeados para el cálculo del % del valor diario. .…" at bounding box center [98, 277] width 4 height 4
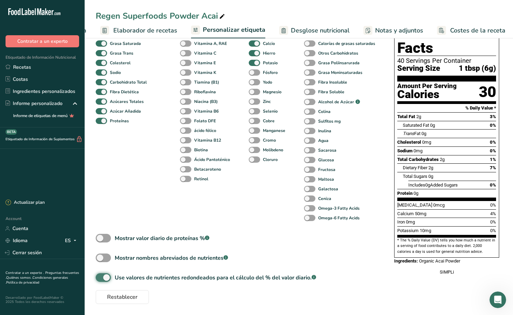
checkbox input "false"
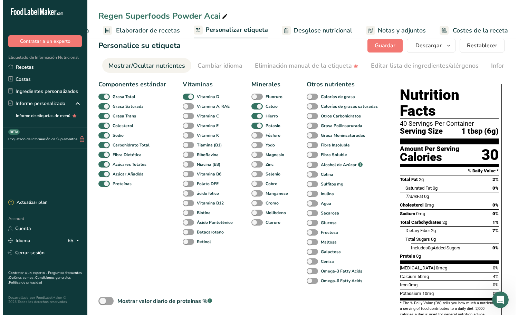
scroll to position [0, 0]
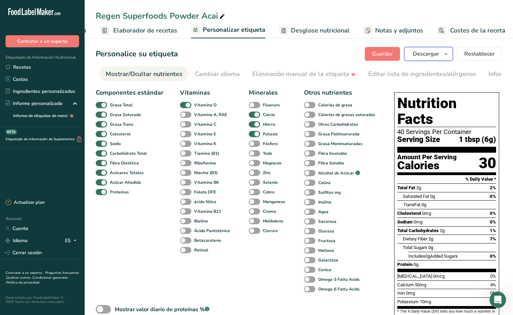
click at [439, 53] on span "Descargar" at bounding box center [426, 54] width 26 height 8
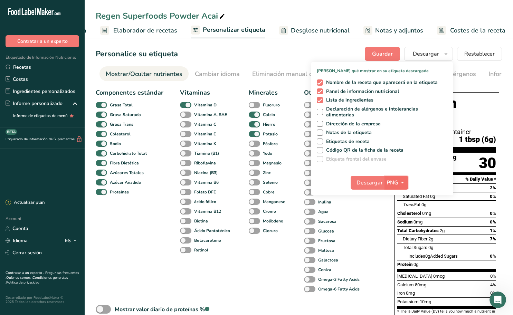
click at [401, 181] on icon "button" at bounding box center [403, 183] width 6 height 9
click at [399, 230] on link "PDF" at bounding box center [397, 230] width 22 height 11
click at [379, 182] on span "Descargar" at bounding box center [370, 183] width 26 height 8
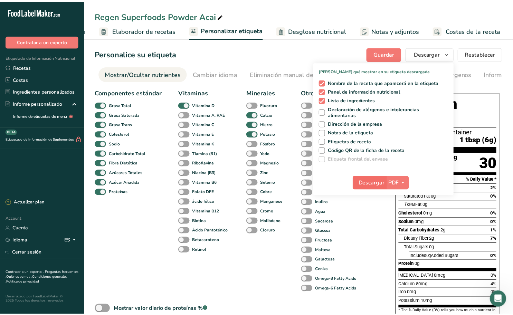
scroll to position [0, 84]
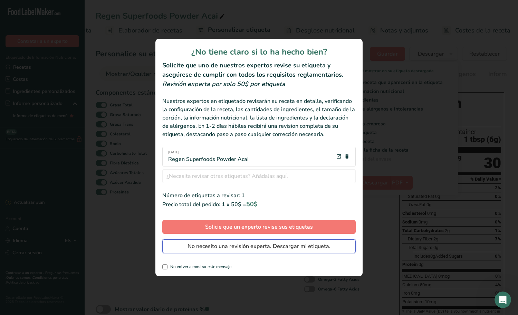
click at [228, 244] on span "No necesito una revisión experta. Descargar mi etiqueta." at bounding box center [259, 246] width 143 height 8
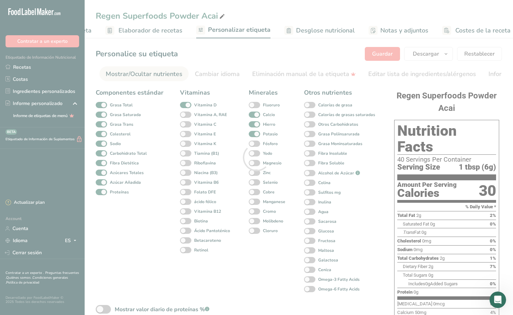
scroll to position [0, 0]
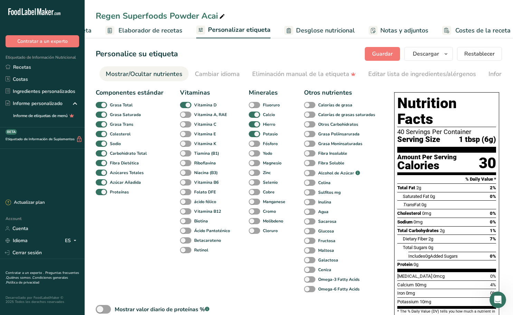
click at [234, 27] on span "Personalizar etiqueta" at bounding box center [239, 29] width 63 height 9
click at [168, 27] on span "Elaborador de recetas" at bounding box center [145, 30] width 64 height 9
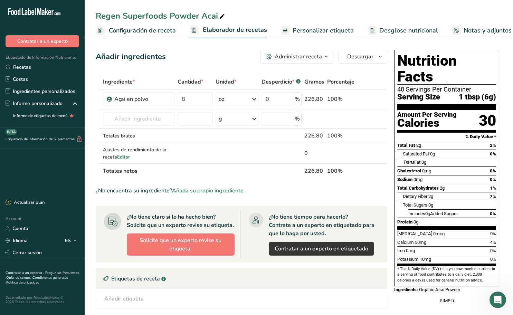
click at [145, 31] on span "Configuración de receta" at bounding box center [142, 30] width 67 height 9
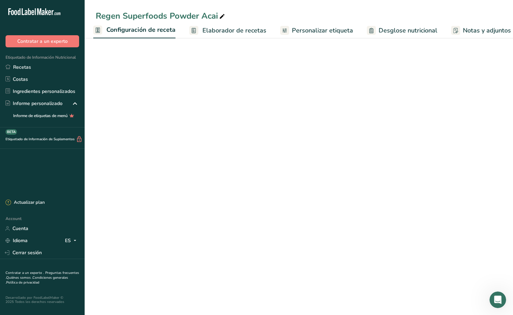
select select "19"
select select "22"
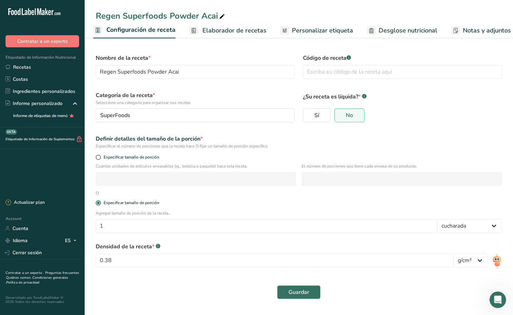
click at [225, 27] on span "Elaborador de recetas" at bounding box center [235, 30] width 64 height 9
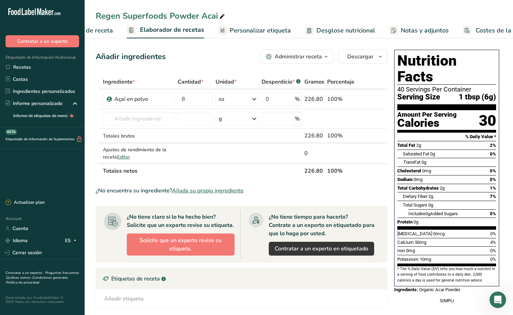
scroll to position [0, 90]
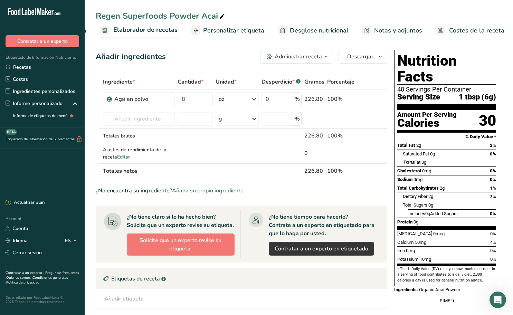
click at [327, 56] on icon "button" at bounding box center [326, 57] width 6 height 9
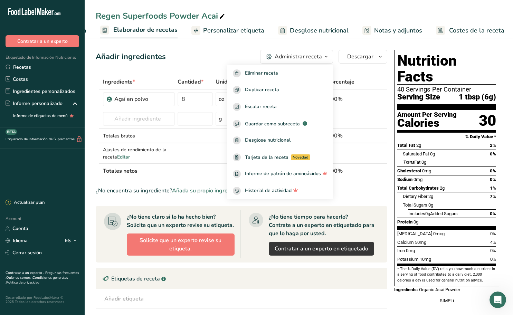
click at [327, 56] on icon "button" at bounding box center [326, 57] width 6 height 9
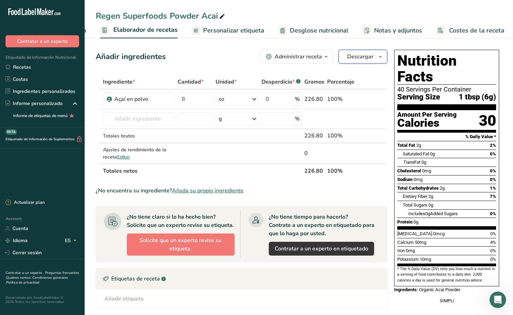
click at [373, 53] on span "Descargar" at bounding box center [360, 57] width 26 height 8
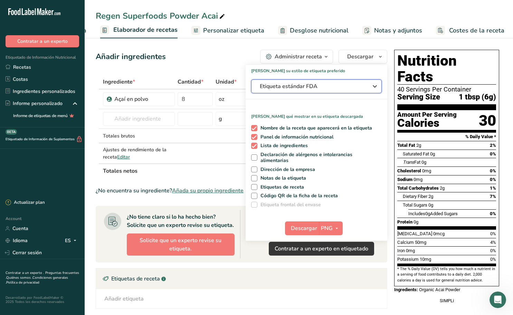
click at [372, 86] on icon "button" at bounding box center [375, 86] width 8 height 12
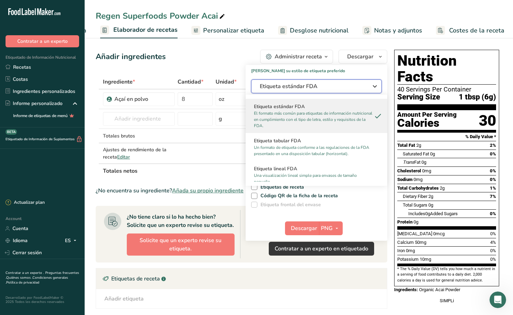
click at [372, 86] on icon "button" at bounding box center [375, 86] width 8 height 12
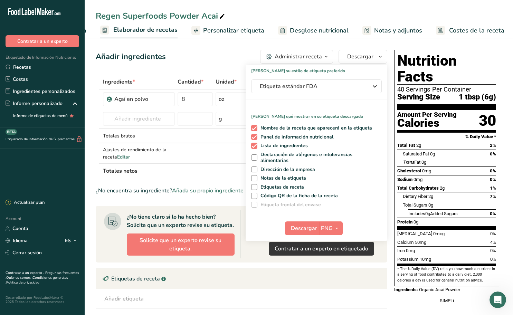
click at [244, 30] on span "Personalizar etiqueta" at bounding box center [233, 30] width 61 height 9
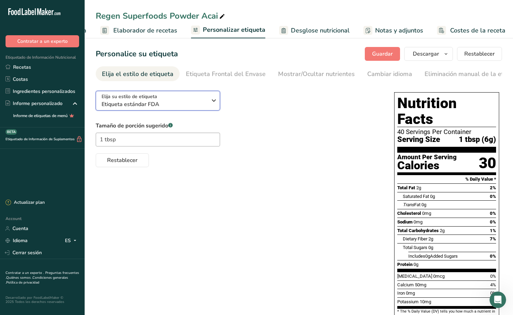
click at [214, 103] on icon "button" at bounding box center [214, 100] width 8 height 12
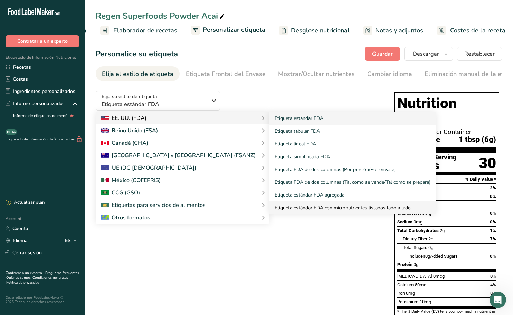
click at [289, 207] on link "Etiqueta estándar FDA con micronutrientes listados lado a lado" at bounding box center [352, 207] width 167 height 13
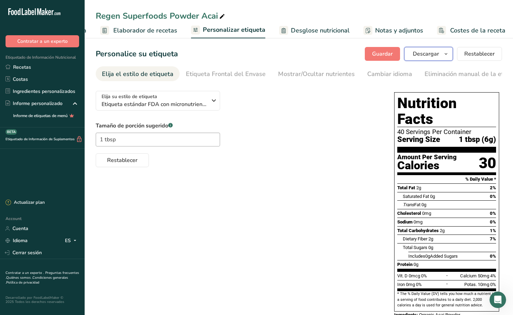
click at [436, 53] on span "Descargar" at bounding box center [426, 54] width 26 height 8
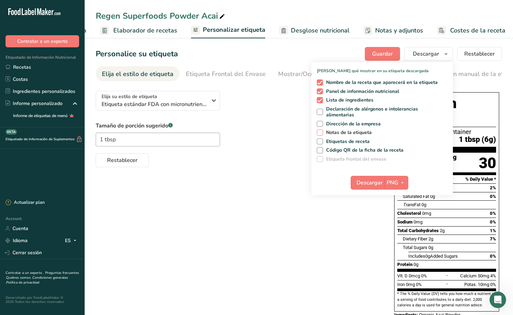
click at [341, 132] on span "Notas de la etiqueta" at bounding box center [347, 133] width 49 height 6
click at [321, 132] on input "Notas de la etiqueta" at bounding box center [319, 132] width 4 height 4
checkbox input "true"
click at [346, 142] on span "Etiquetas de receta" at bounding box center [346, 142] width 47 height 6
click at [321, 142] on input "Etiquetas de receta" at bounding box center [319, 141] width 4 height 4
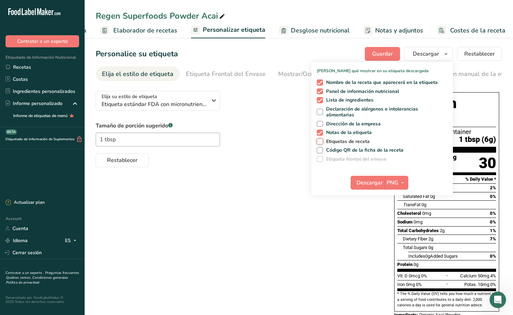
checkbox input "true"
click at [405, 181] on icon "button" at bounding box center [403, 183] width 6 height 9
click at [400, 227] on link "PDF" at bounding box center [397, 230] width 22 height 11
click at [374, 185] on span "Descargar" at bounding box center [370, 183] width 26 height 8
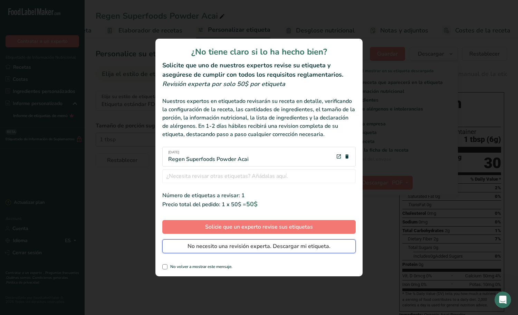
click at [214, 246] on span "No necesito una revisión experta. Descargar mi etiqueta." at bounding box center [259, 246] width 143 height 8
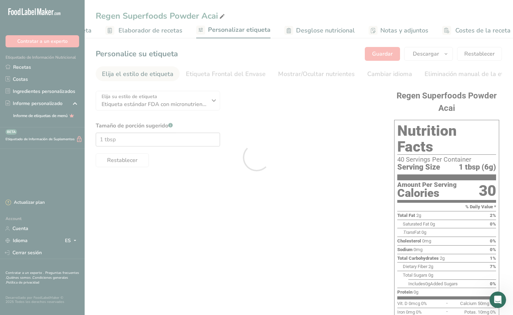
scroll to position [0, 0]
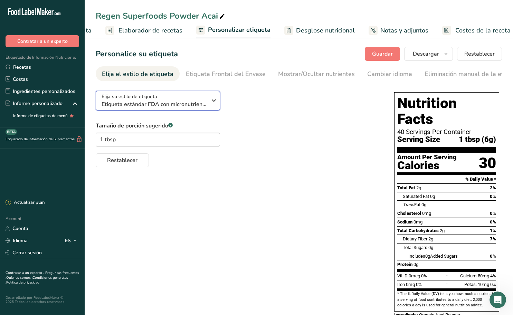
click at [216, 100] on icon "button" at bounding box center [214, 100] width 8 height 12
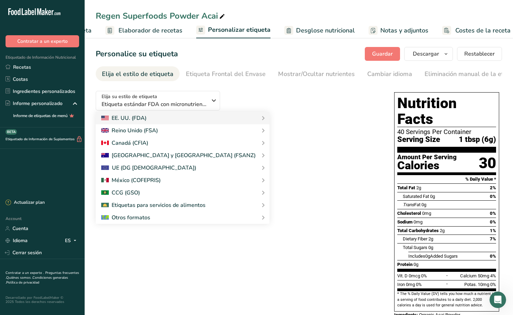
click at [280, 101] on div "Elija su estilo de etiqueta Etiqueta estándar FDA con micronutrientes listados …" at bounding box center [238, 126] width 285 height 82
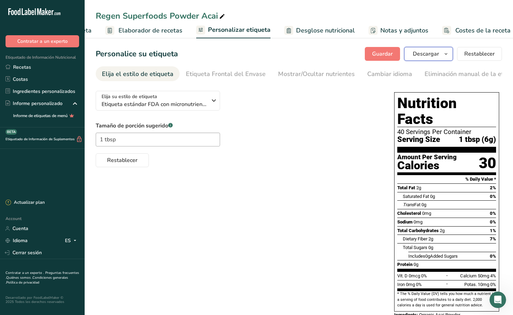
click at [444, 55] on icon "button" at bounding box center [446, 54] width 6 height 9
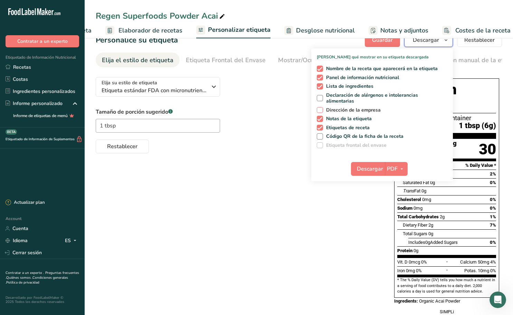
scroll to position [25, 0]
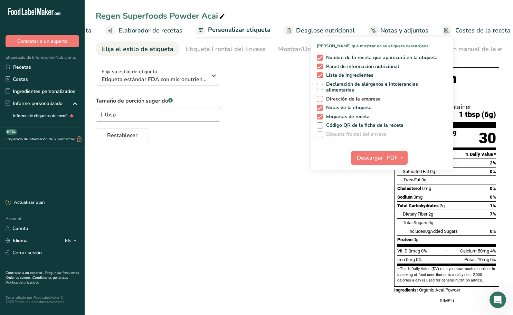
click at [329, 97] on span "Dirección de la empresa" at bounding box center [352, 99] width 58 height 6
click at [321, 97] on input "Dirección de la empresa" at bounding box center [319, 99] width 4 height 4
click at [329, 97] on span "Dirección de la empresa" at bounding box center [352, 99] width 58 height 6
click at [321, 97] on input "Dirección de la empresa" at bounding box center [319, 99] width 4 height 4
checkbox input "false"
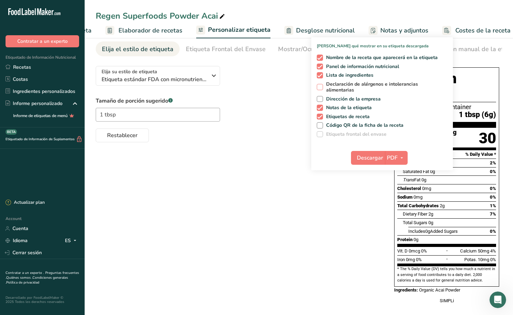
click at [381, 87] on span "Declaración de alérgenos e intolerancias alimentarias" at bounding box center [384, 87] width 122 height 12
click at [321, 87] on input "Declaración de alérgenos e intolerancias alimentarias" at bounding box center [319, 87] width 4 height 4
click at [381, 87] on span "Declaración de alérgenos e intolerancias alimentarias" at bounding box center [384, 87] width 122 height 12
click at [321, 87] on input "Declaración de alérgenos e intolerancias alimentarias" at bounding box center [319, 87] width 4 height 4
checkbox input "false"
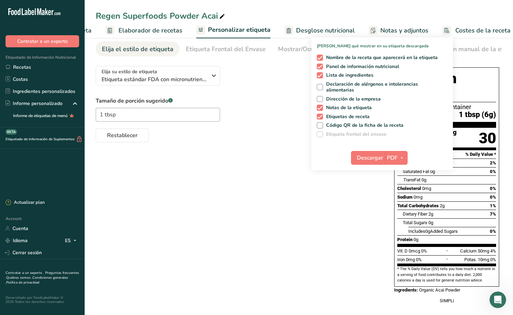
click at [249, 135] on div "Restablecer" at bounding box center [238, 134] width 285 height 17
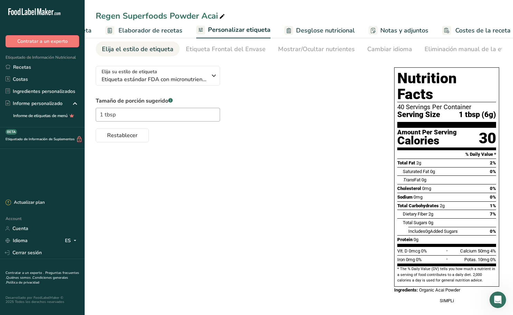
click at [231, 33] on span "Personalizar etiqueta" at bounding box center [239, 29] width 63 height 9
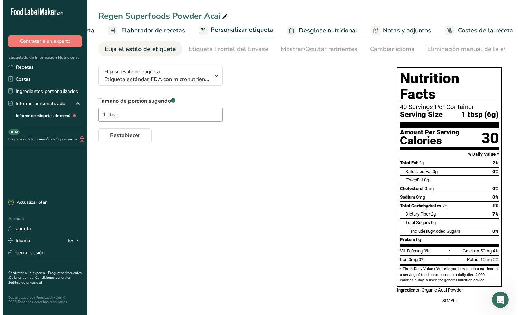
scroll to position [0, 90]
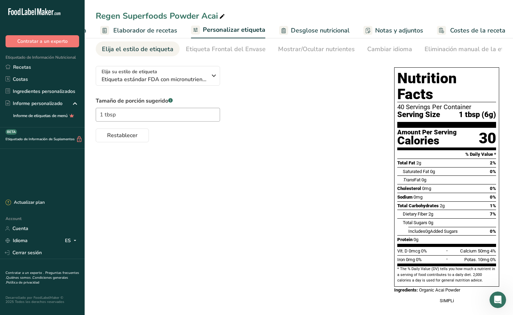
click at [148, 30] on span "Elaborador de recetas" at bounding box center [145, 30] width 64 height 9
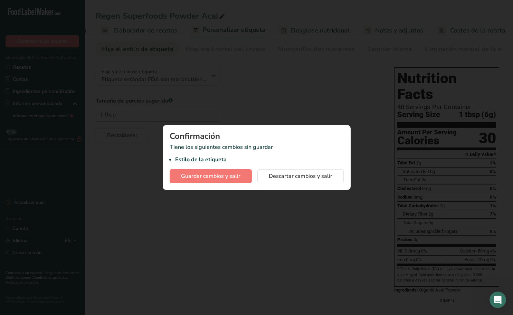
scroll to position [0, 84]
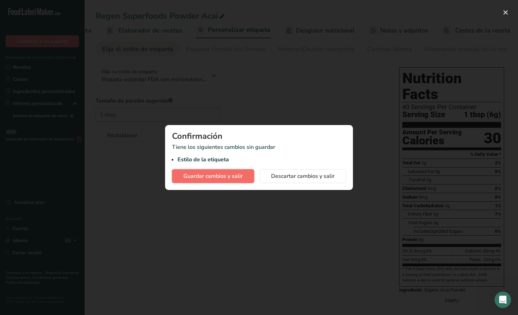
click at [231, 174] on span "Guardar cambios y salir" at bounding box center [213, 176] width 59 height 8
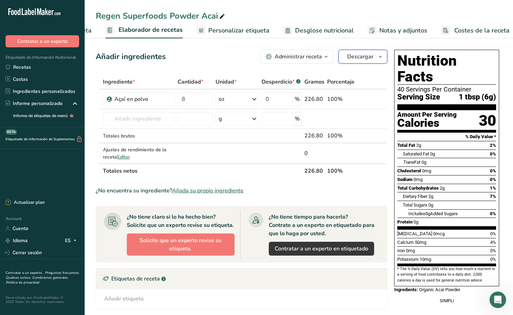
click at [368, 56] on span "Descargar" at bounding box center [360, 57] width 26 height 8
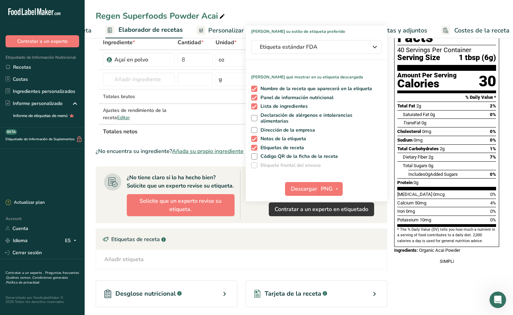
scroll to position [69, 0]
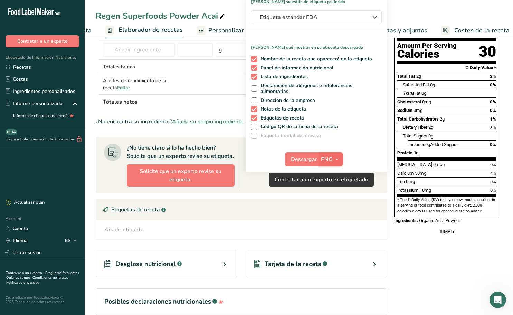
click at [321, 158] on span "PNG" at bounding box center [327, 159] width 12 height 8
click at [334, 206] on link "PDF" at bounding box center [332, 207] width 22 height 11
click at [308, 159] on span "Descargar" at bounding box center [304, 159] width 26 height 8
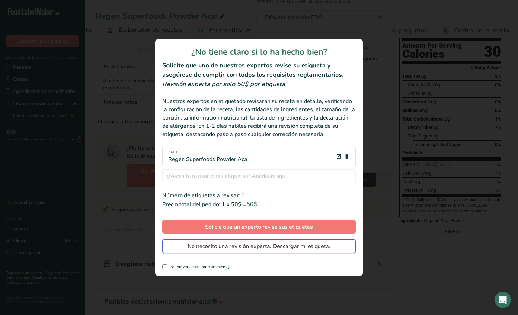
click at [235, 243] on span "No necesito una revisión experta. Descargar mi etiqueta." at bounding box center [259, 246] width 143 height 8
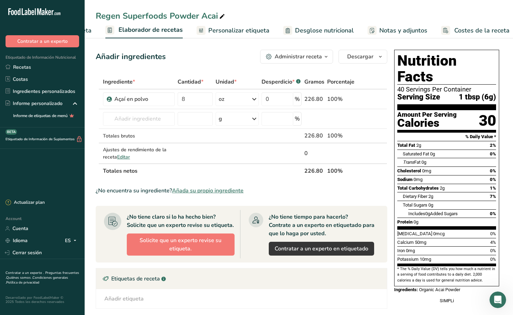
click at [35, 13] on icon ".a-20{fill:#fff;}" at bounding box center [41, 13] width 67 height 11
click at [39, 11] on icon ".a-20{fill:#fff;}" at bounding box center [41, 13] width 67 height 11
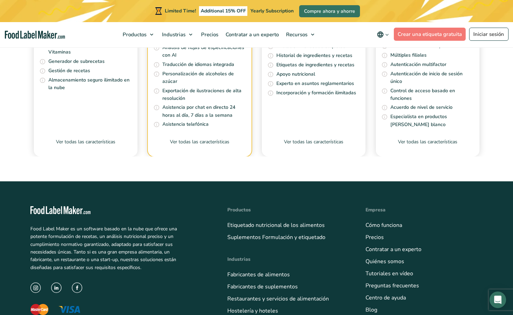
scroll to position [2350, 0]
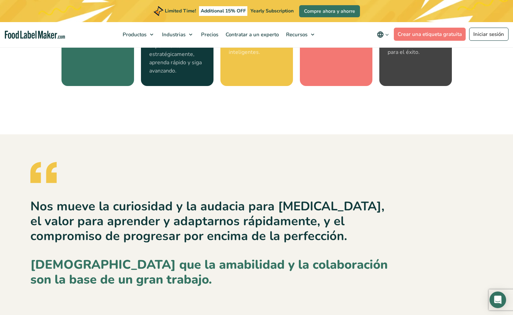
scroll to position [1002, 0]
